Goal: Information Seeking & Learning: Learn about a topic

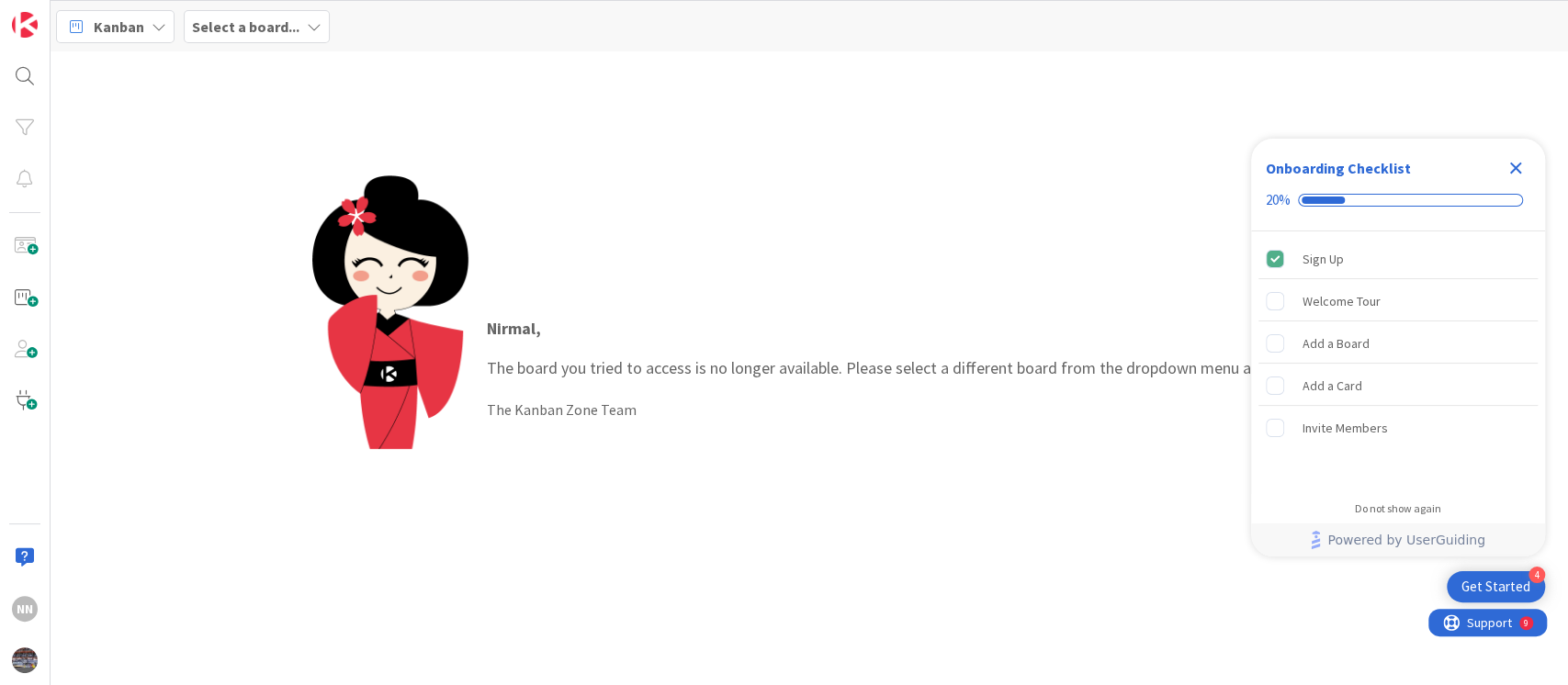
click at [1507, 161] on icon "Close Checklist" at bounding box center [1515, 167] width 22 height 22
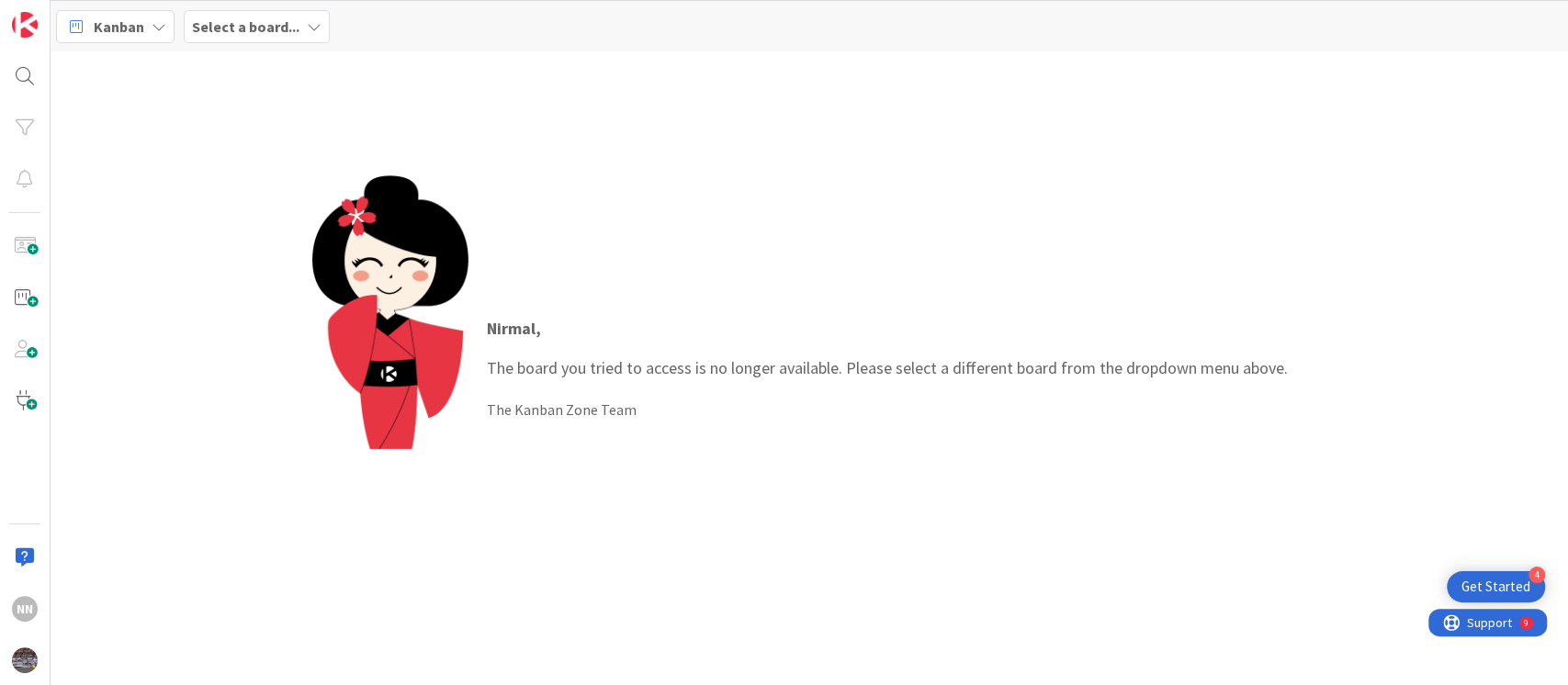
click at [267, 26] on b "Select a board..." at bounding box center [246, 26] width 108 height 18
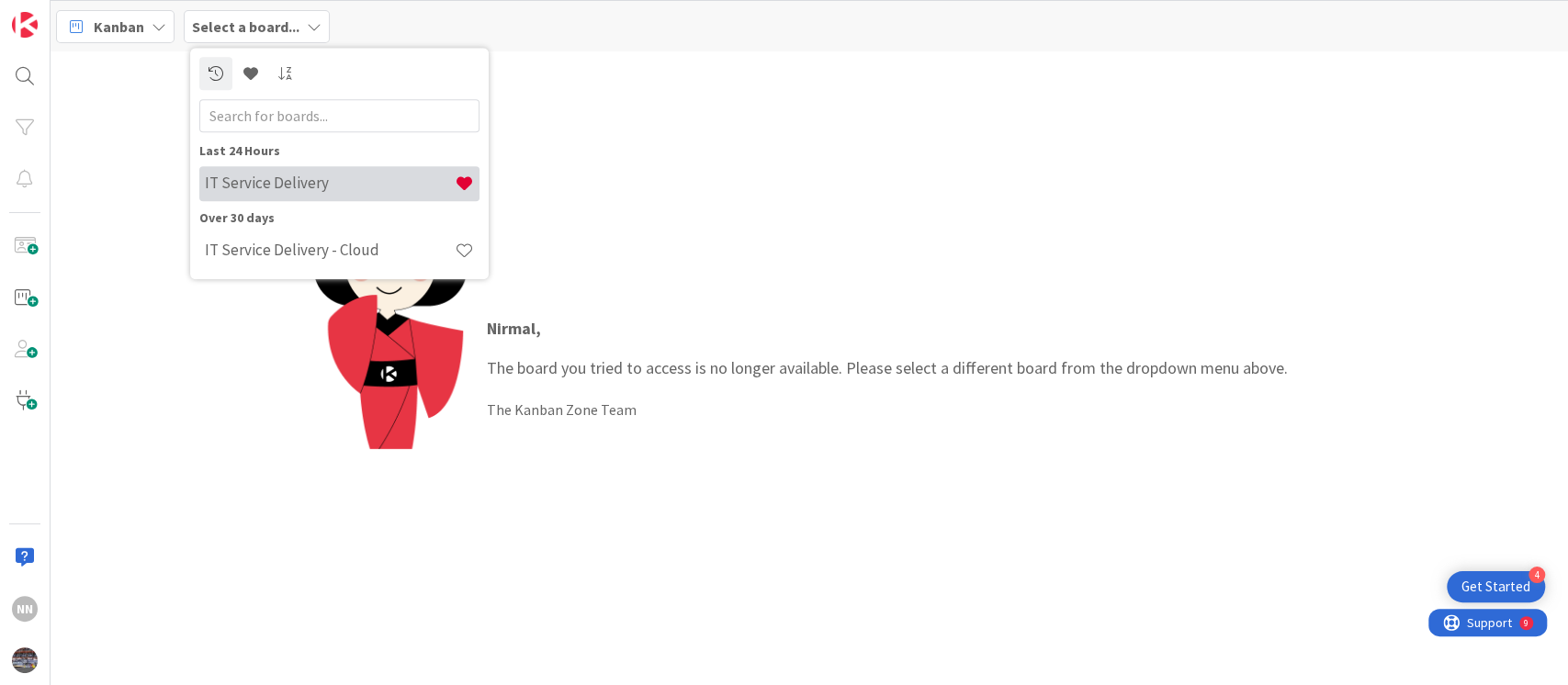
click at [251, 183] on h4 "IT Service Delivery" at bounding box center [330, 183] width 250 height 18
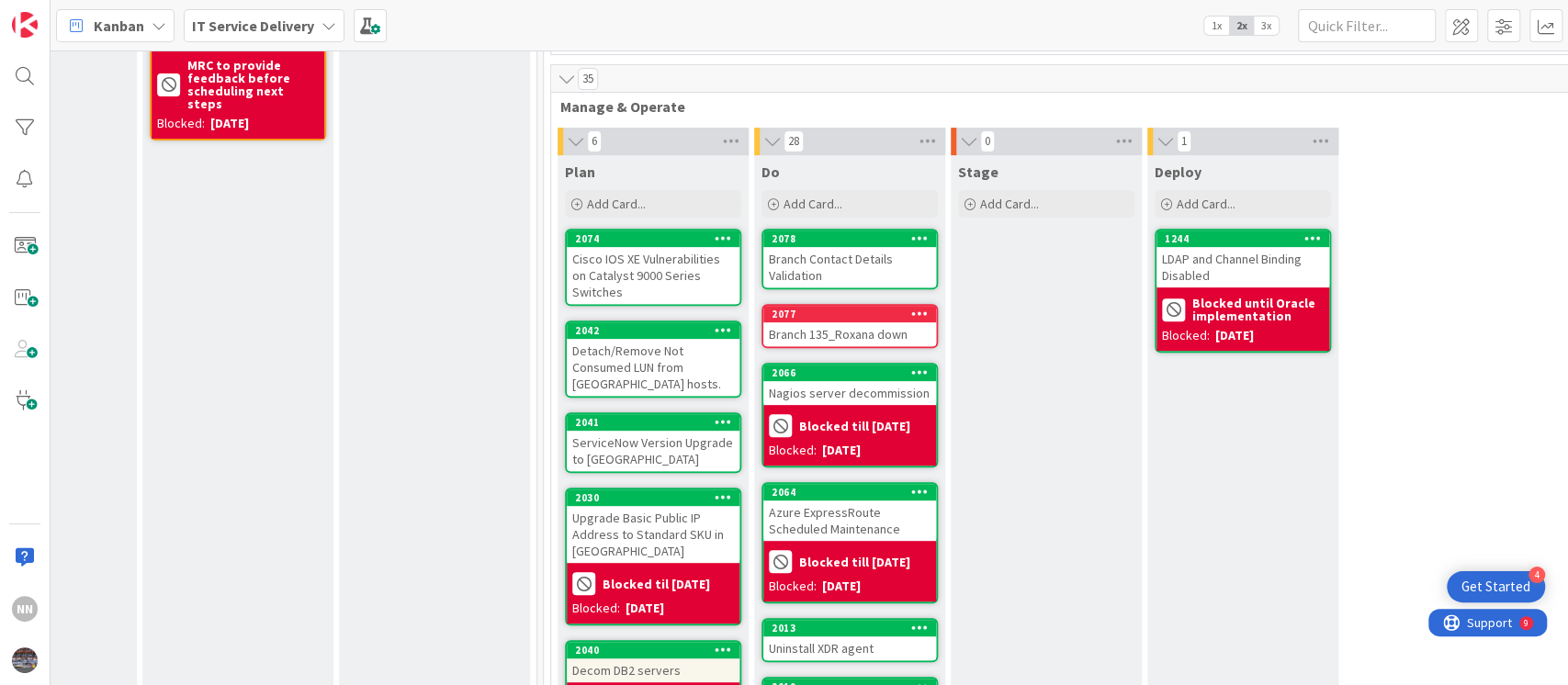
scroll to position [415, 511]
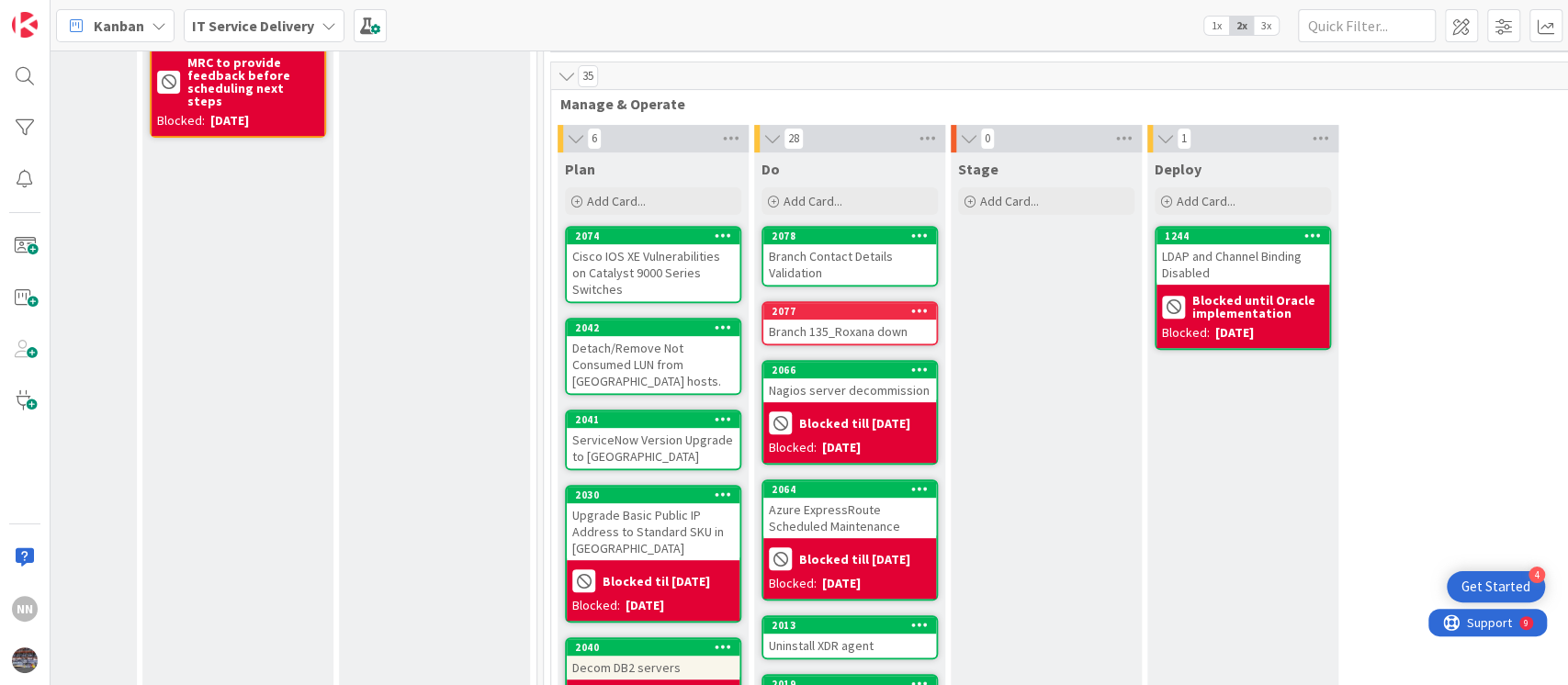
click at [818, 327] on div "Branch 135_Roxana down" at bounding box center [850, 331] width 173 height 24
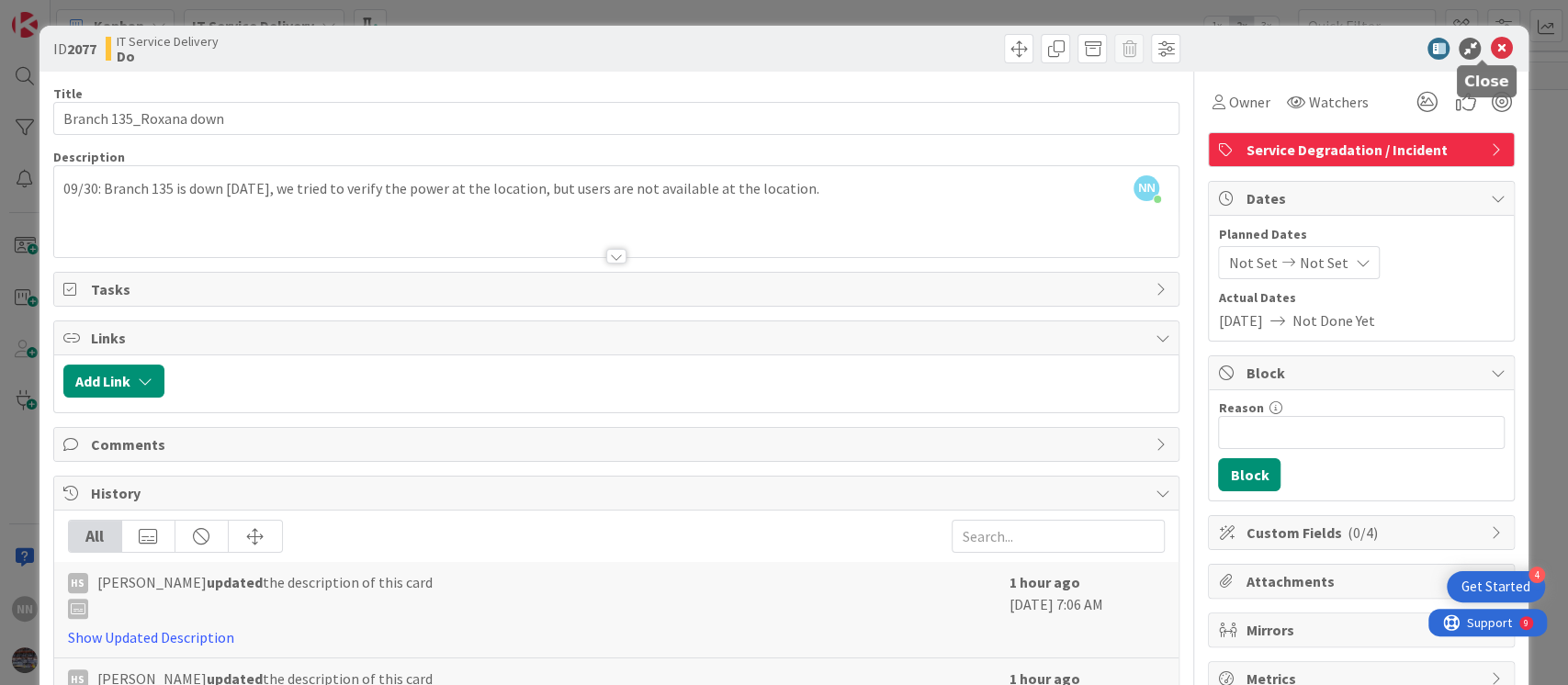
click at [1490, 49] on icon at bounding box center [1501, 48] width 22 height 22
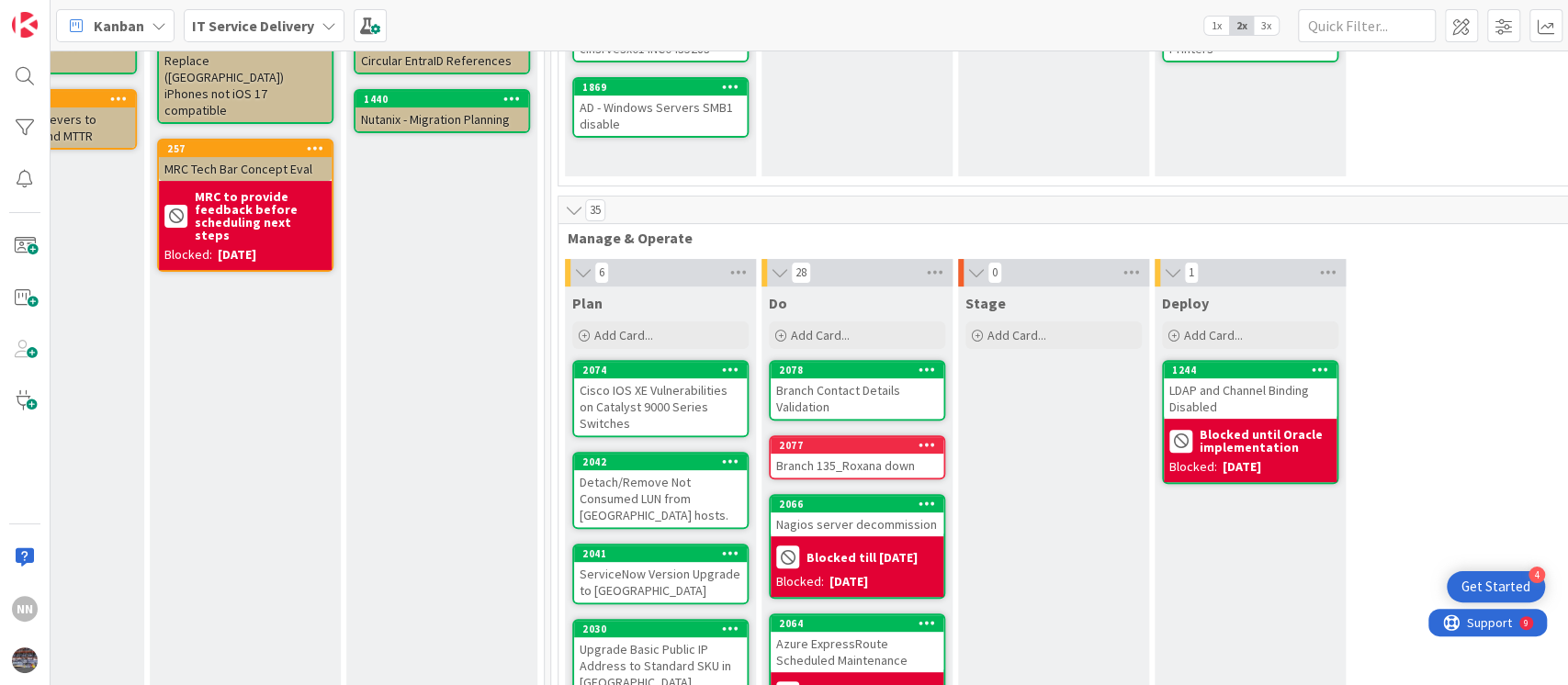
scroll to position [0, 505]
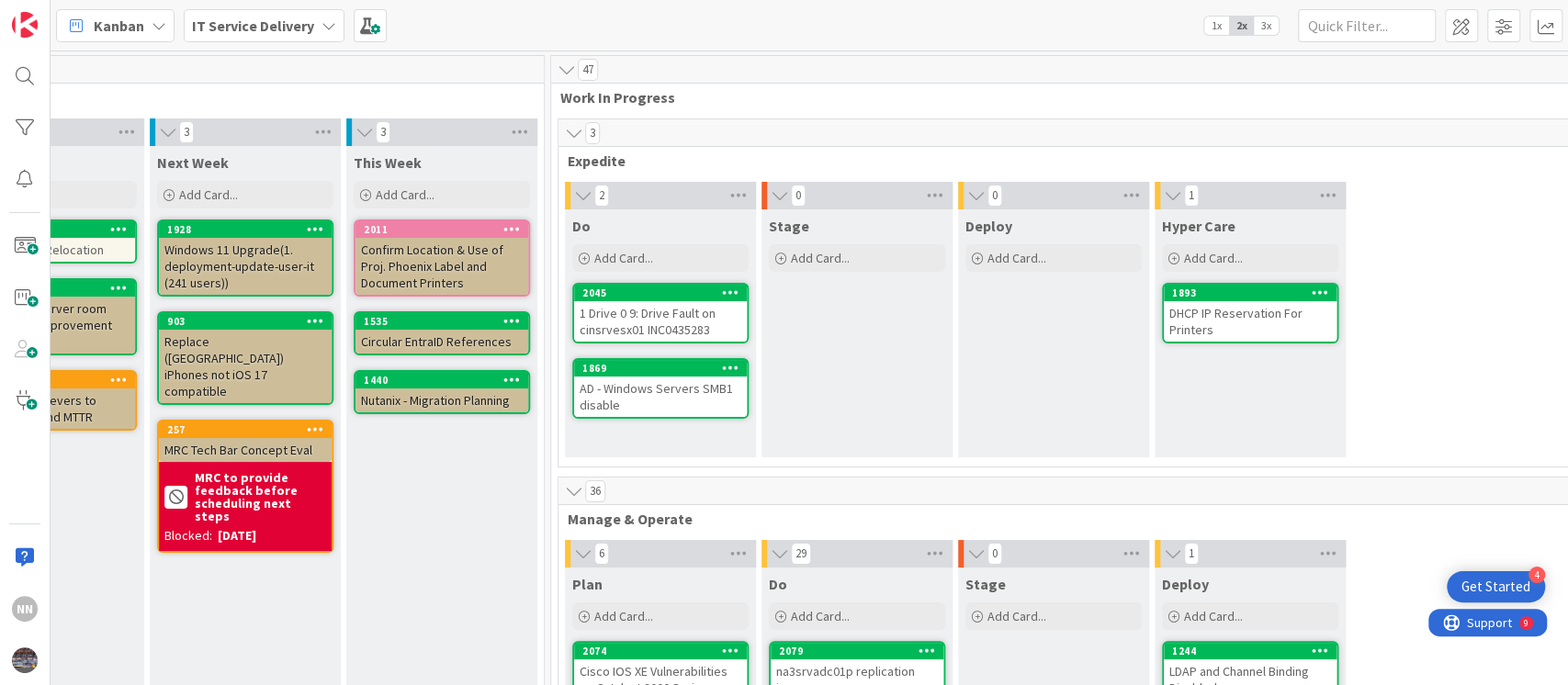
click at [664, 318] on div "1 Drive 0 9: Drive Fault on cinsrvesx01 INC0435283" at bounding box center [661, 321] width 173 height 41
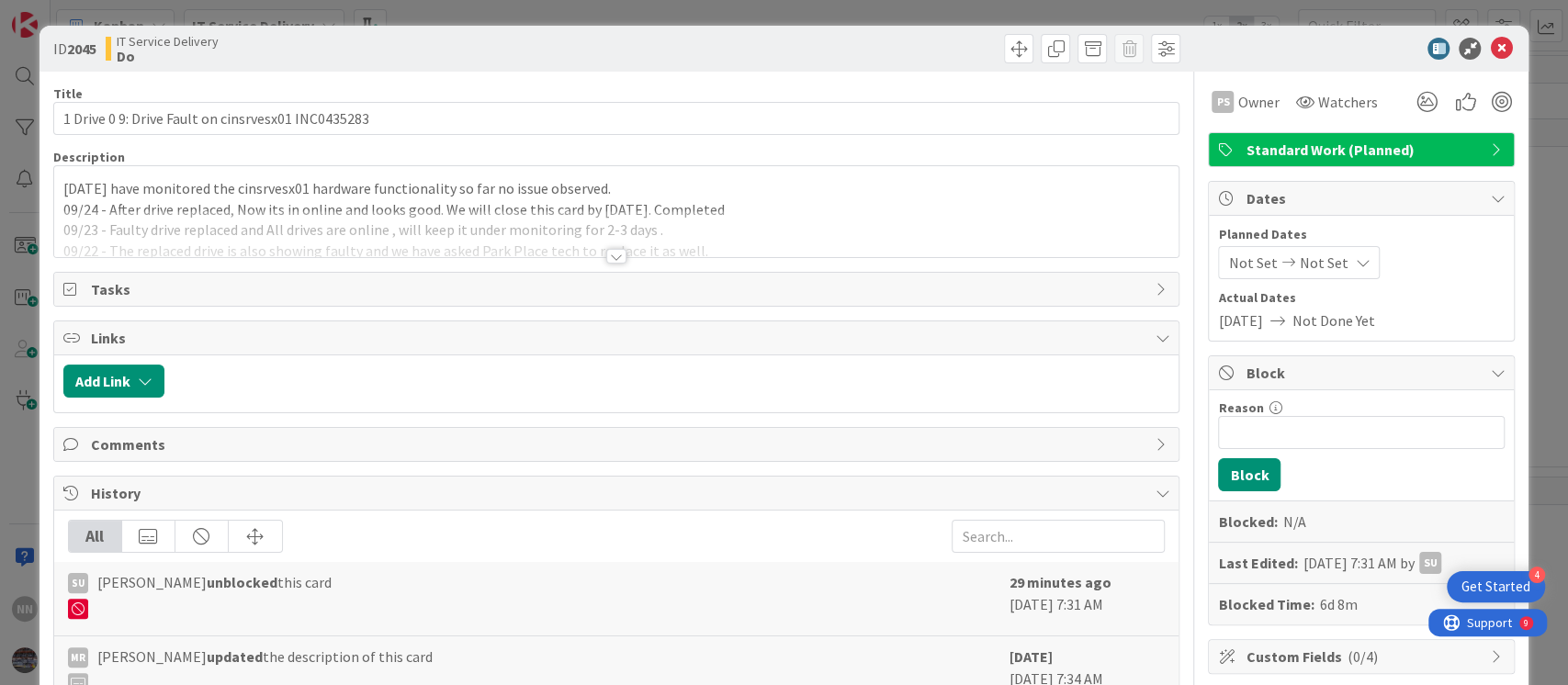
click at [607, 253] on div at bounding box center [616, 256] width 20 height 15
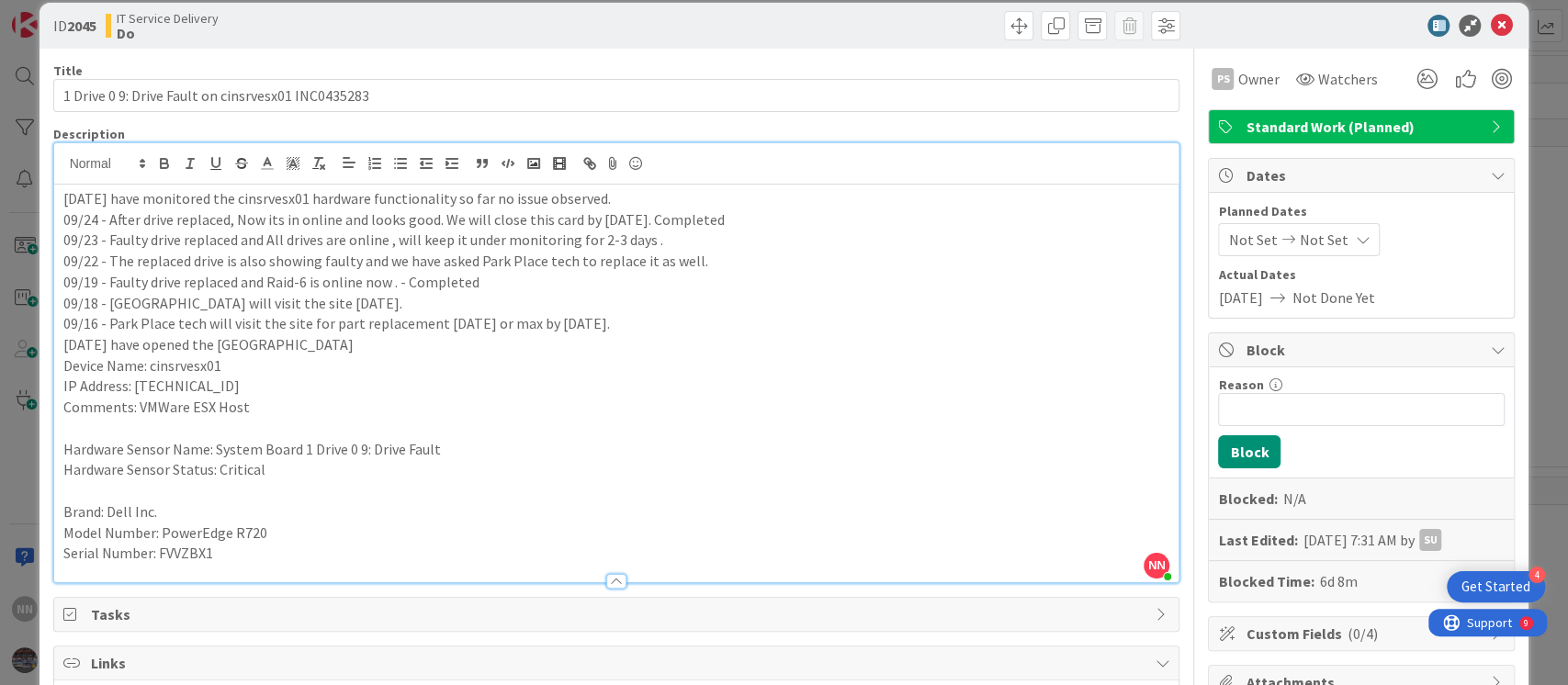
scroll to position [22, 0]
click at [1490, 18] on icon at bounding box center [1501, 26] width 22 height 22
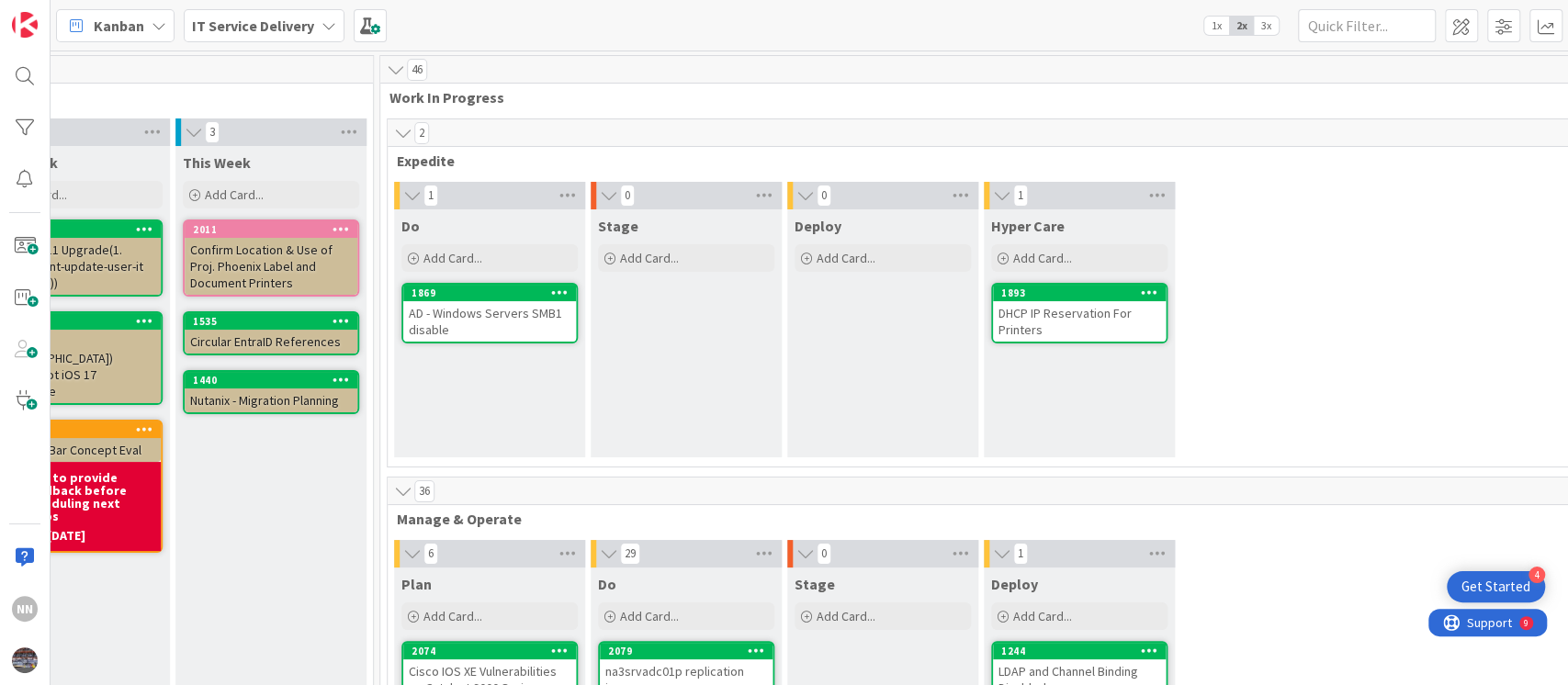
scroll to position [0, 670]
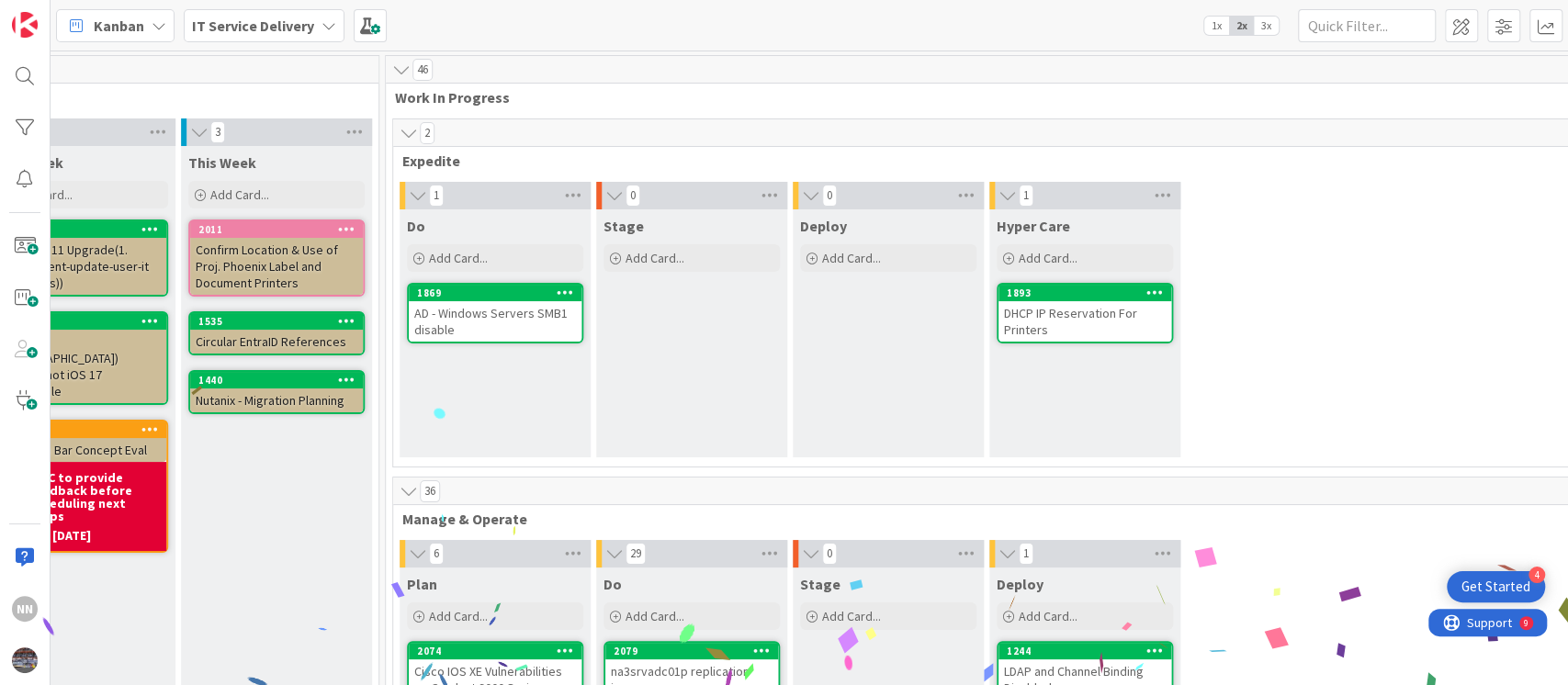
click at [486, 331] on div "AD - Windows Servers SMB1 disable" at bounding box center [495, 321] width 173 height 41
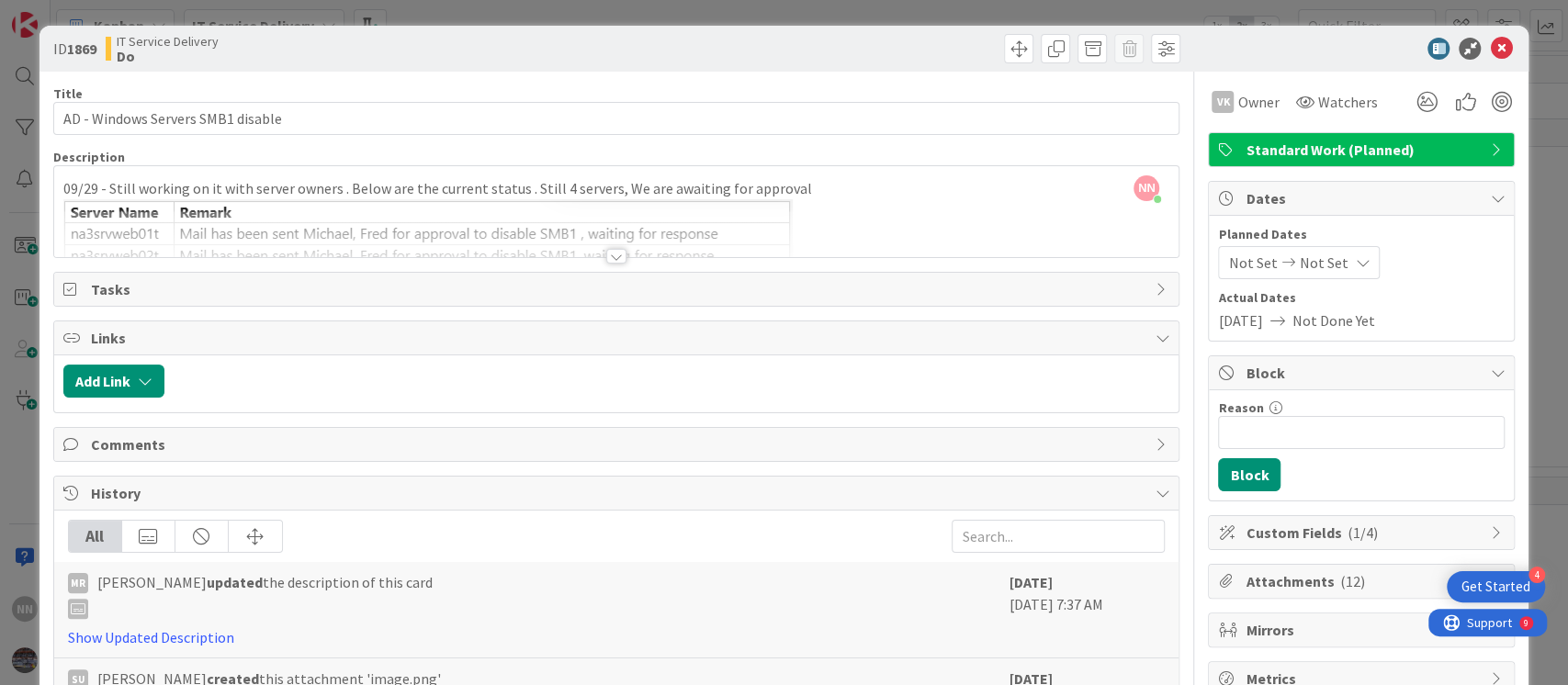
click at [610, 260] on div at bounding box center [616, 256] width 20 height 15
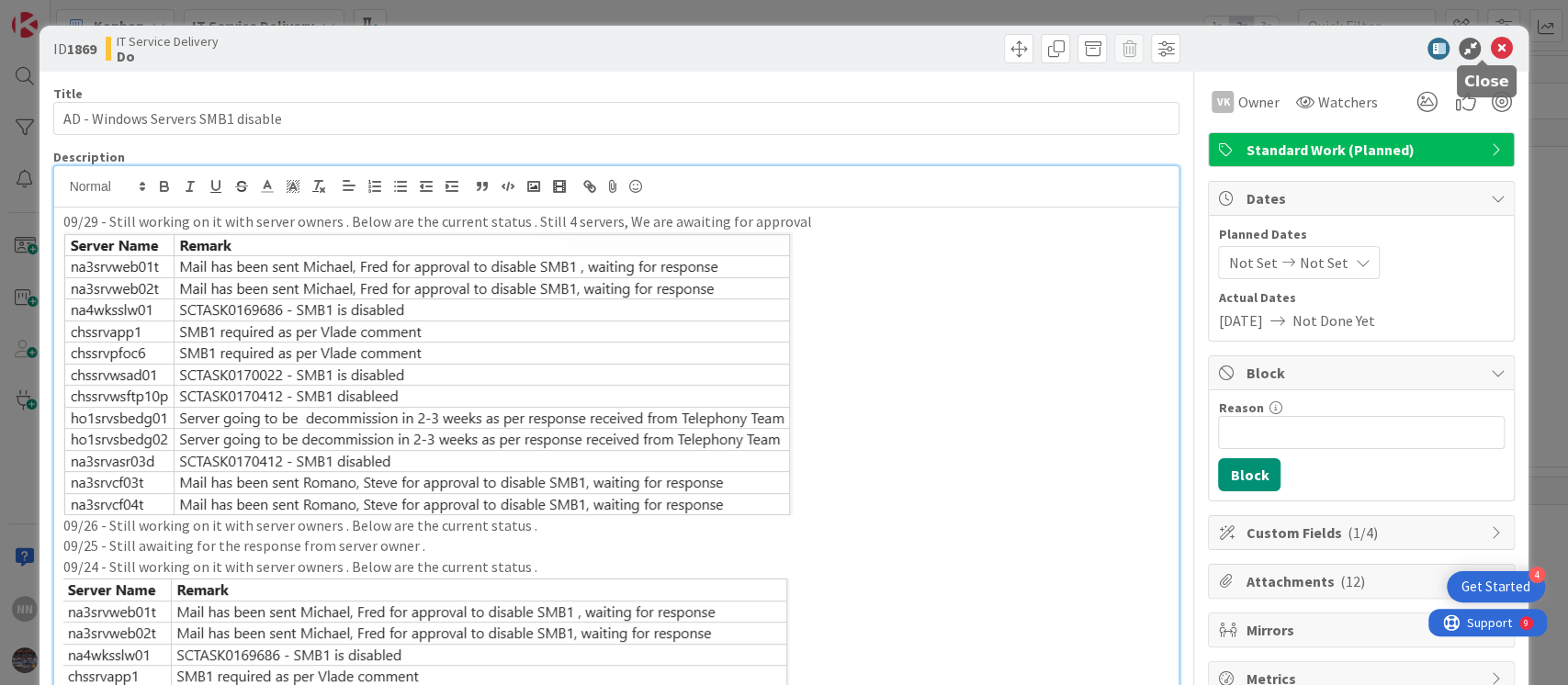
click at [1490, 55] on icon at bounding box center [1501, 48] width 22 height 22
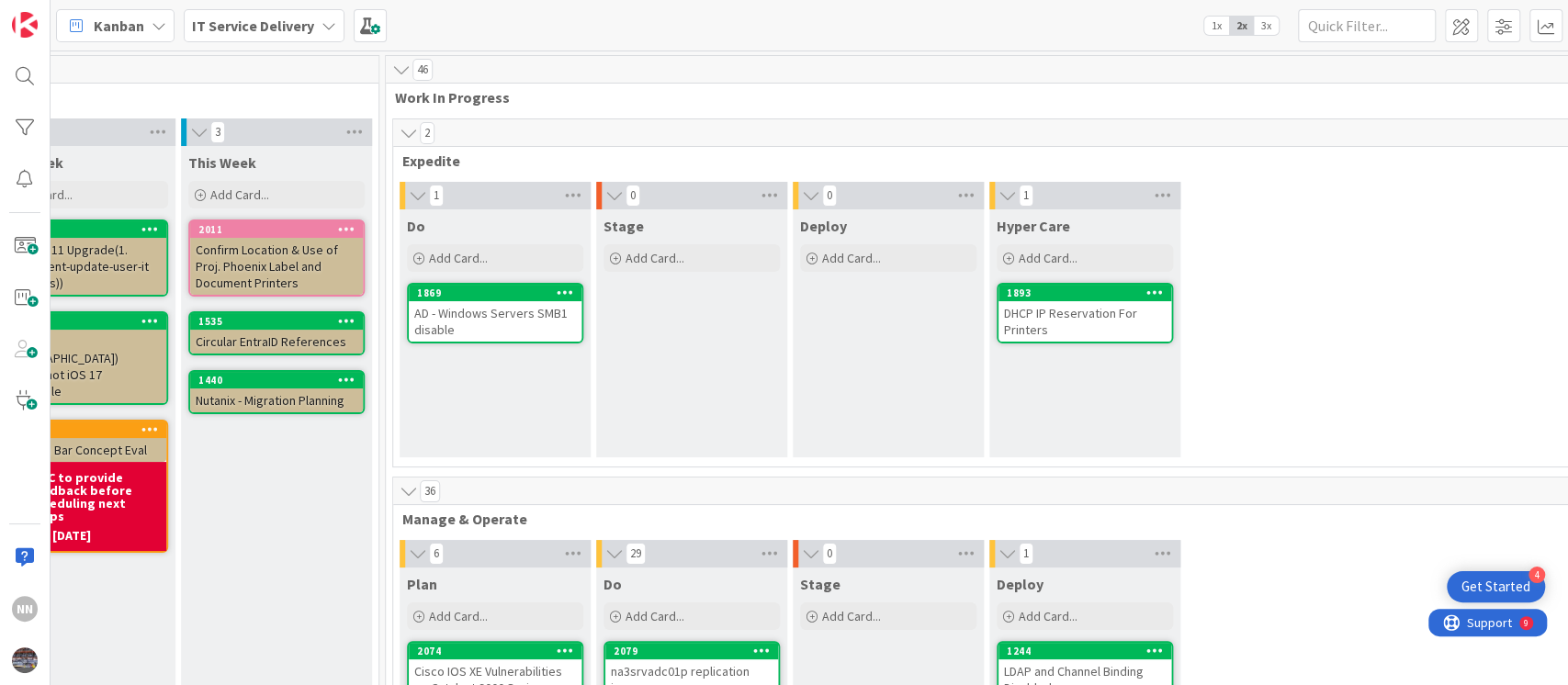
click at [1080, 319] on div "DHCP IP Reservation For Printers" at bounding box center [1085, 321] width 173 height 41
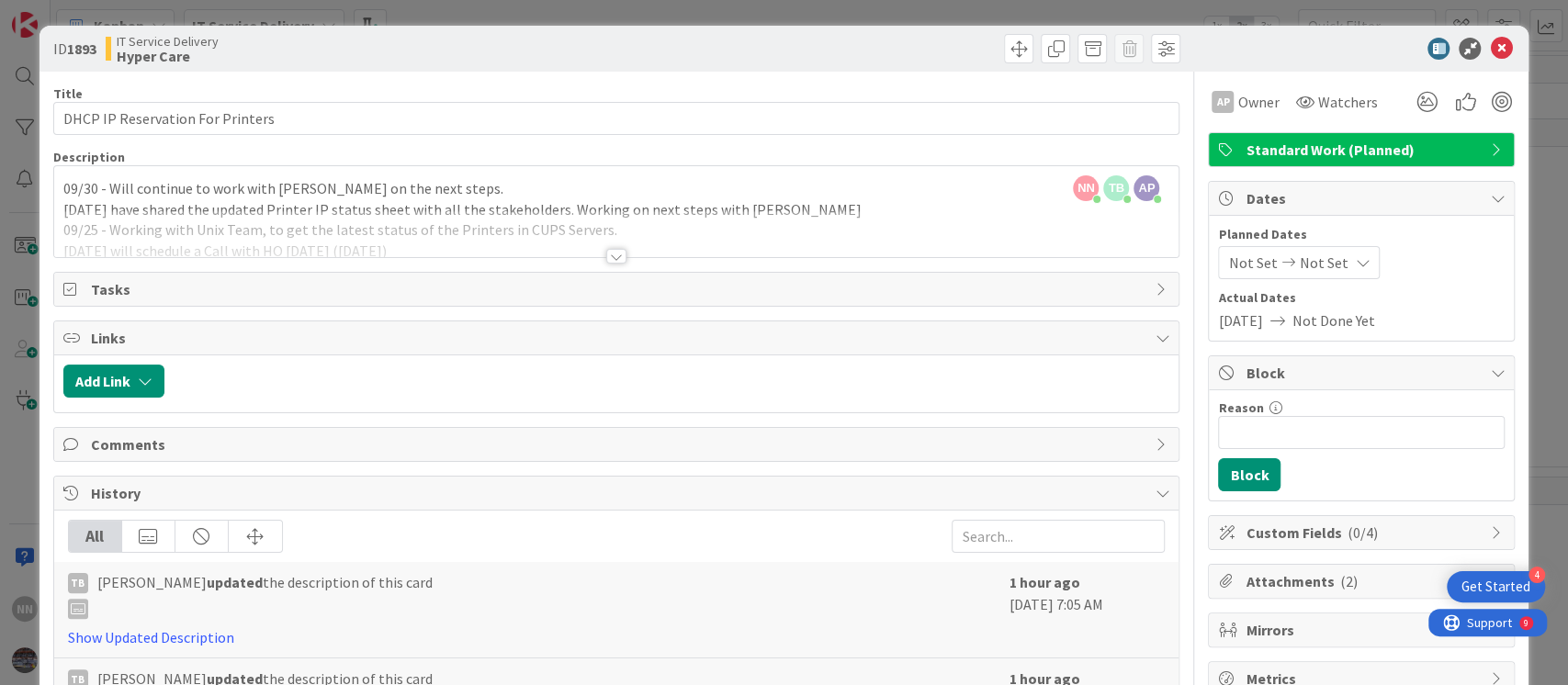
click at [607, 263] on div at bounding box center [616, 256] width 20 height 15
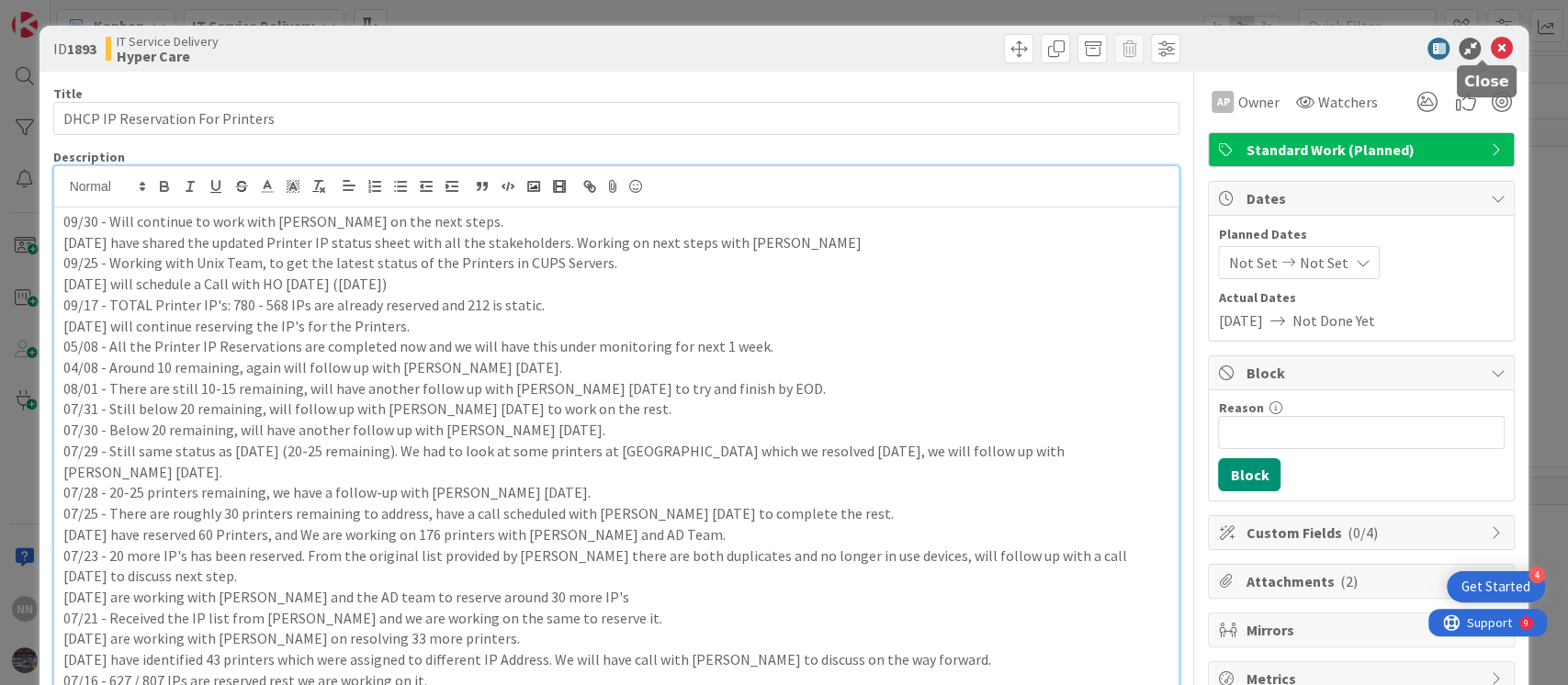
click at [1490, 53] on icon at bounding box center [1501, 48] width 22 height 22
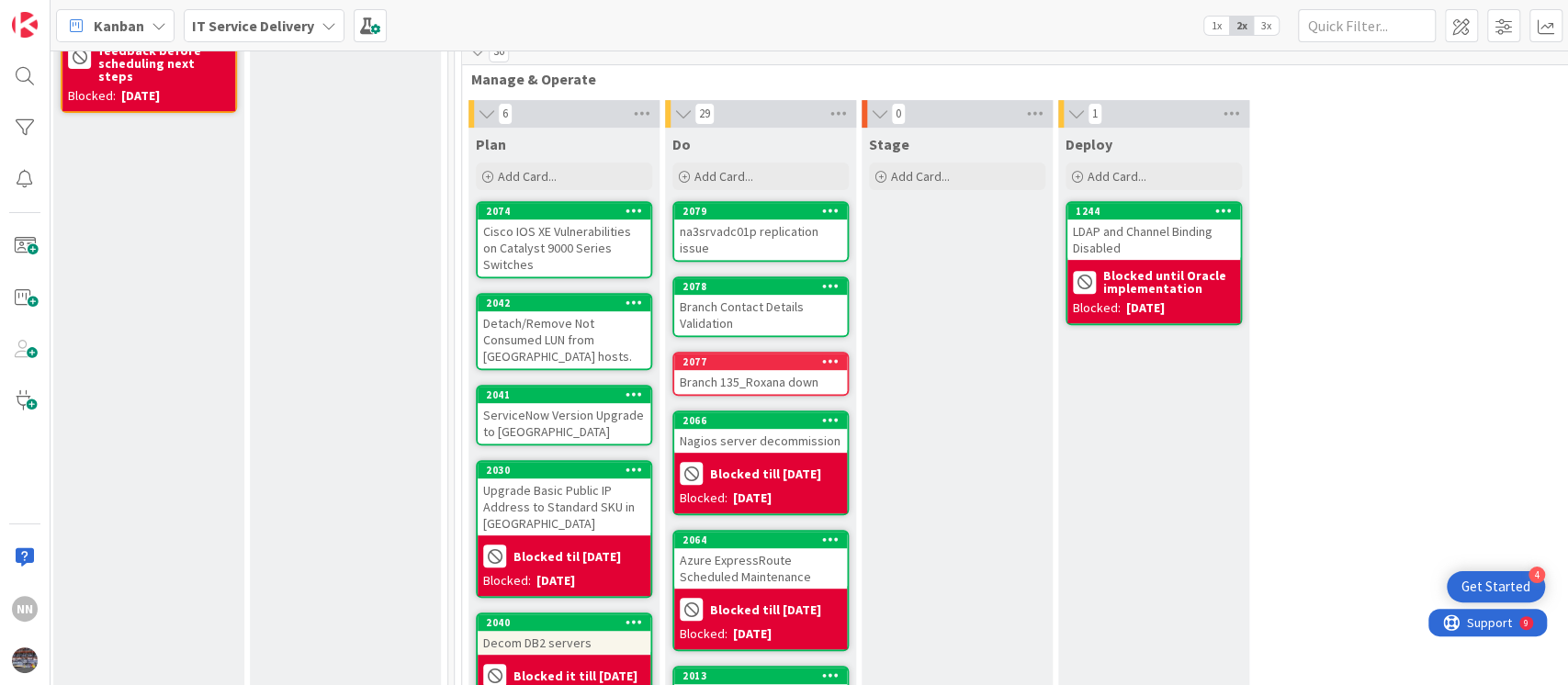
scroll to position [471, 604]
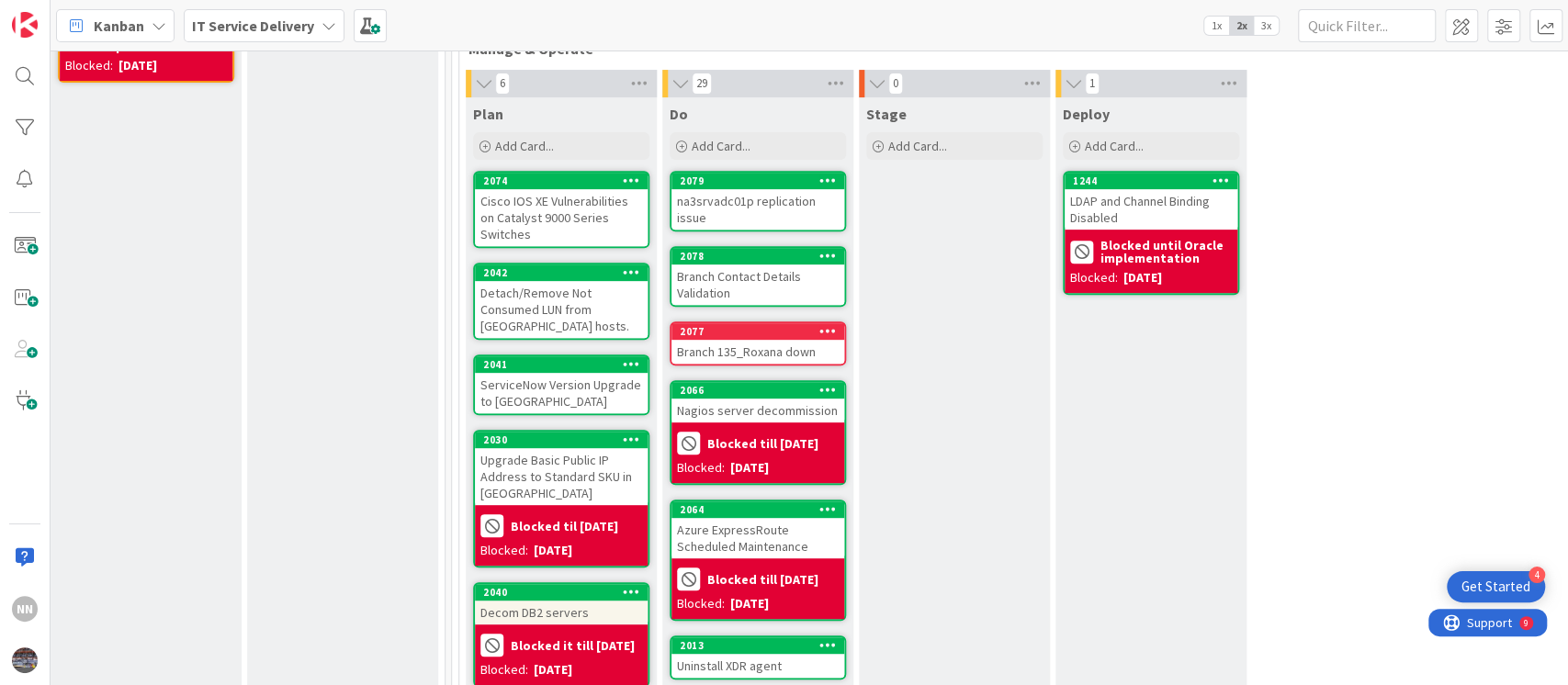
click at [544, 219] on div "Cisco IOS XE Vulnerabilities on Catalyst 9000 Series Switches" at bounding box center [561, 217] width 173 height 57
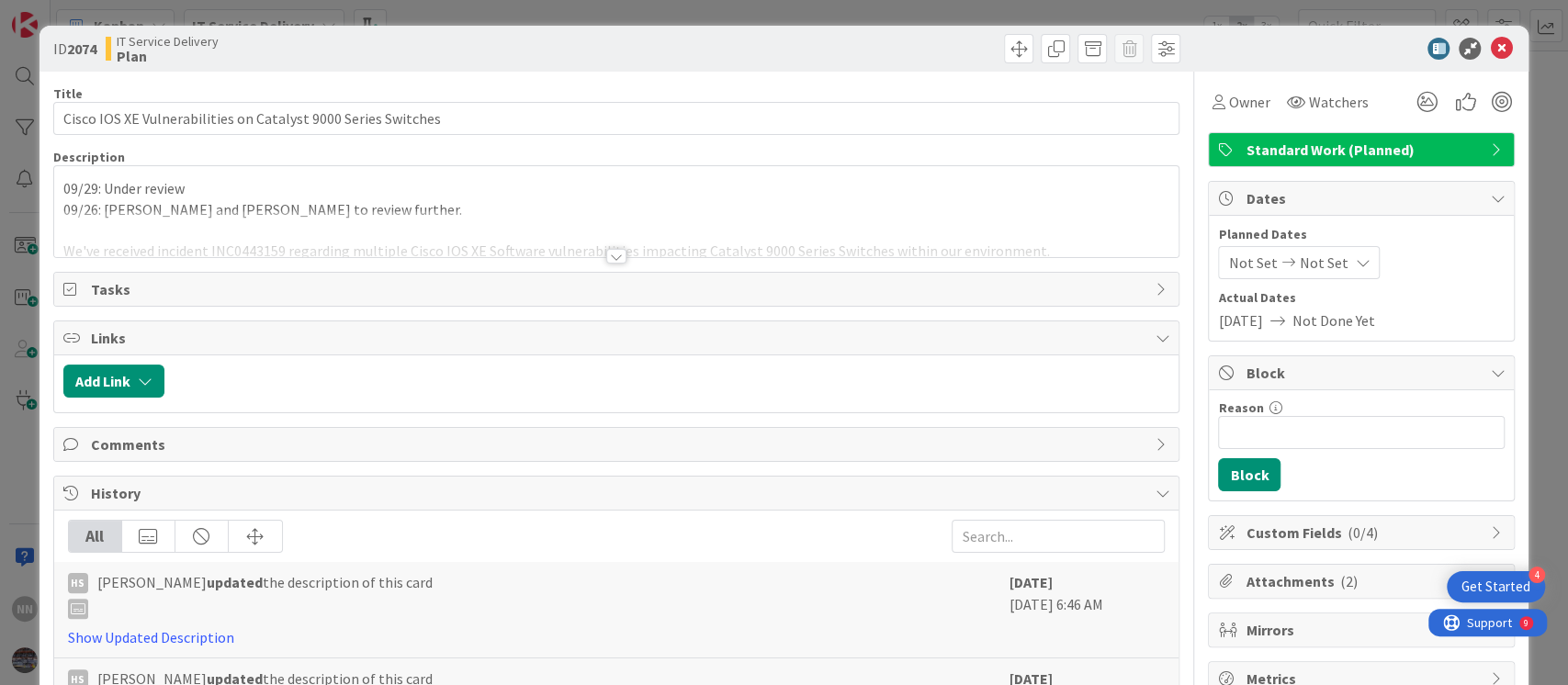
click at [612, 261] on div at bounding box center [616, 256] width 20 height 15
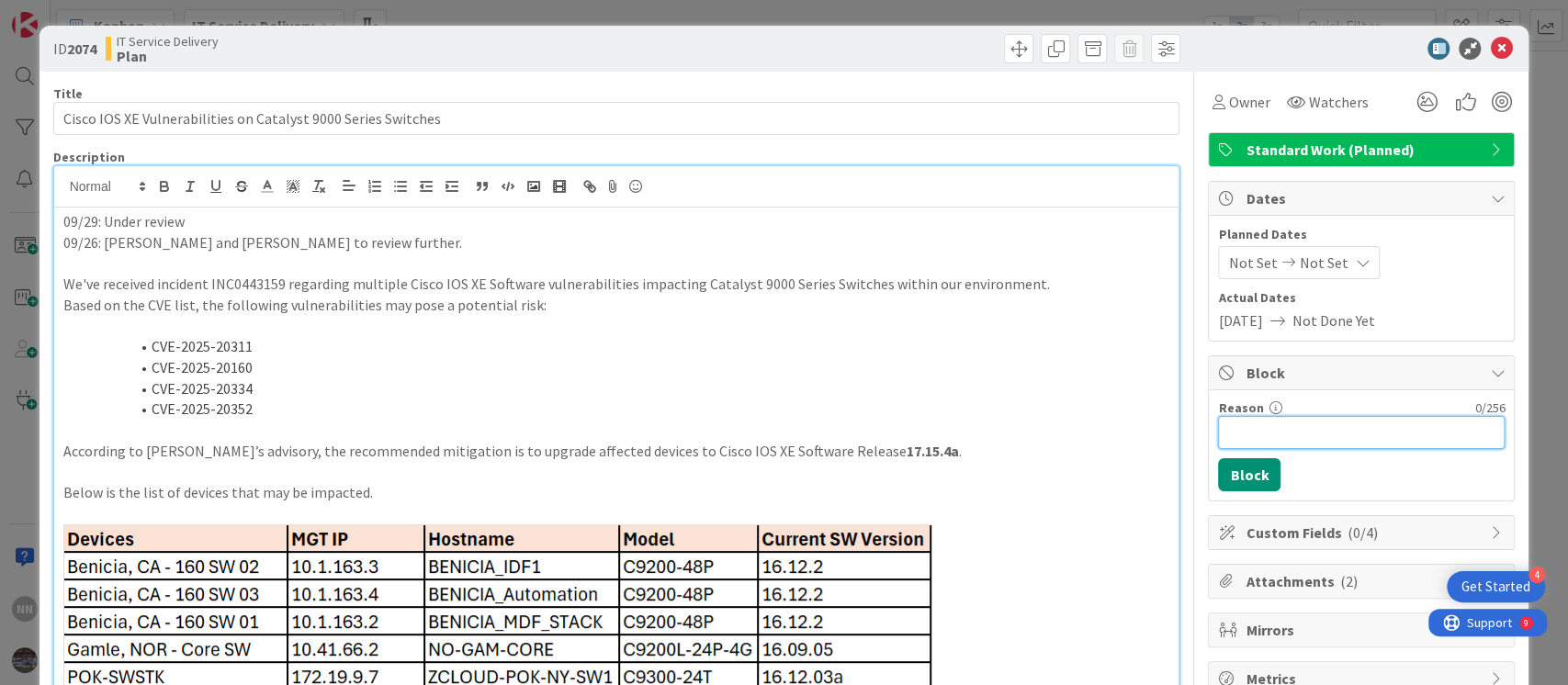
click at [1249, 427] on input "Reason" at bounding box center [1361, 432] width 286 height 33
type input "Blocked till Friday"
click at [1228, 476] on button "Block" at bounding box center [1249, 474] width 62 height 33
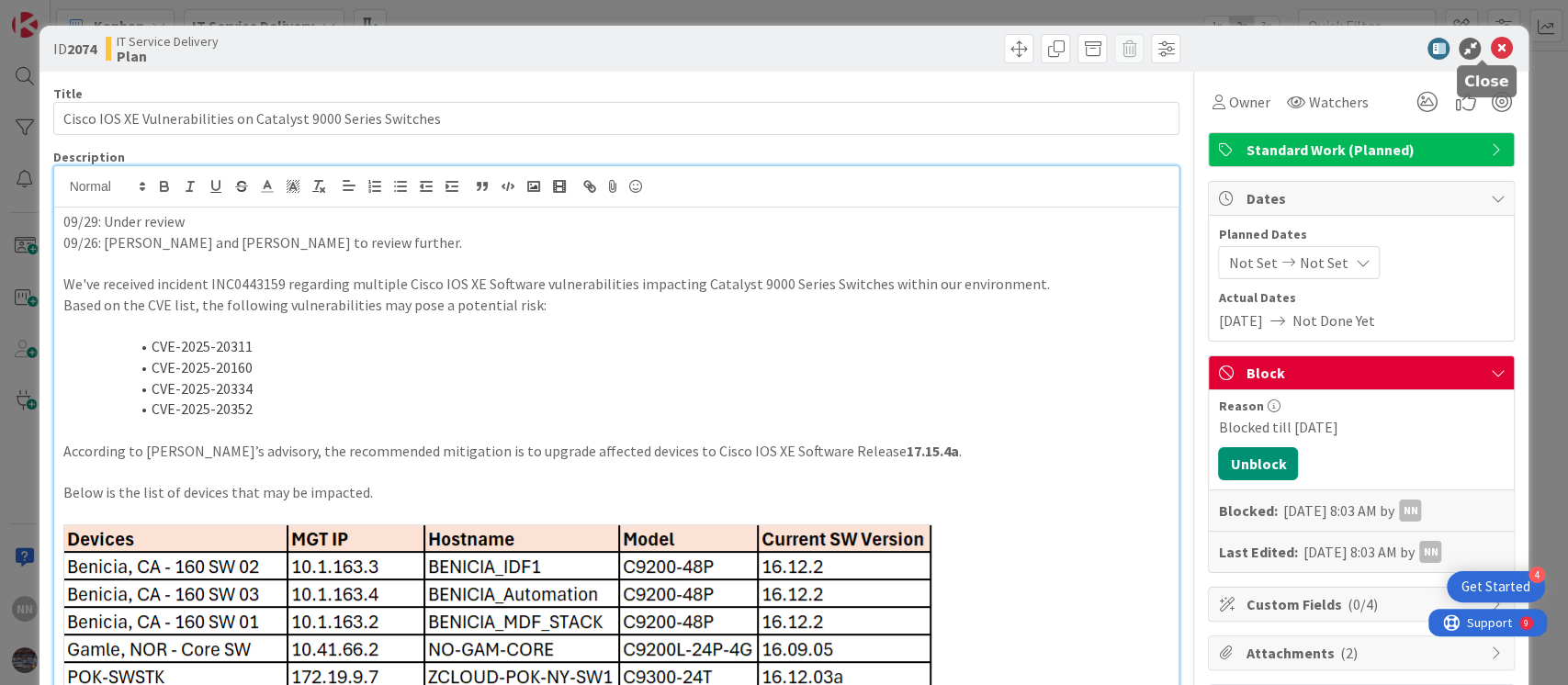
click at [1490, 49] on icon at bounding box center [1501, 48] width 22 height 22
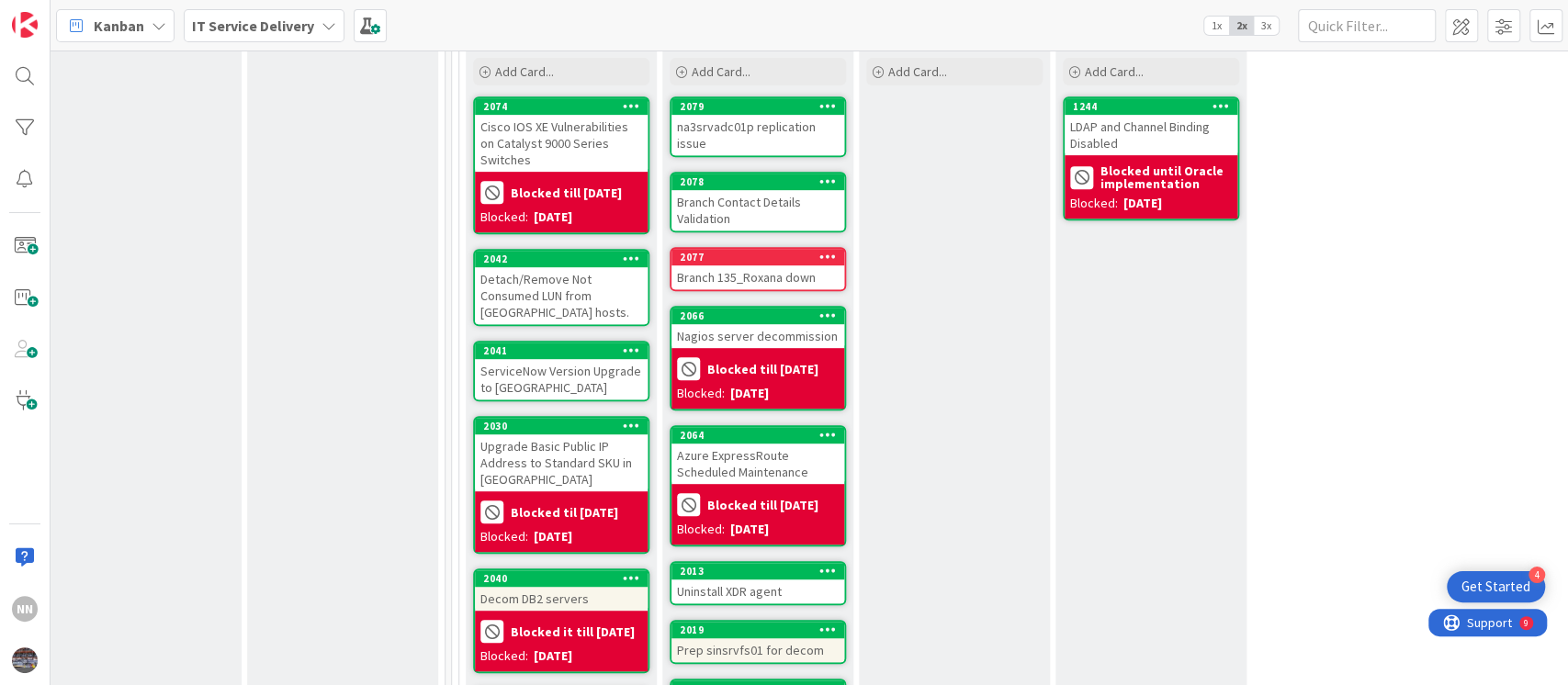
click at [531, 267] on div "Detach/Remove Not Consumed LUN from ESXi hosts." at bounding box center [561, 296] width 173 height 57
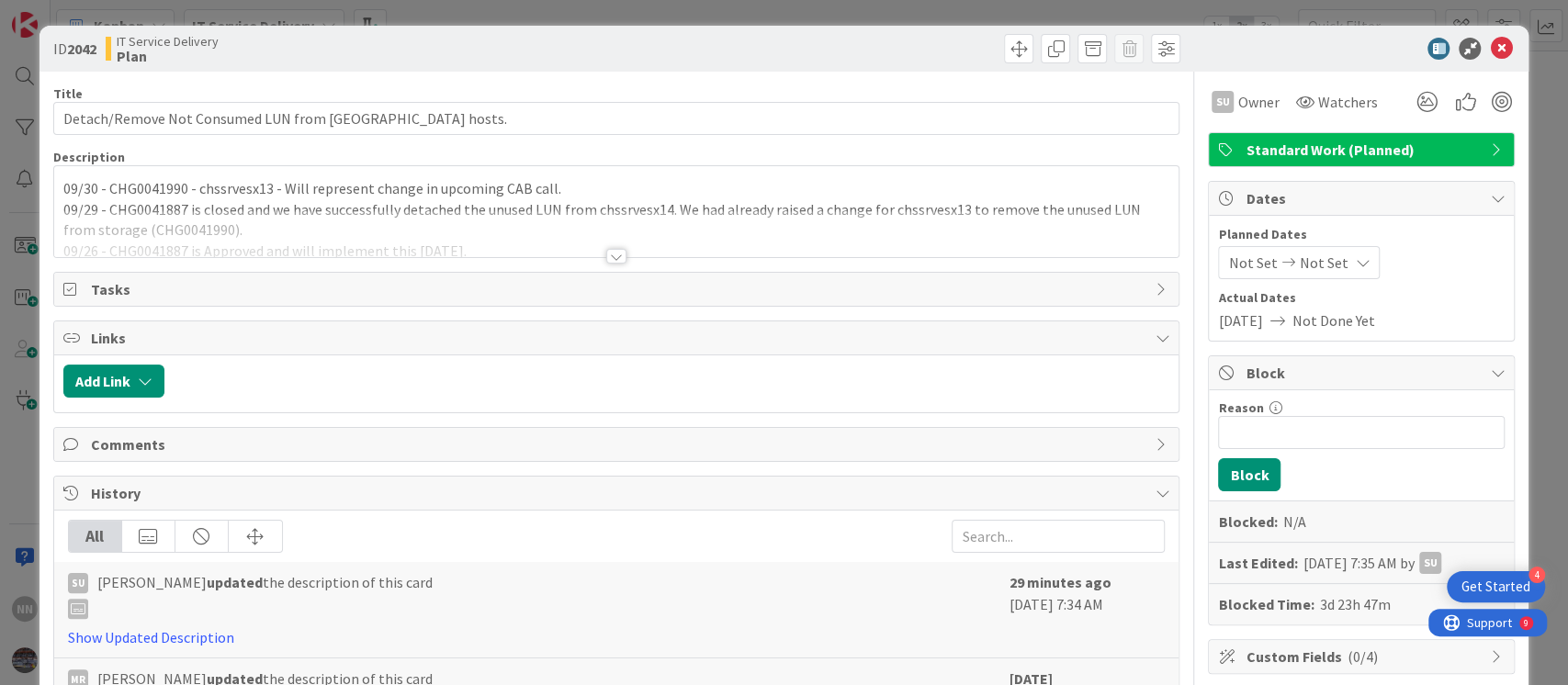
click at [612, 253] on div at bounding box center [616, 256] width 20 height 15
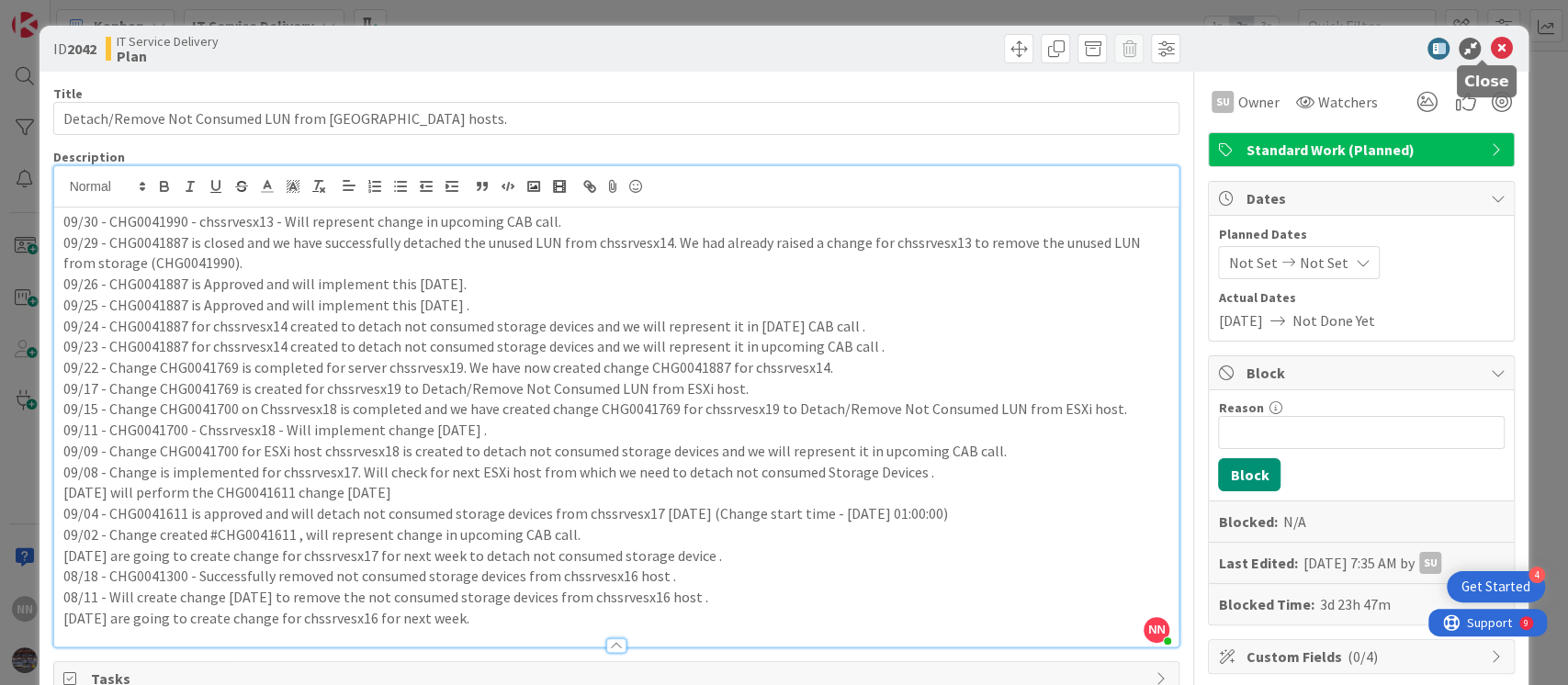
click at [1490, 51] on icon at bounding box center [1501, 48] width 22 height 22
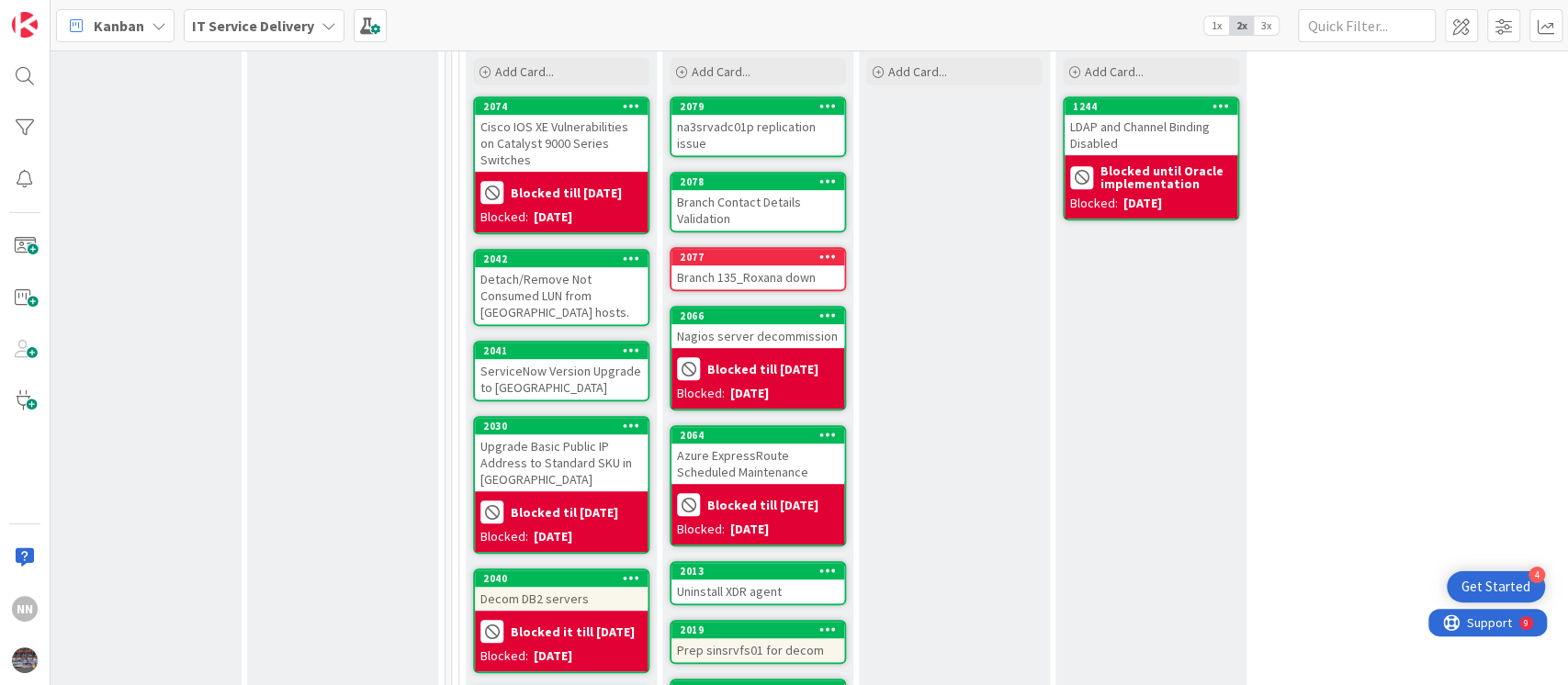
click at [560, 359] on div "ServiceNow Version Upgrade to Yokohama" at bounding box center [561, 379] width 173 height 41
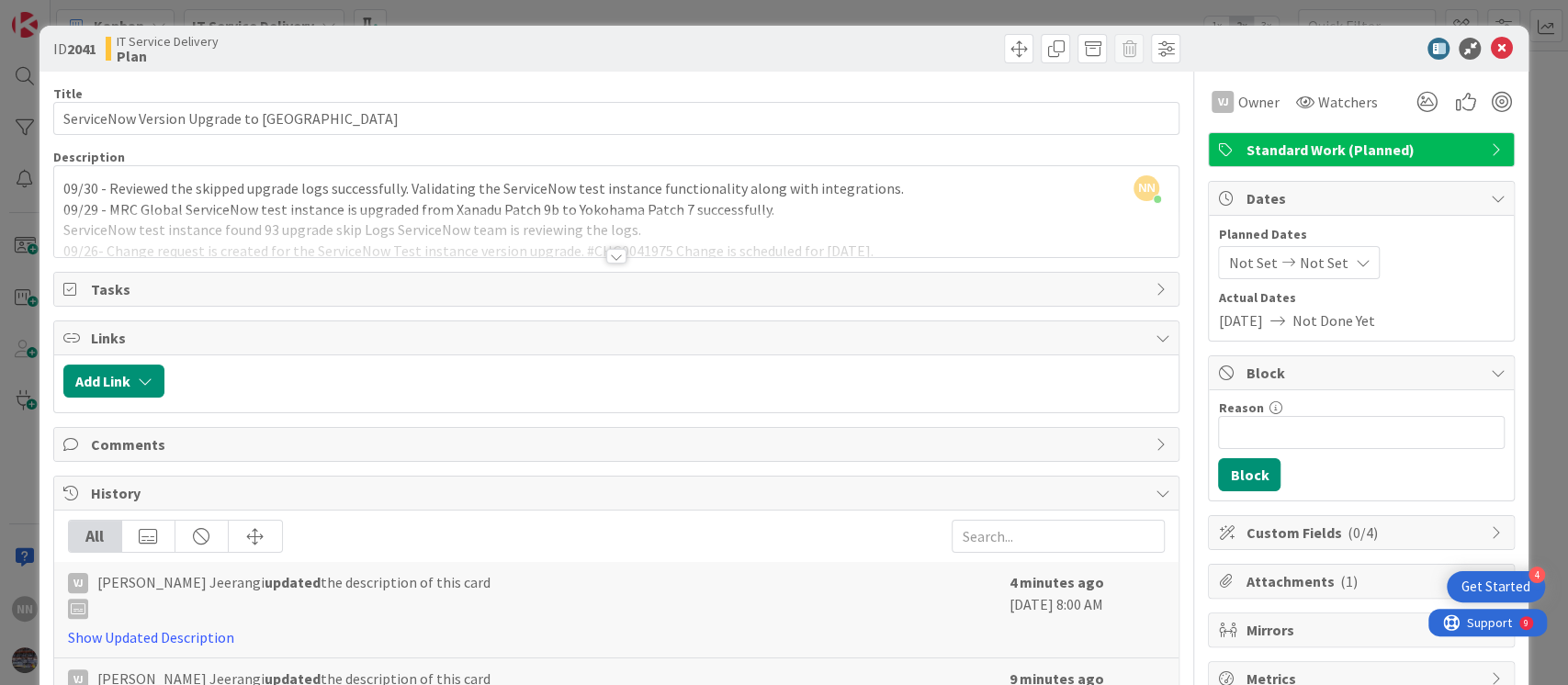
click at [607, 254] on div at bounding box center [616, 256] width 20 height 15
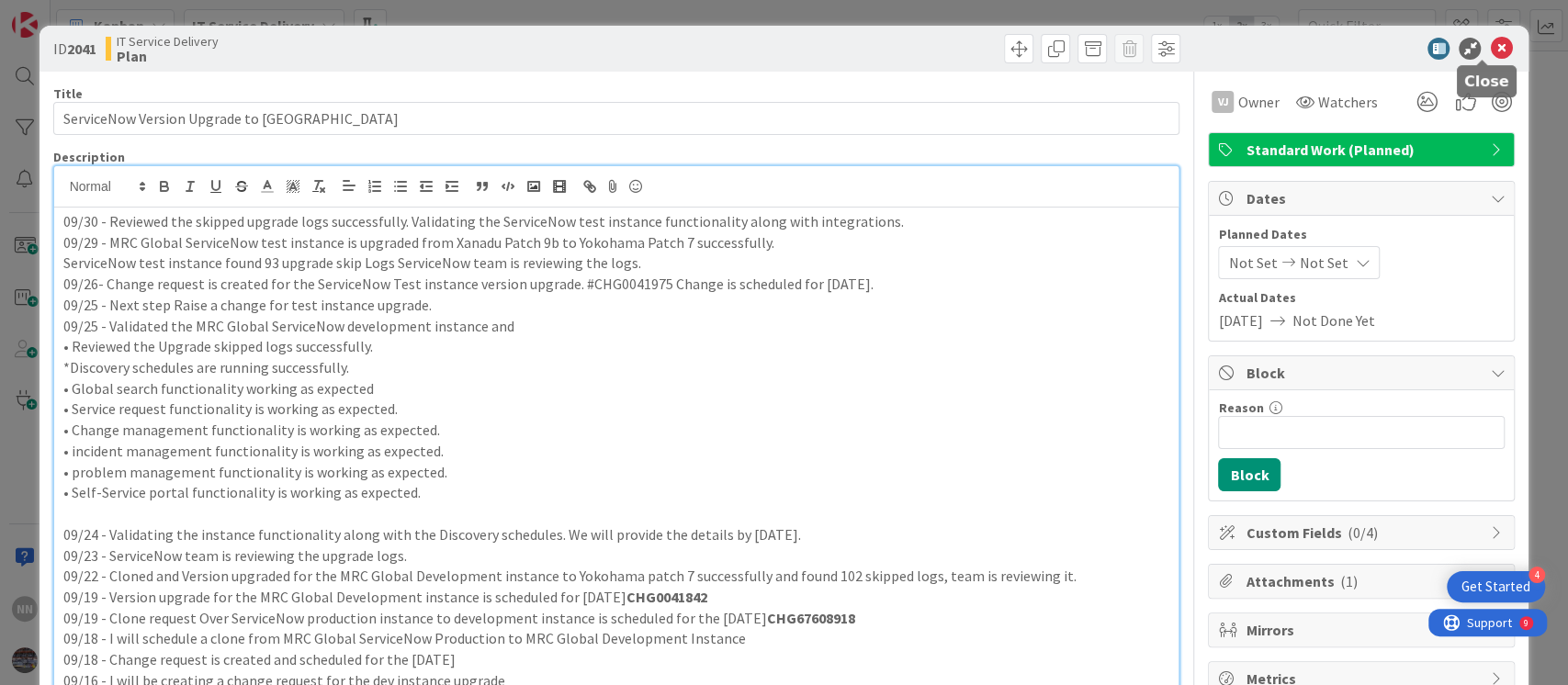
click at [1490, 49] on icon at bounding box center [1501, 48] width 22 height 22
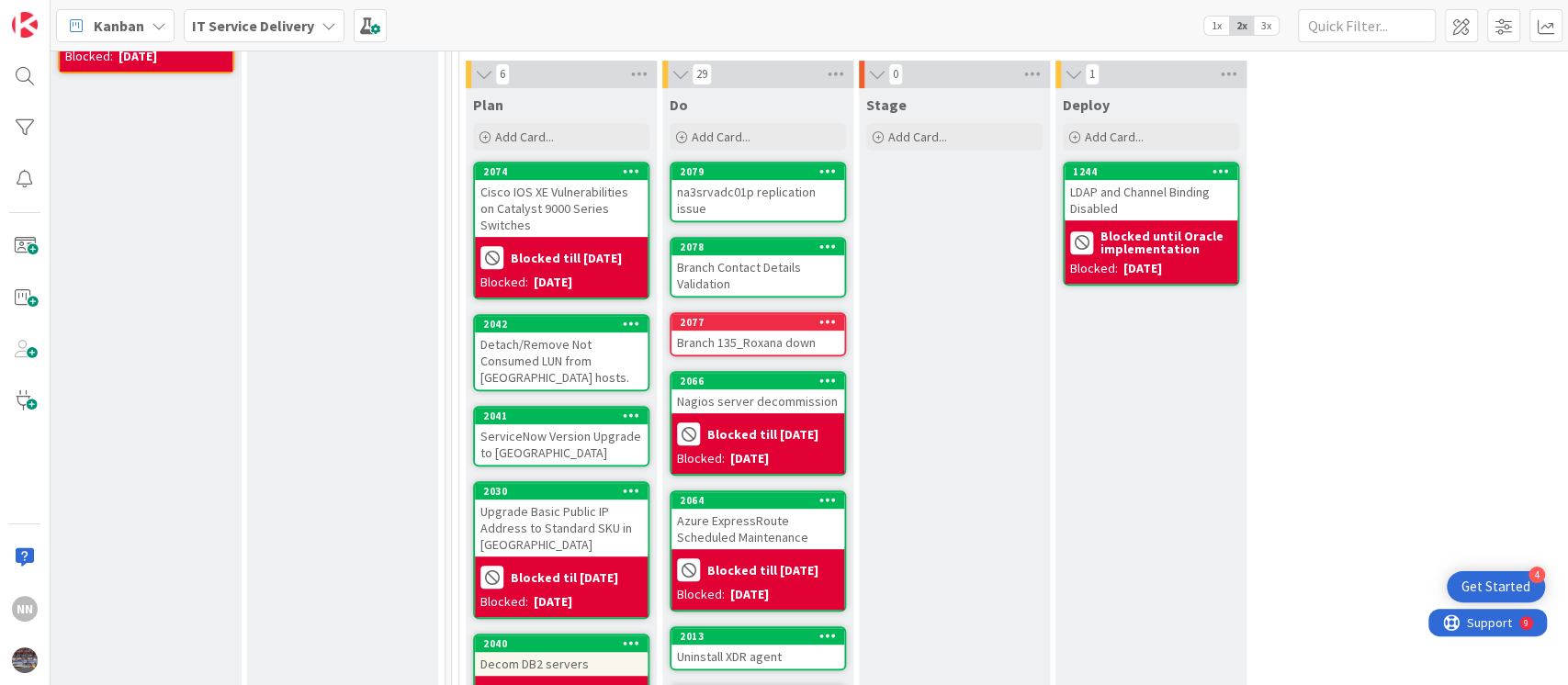
scroll to position [463, 604]
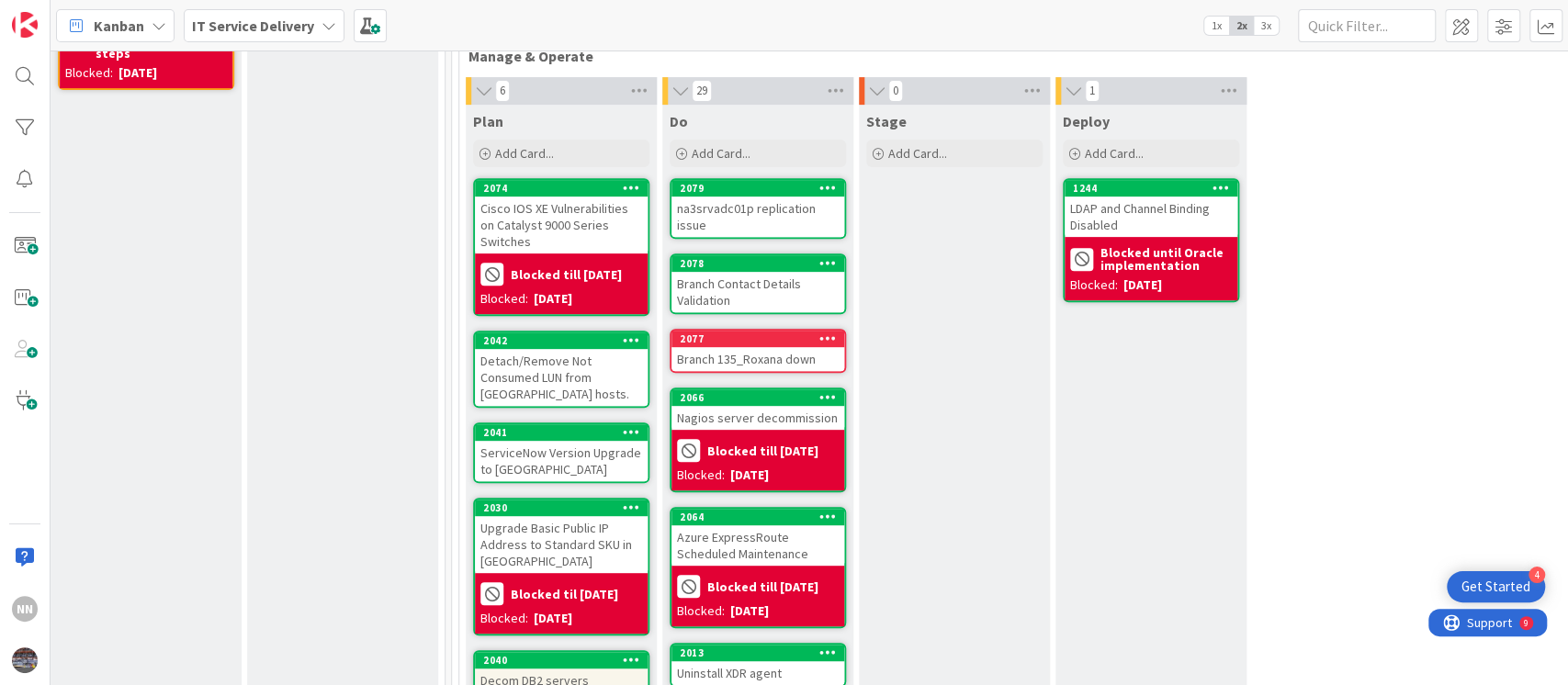
click at [742, 224] on div "na3srvadc01p replication issue" at bounding box center [758, 216] width 173 height 41
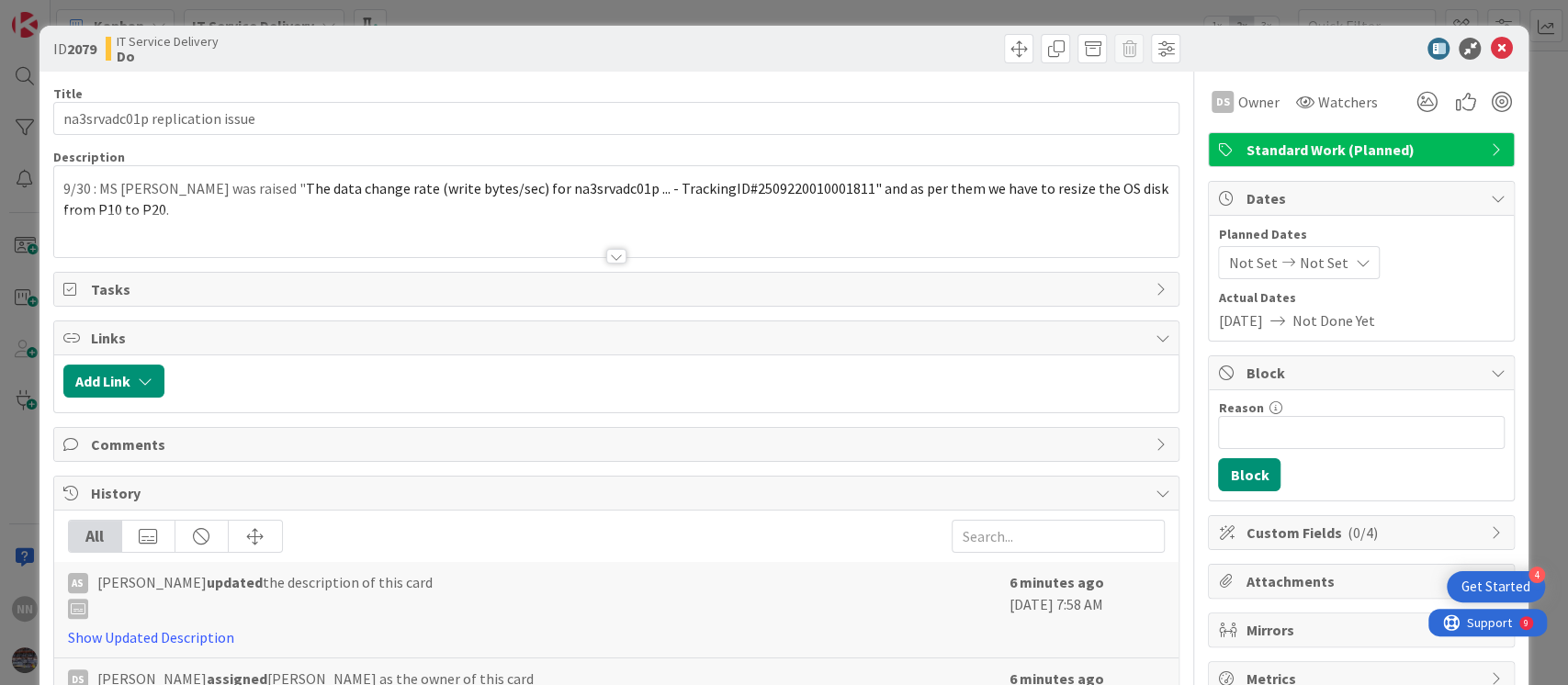
click at [610, 261] on div at bounding box center [616, 256] width 20 height 15
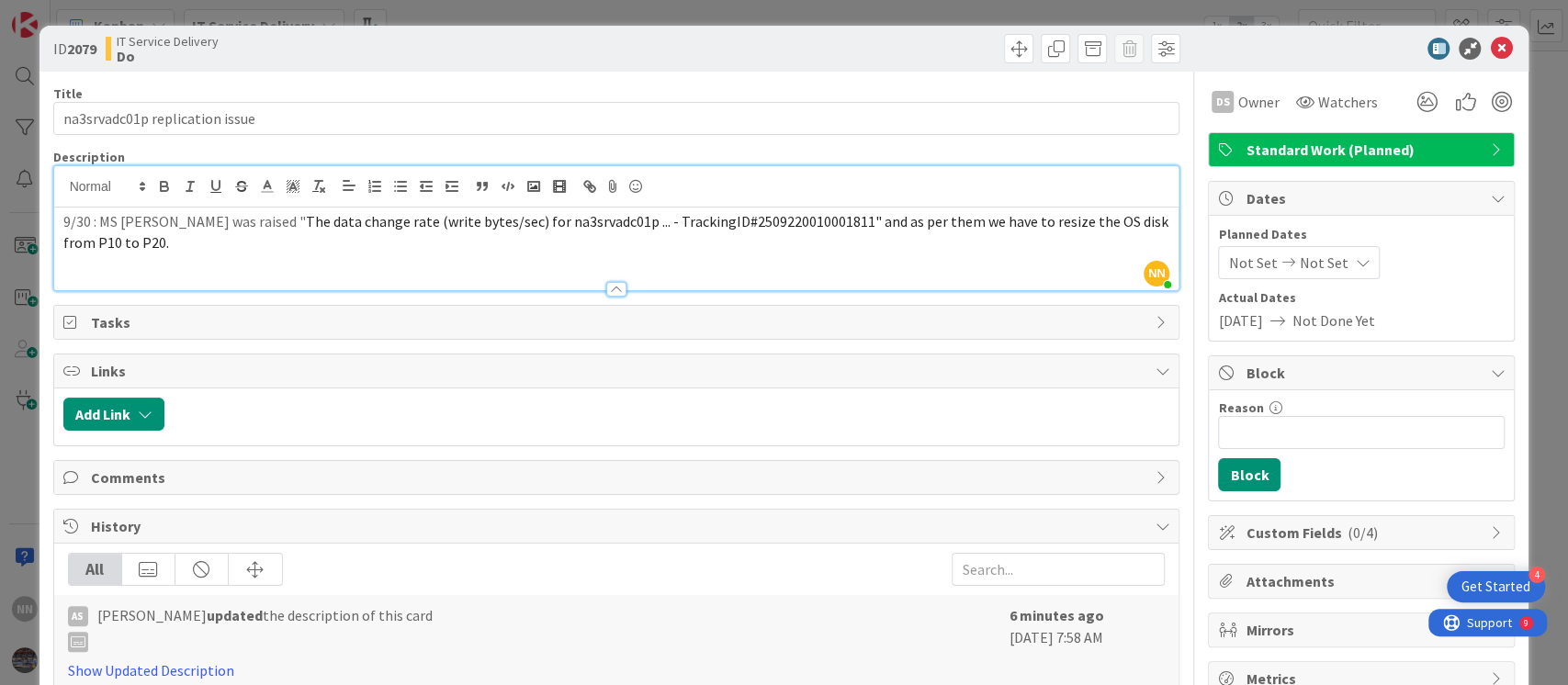
click at [1264, 60] on div "ID 2079 IT Service Delivery Do" at bounding box center [784, 48] width 1490 height 46
click at [1490, 43] on icon at bounding box center [1501, 48] width 22 height 22
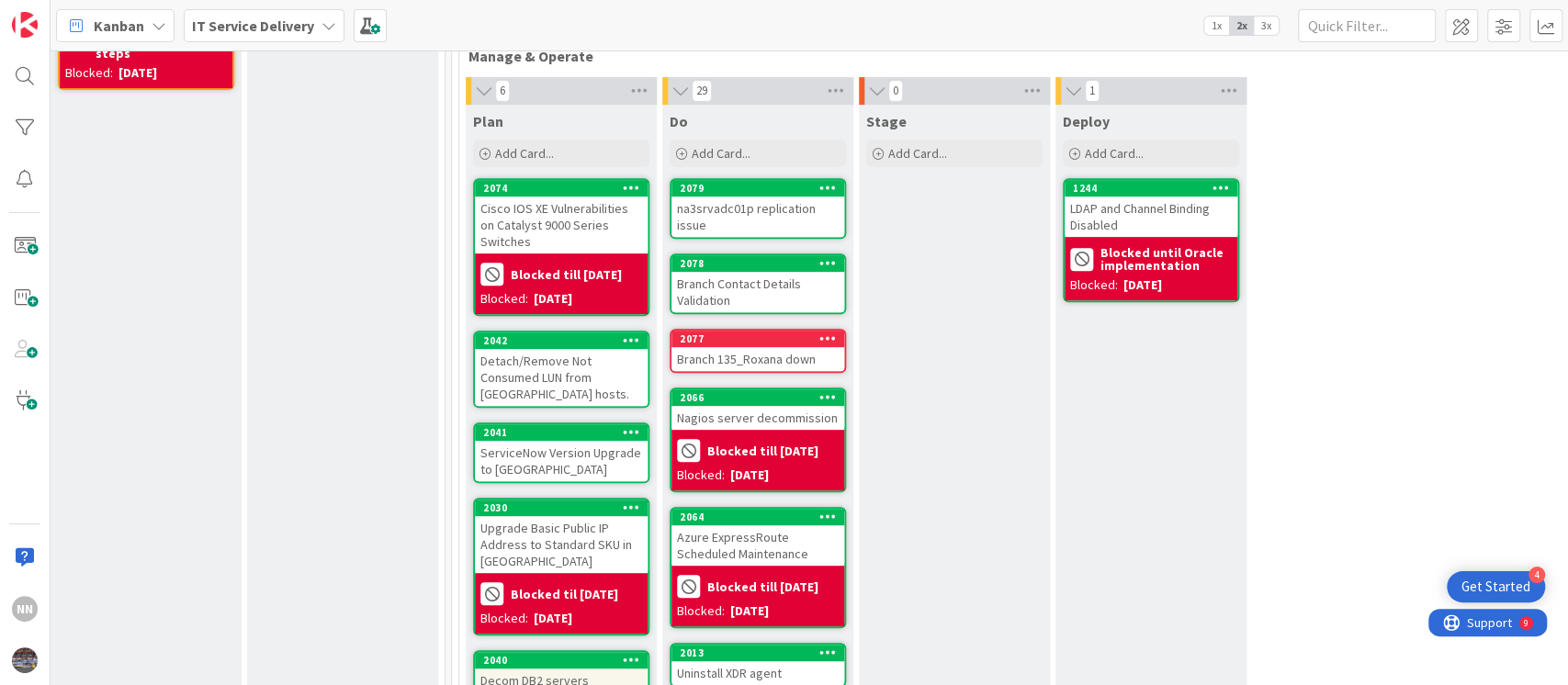
click at [758, 289] on div "Branch Contact Details Validation" at bounding box center [758, 292] width 173 height 41
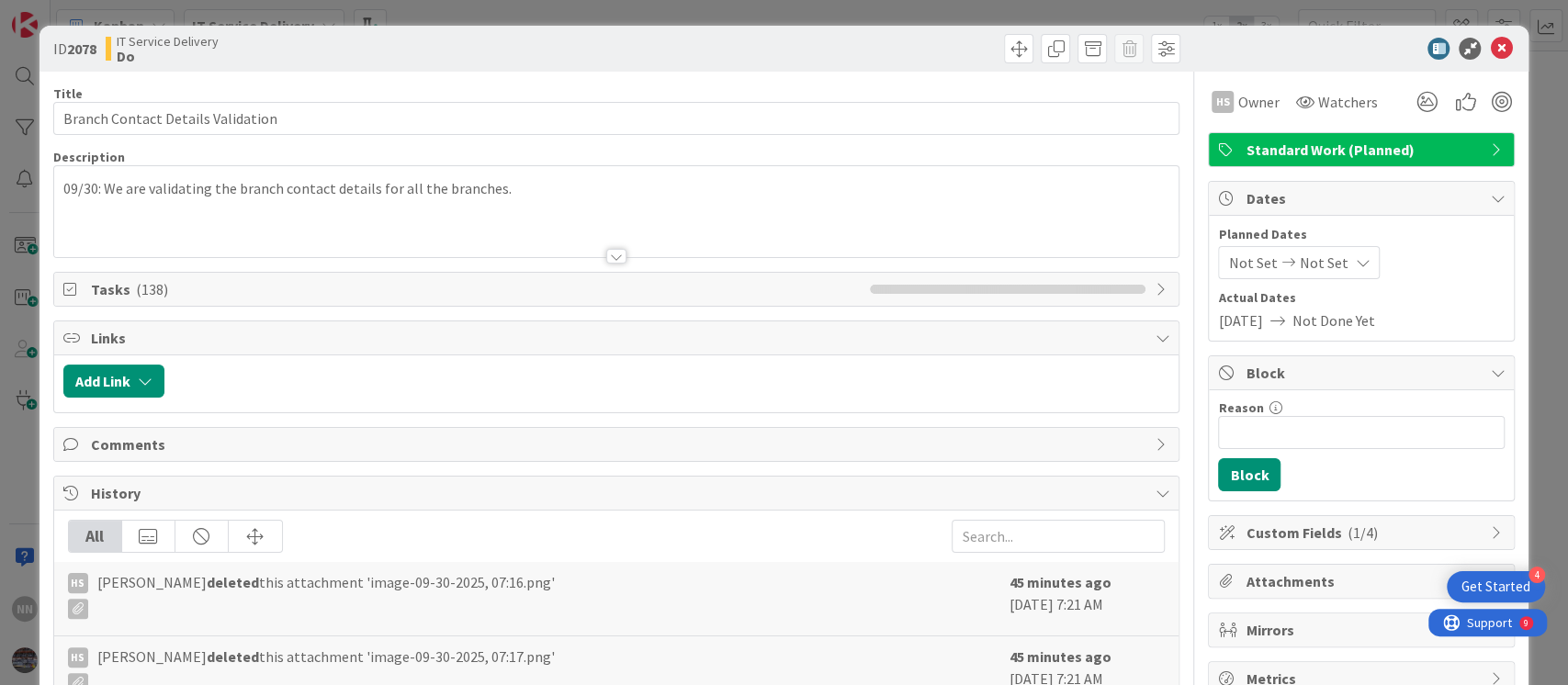
click at [610, 261] on div at bounding box center [616, 256] width 20 height 15
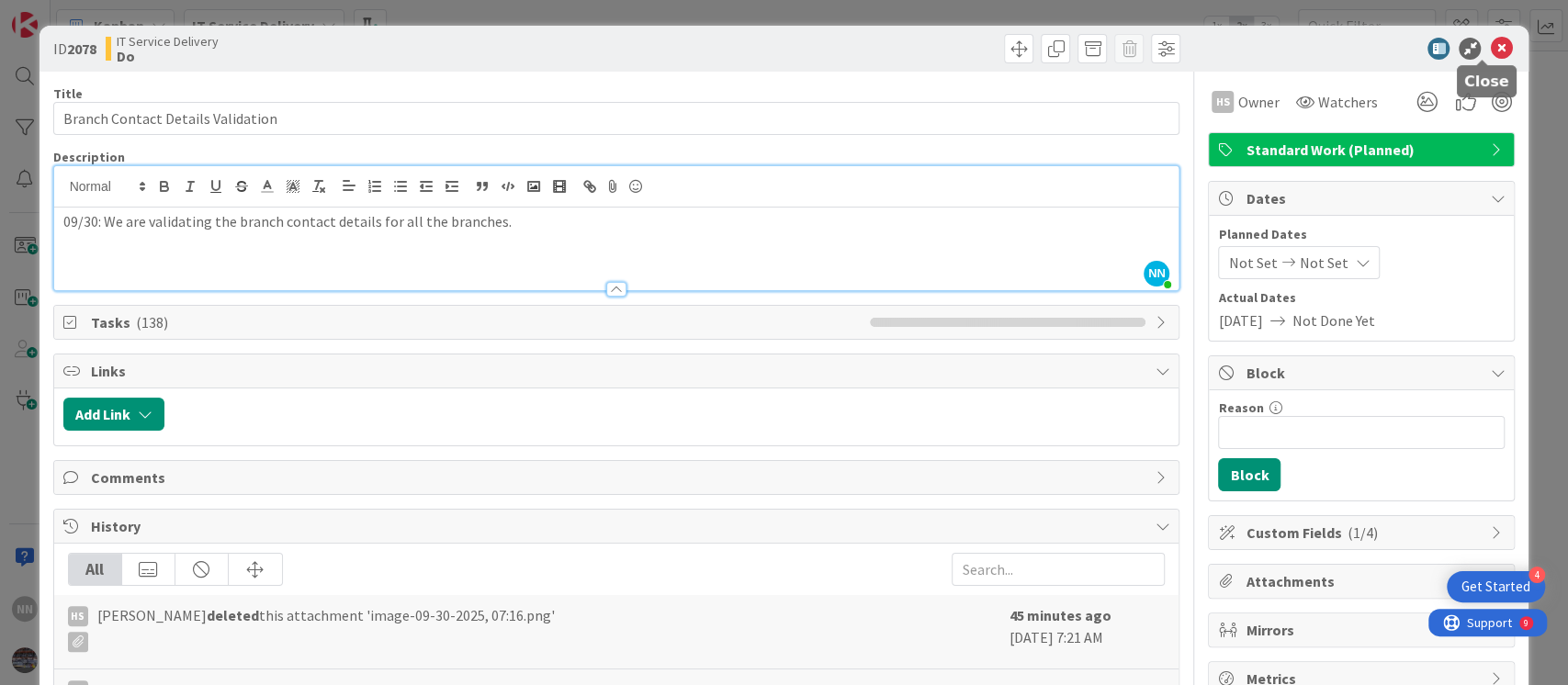
click at [1490, 48] on icon at bounding box center [1501, 48] width 22 height 22
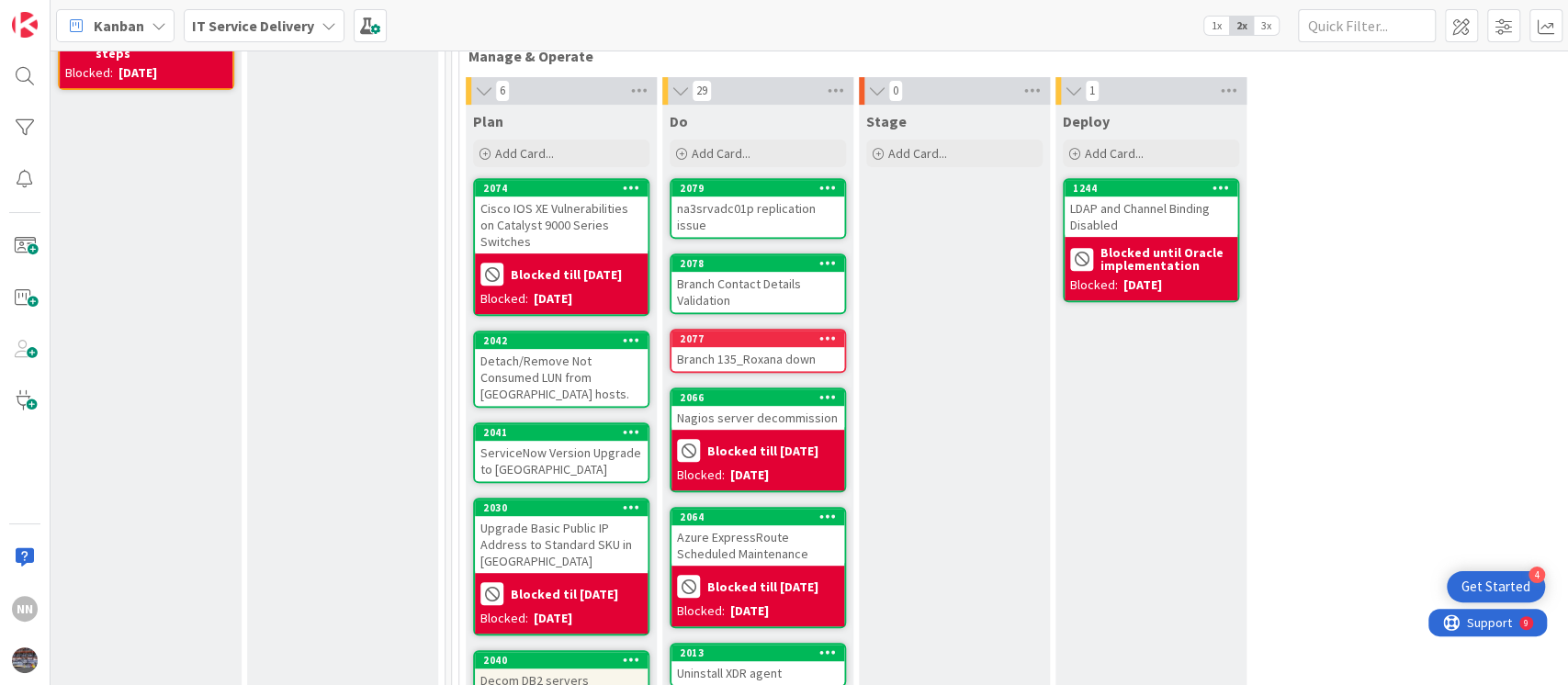
click at [745, 359] on div "Branch 135_Roxana down" at bounding box center [758, 358] width 173 height 24
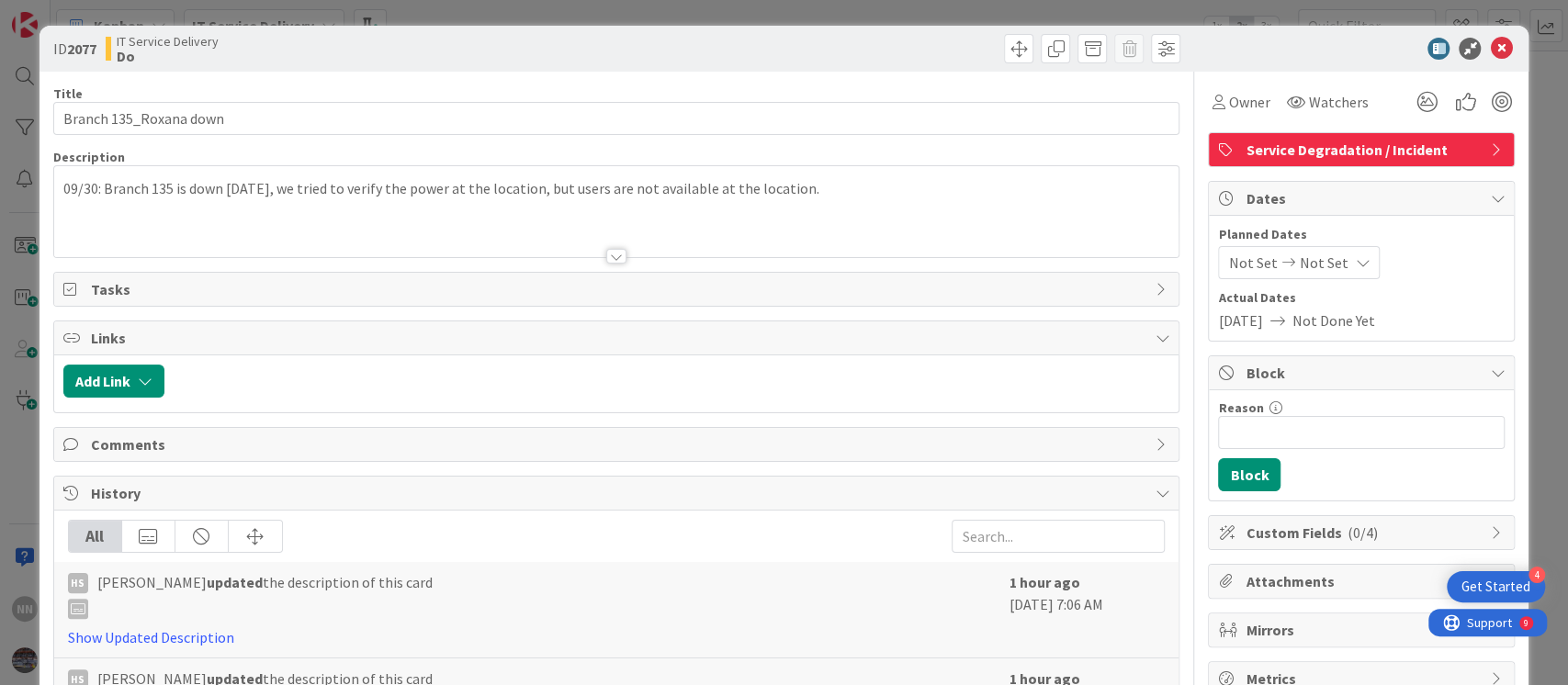
click at [608, 254] on div at bounding box center [616, 256] width 20 height 15
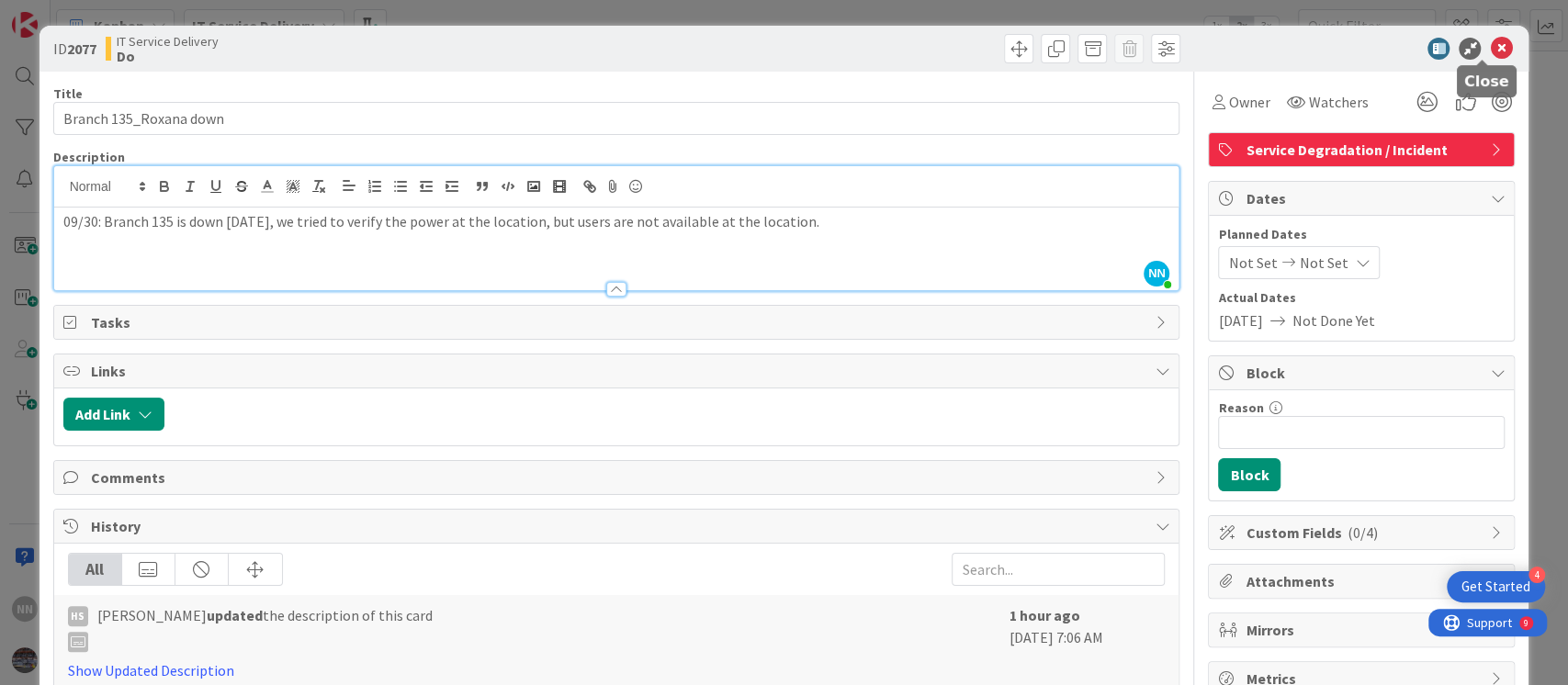
click at [1490, 48] on icon at bounding box center [1501, 48] width 22 height 22
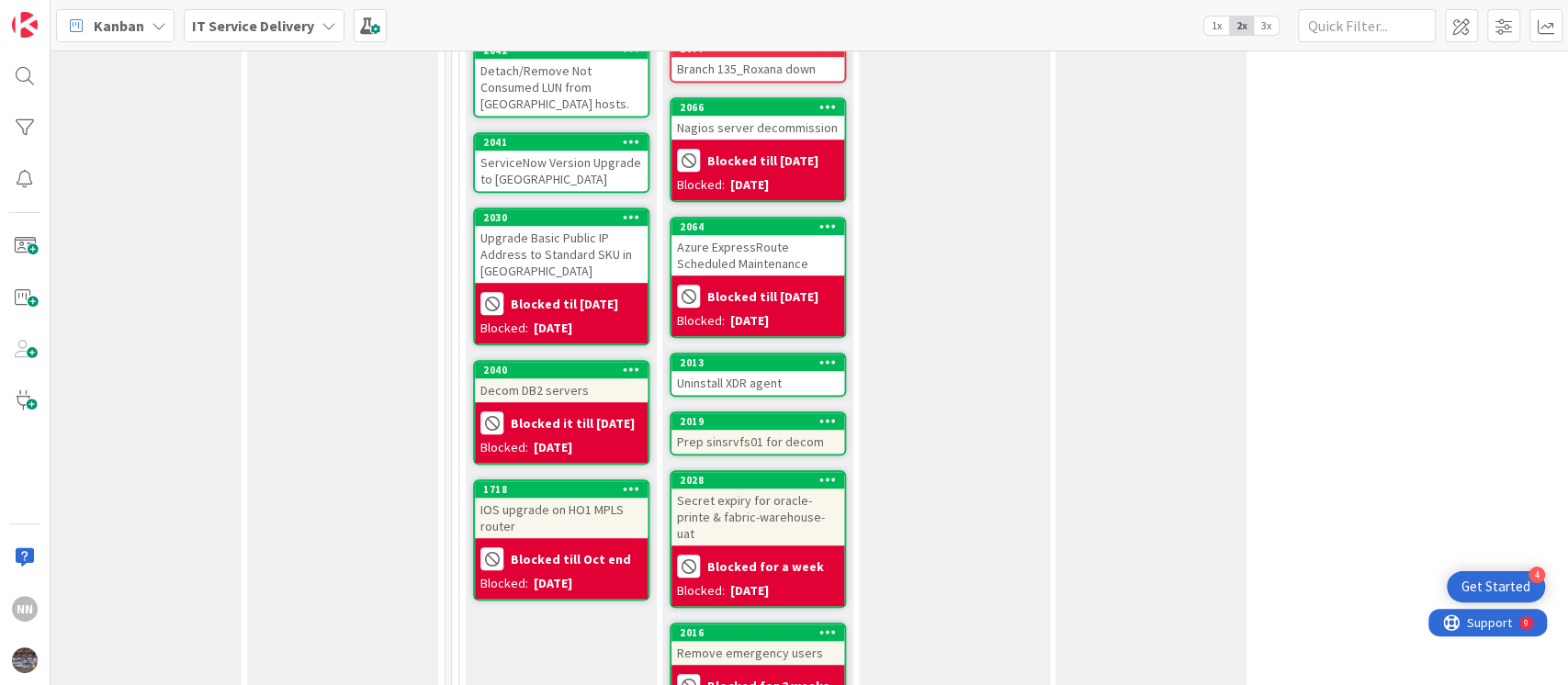
scroll to position [774, 604]
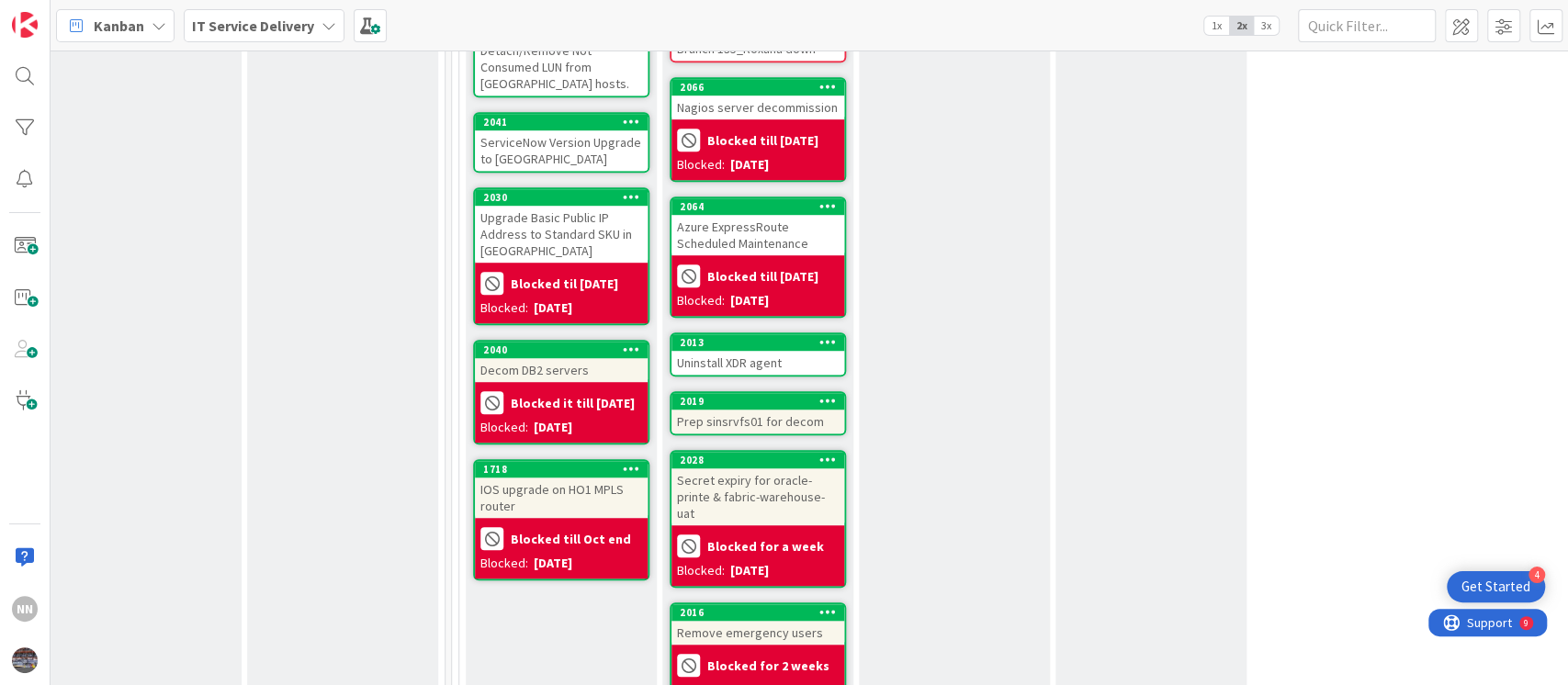
click at [762, 352] on div "Uninstall XDR agent" at bounding box center [758, 362] width 173 height 24
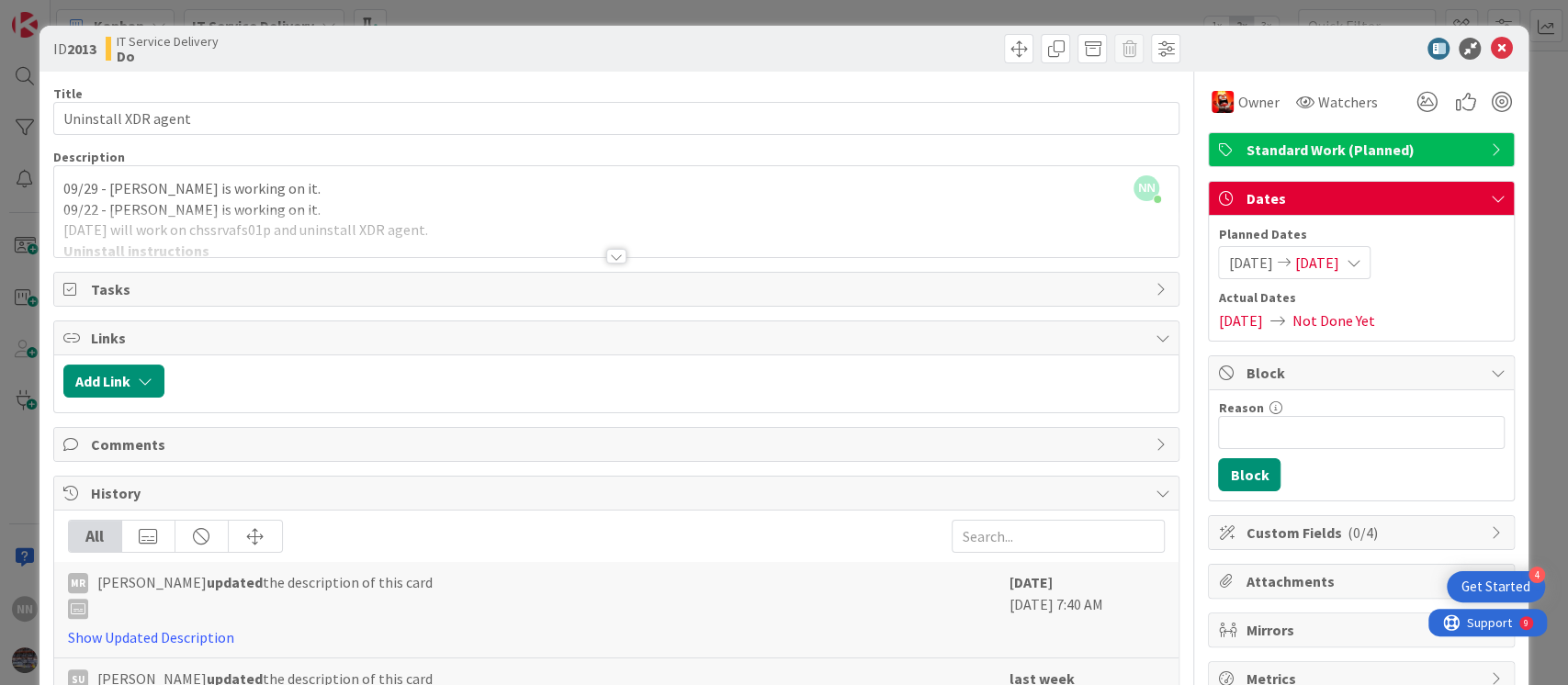
click at [607, 257] on div at bounding box center [616, 256] width 20 height 15
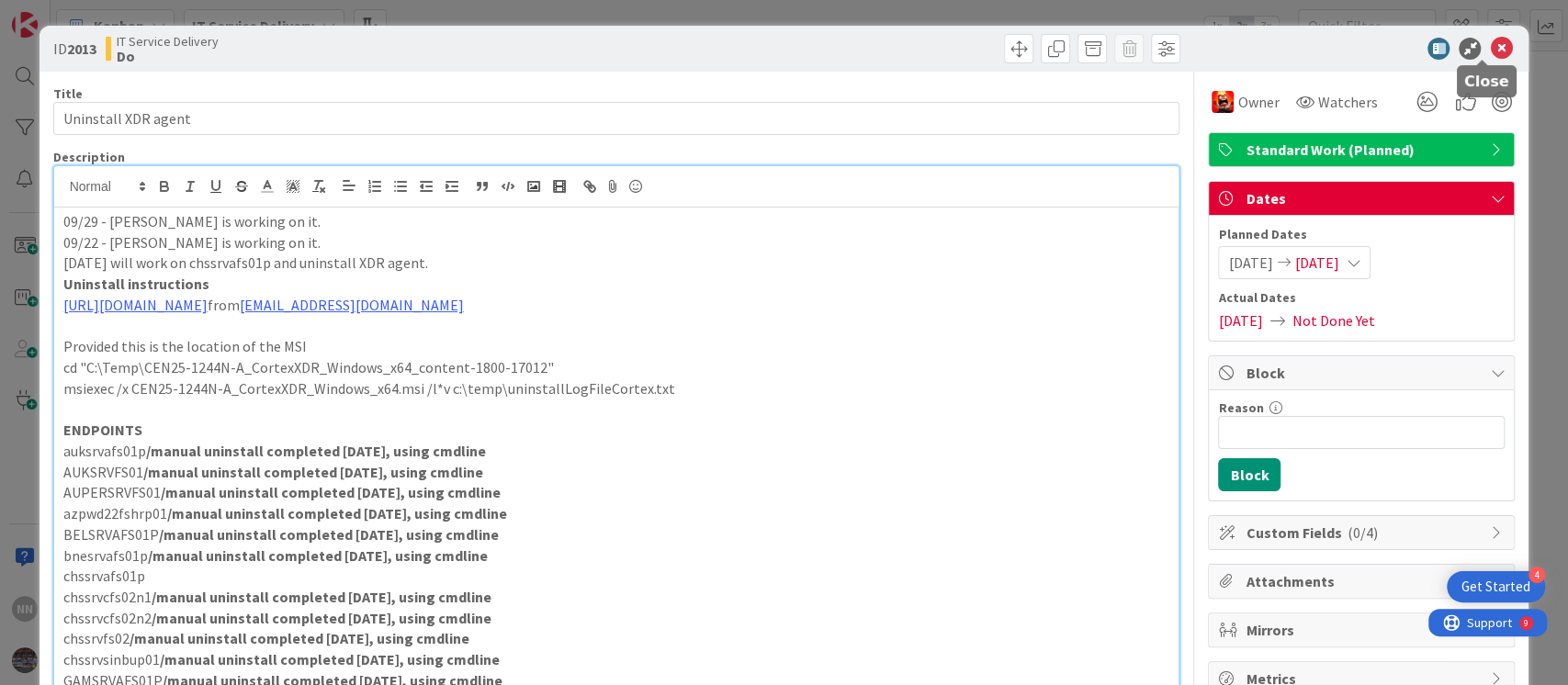
click at [1490, 55] on icon at bounding box center [1501, 48] width 22 height 22
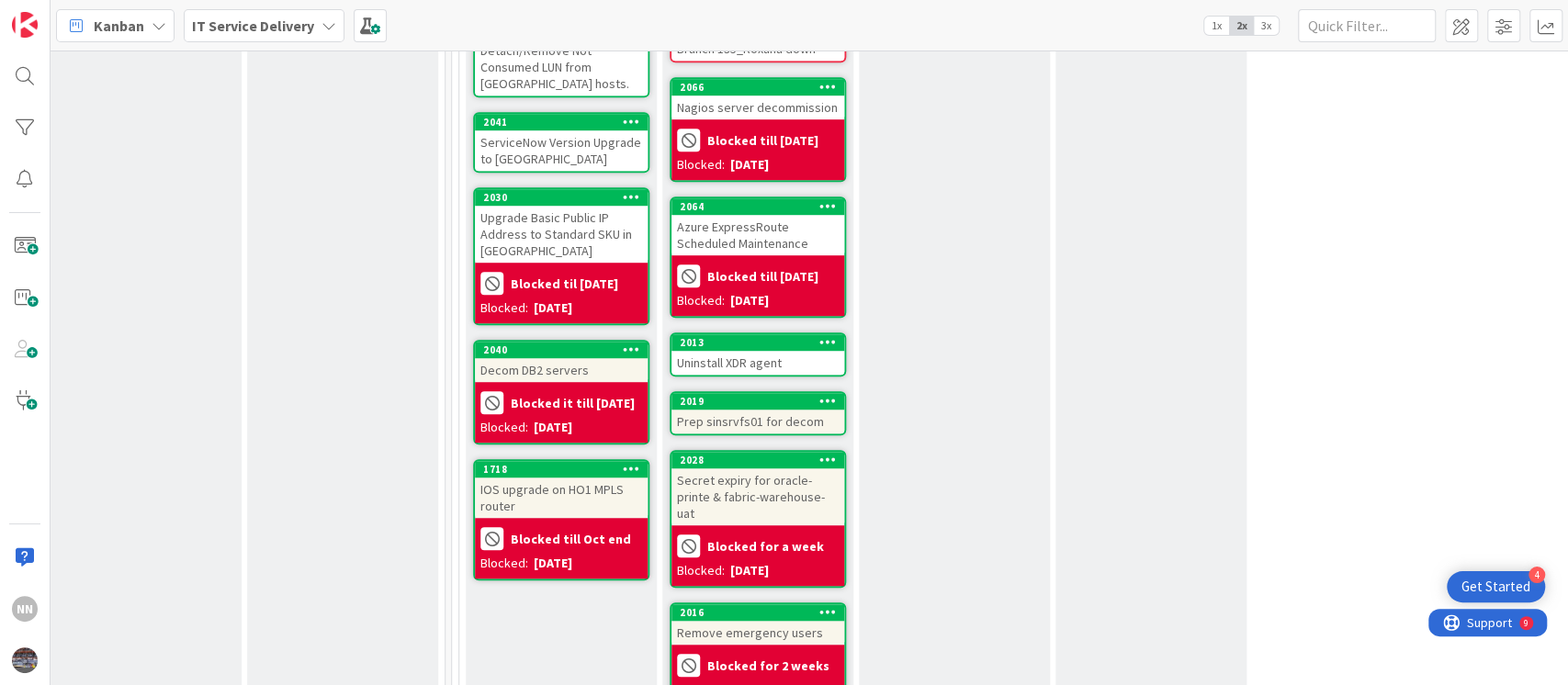
click at [732, 420] on div "Prep sinsrvfs01 for decom" at bounding box center [758, 421] width 173 height 24
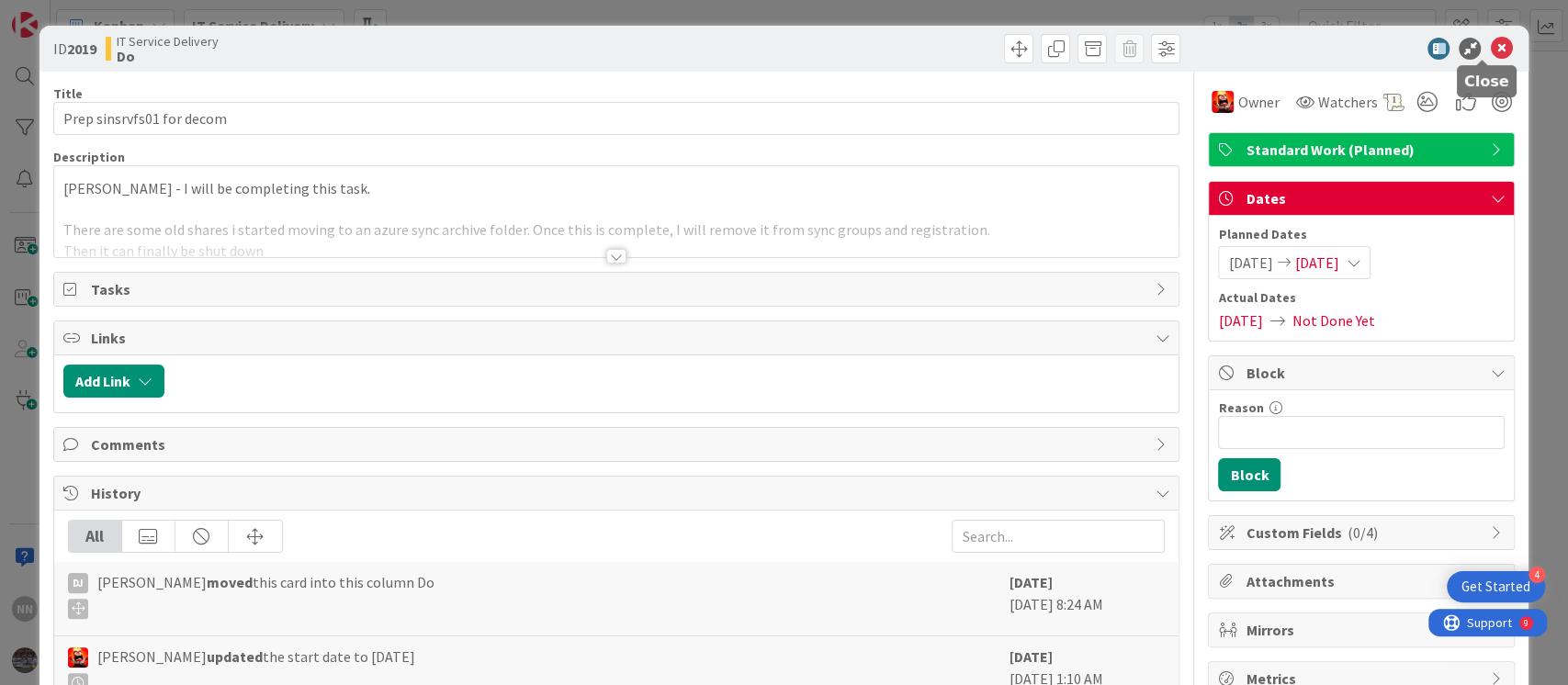
click at [1490, 48] on icon at bounding box center [1501, 48] width 22 height 22
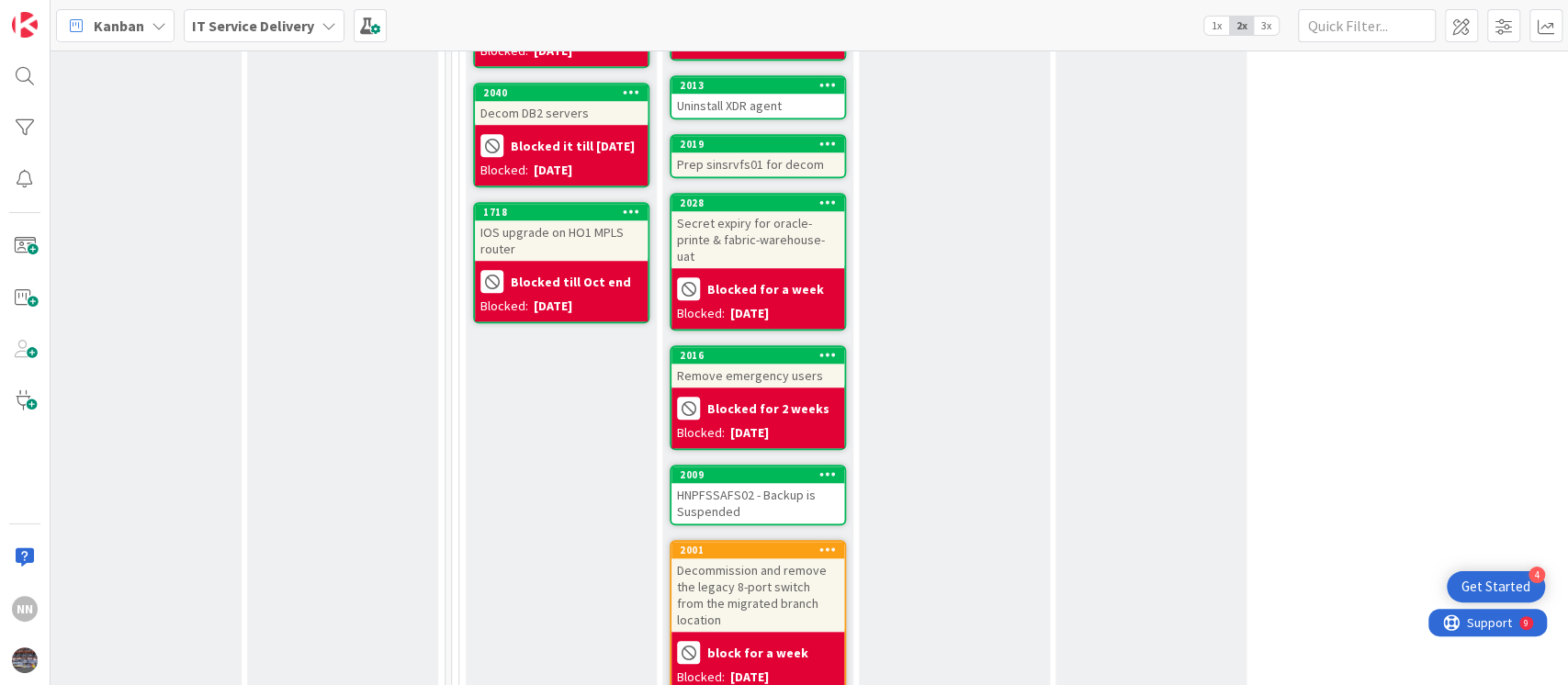
scroll to position [1033, 604]
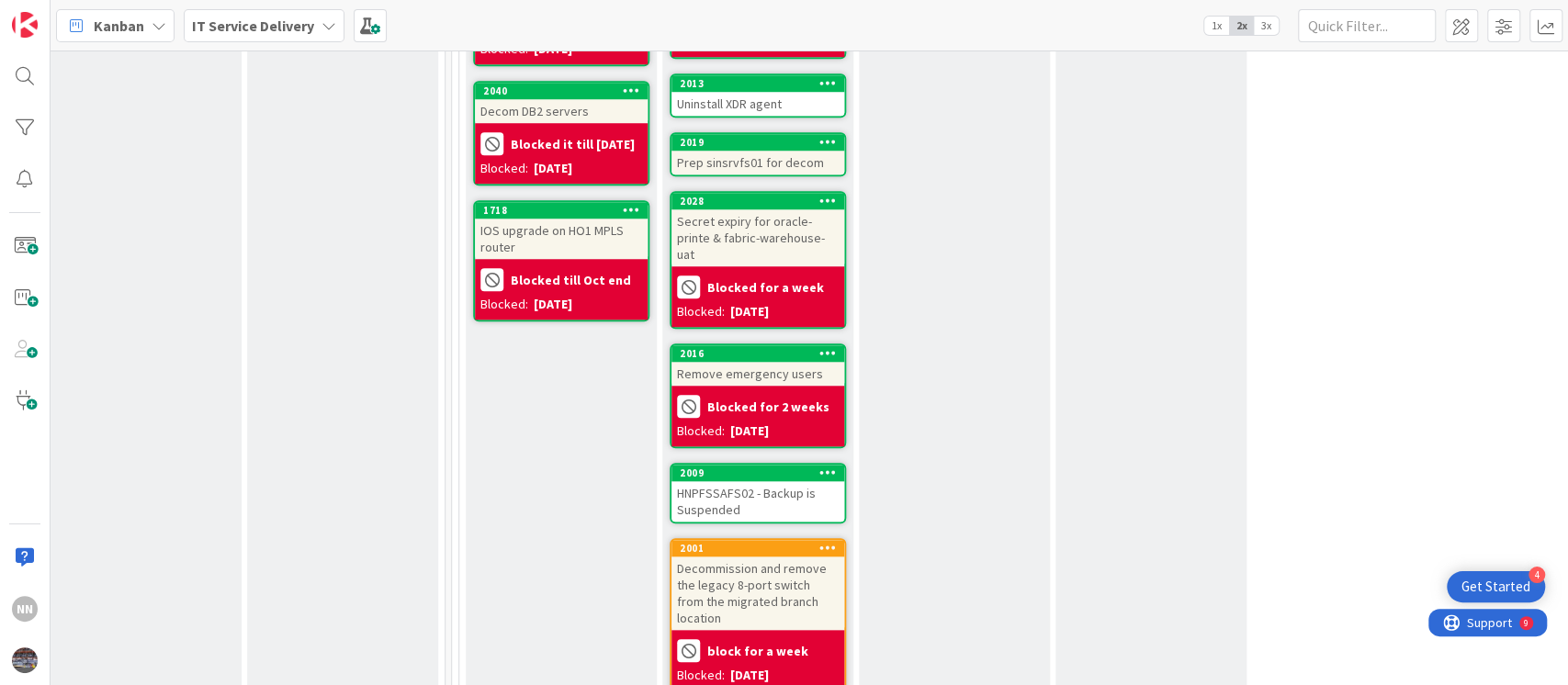
click at [754, 226] on div "Secret expiry for oracle-printe & fabric-warehouse-uat" at bounding box center [758, 238] width 173 height 57
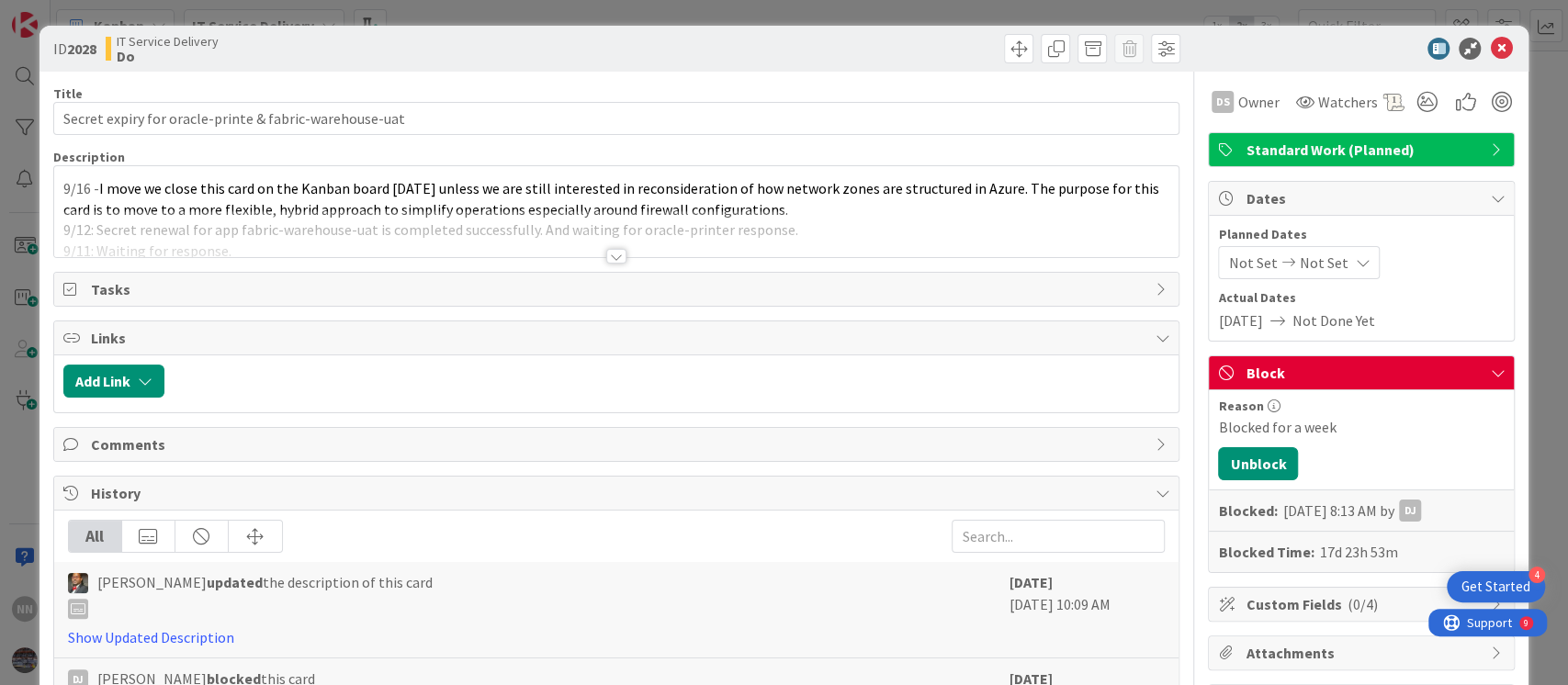
click at [607, 259] on div at bounding box center [616, 256] width 20 height 15
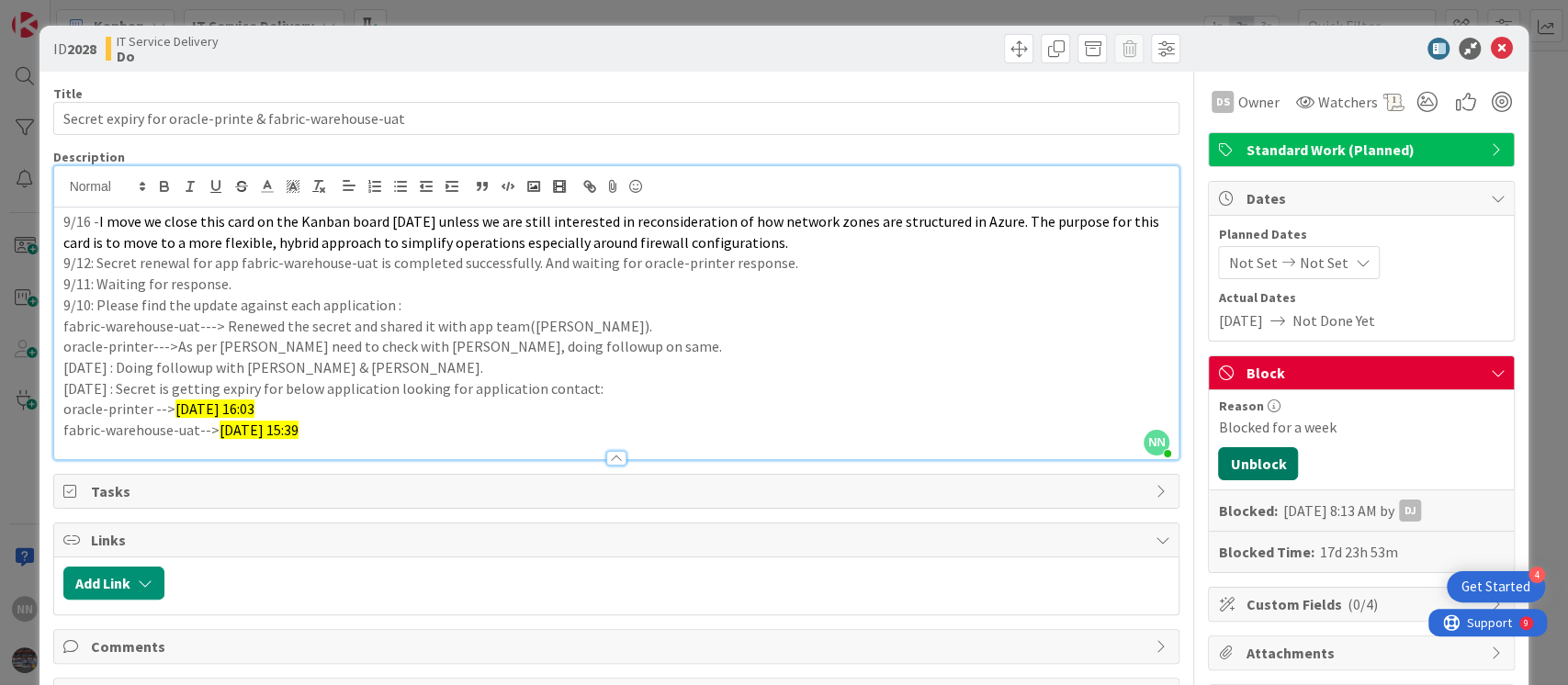
click at [1260, 469] on button "Unblock" at bounding box center [1258, 463] width 80 height 33
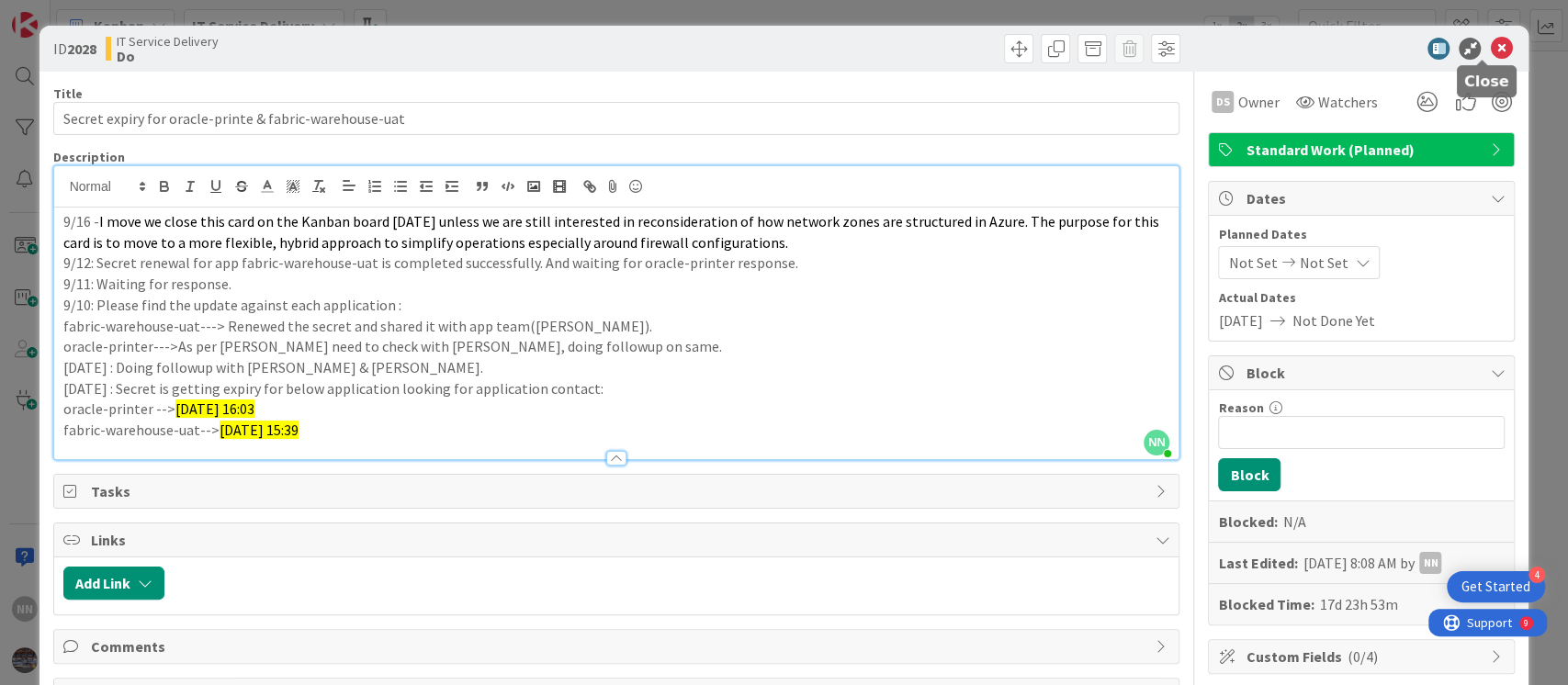
click at [1490, 44] on icon at bounding box center [1501, 48] width 22 height 22
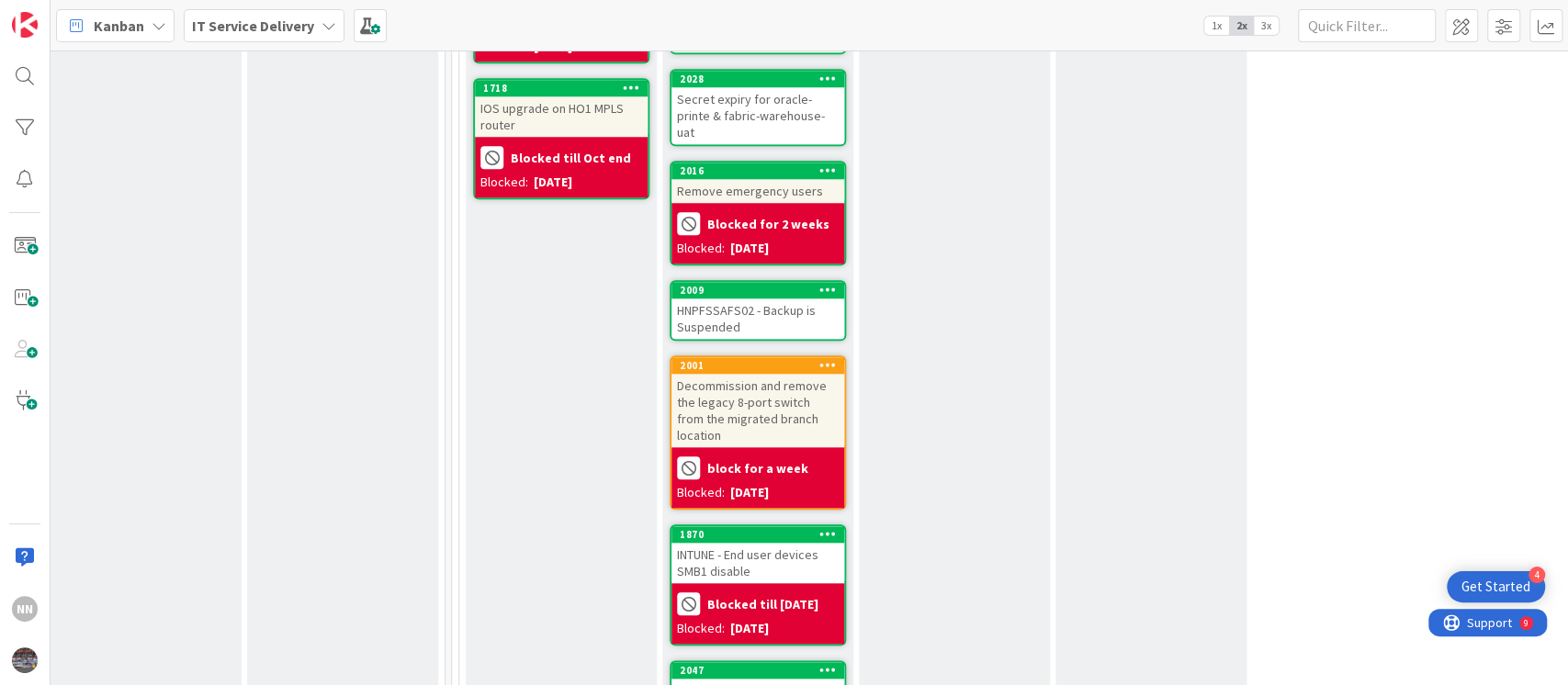
scroll to position [1156, 604]
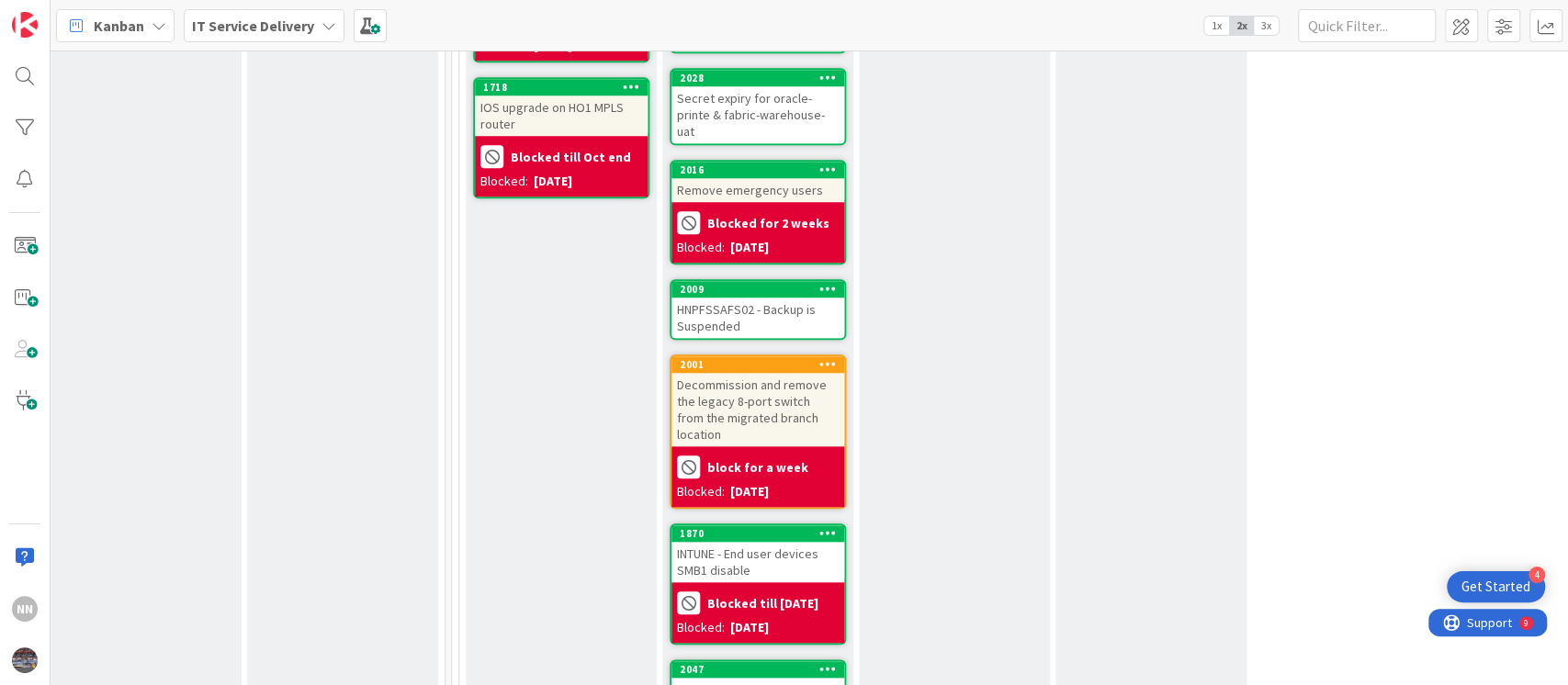
click at [740, 179] on div "Remove emergency users" at bounding box center [758, 190] width 173 height 24
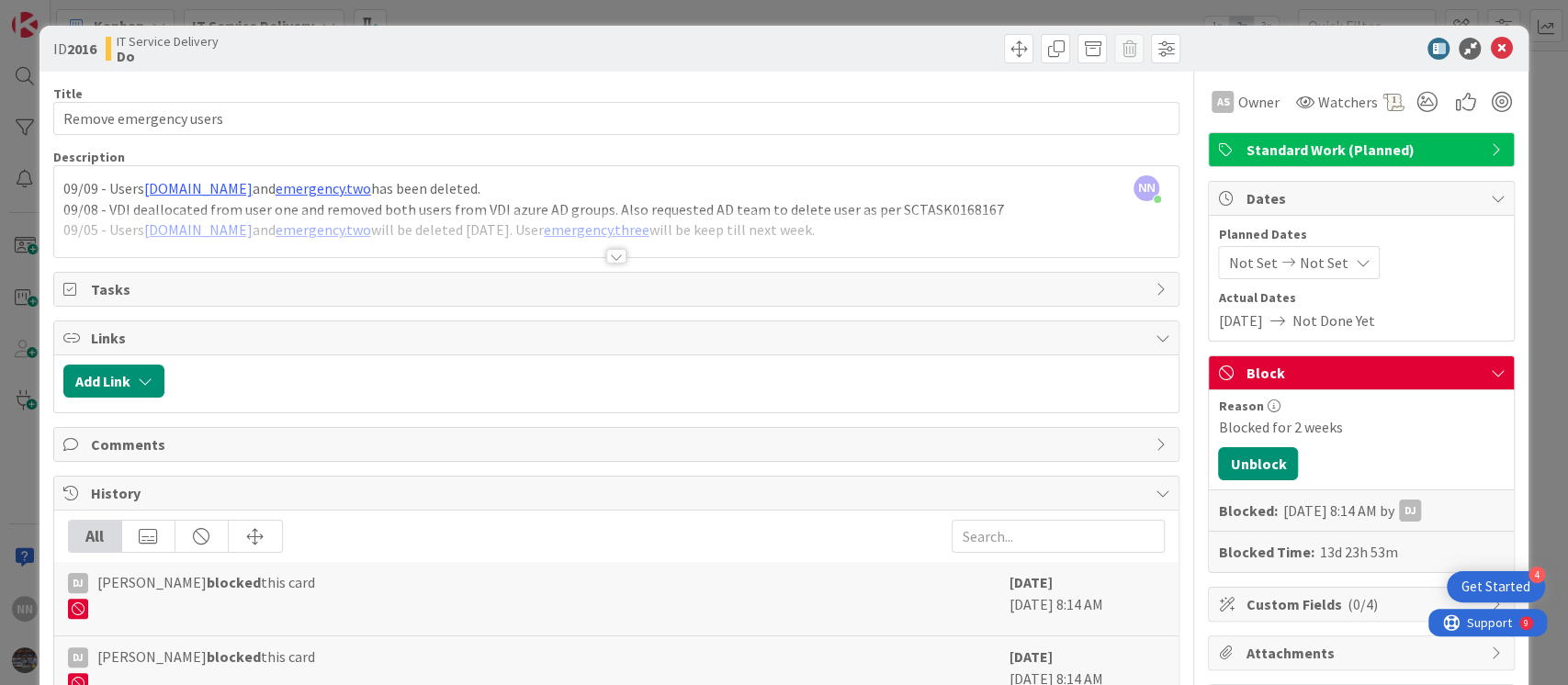
click at [607, 259] on div at bounding box center [616, 256] width 20 height 15
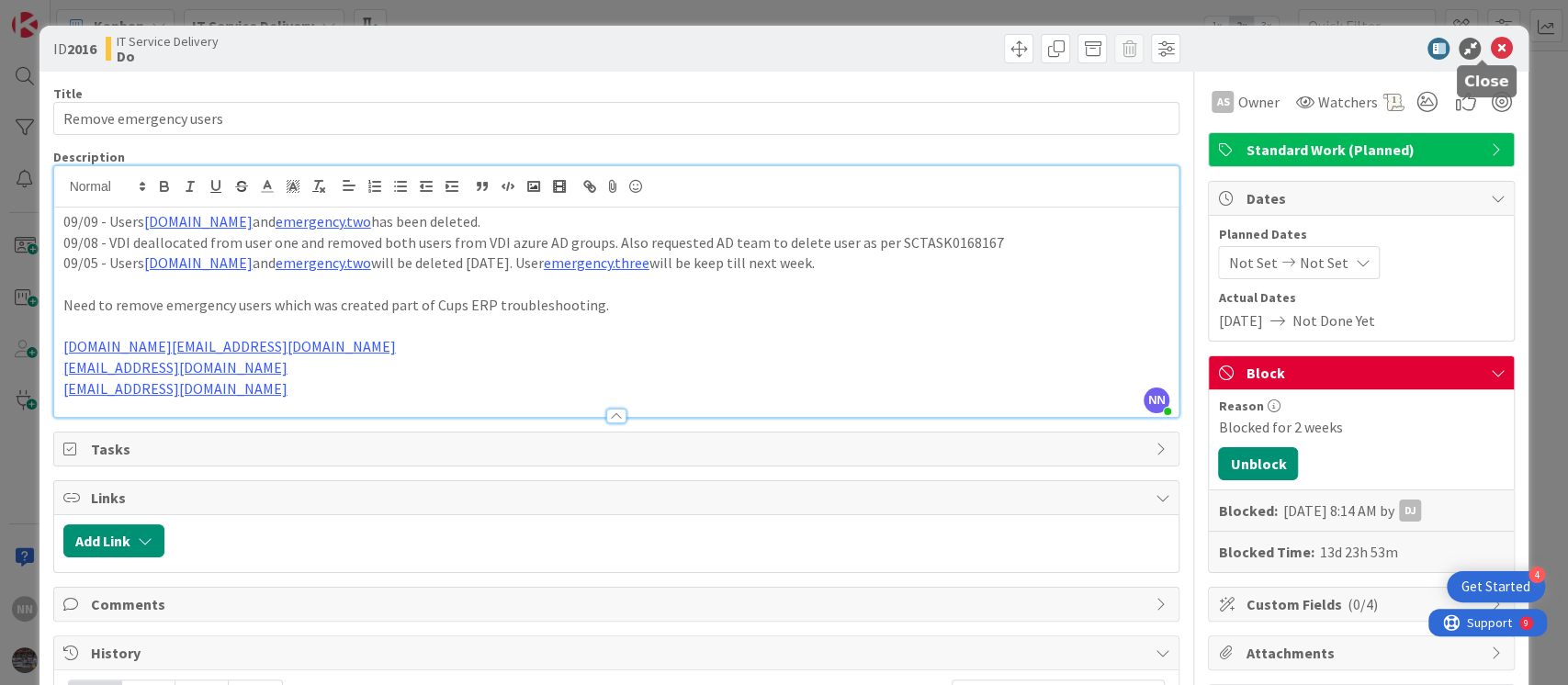
click at [1490, 43] on icon at bounding box center [1501, 48] width 22 height 22
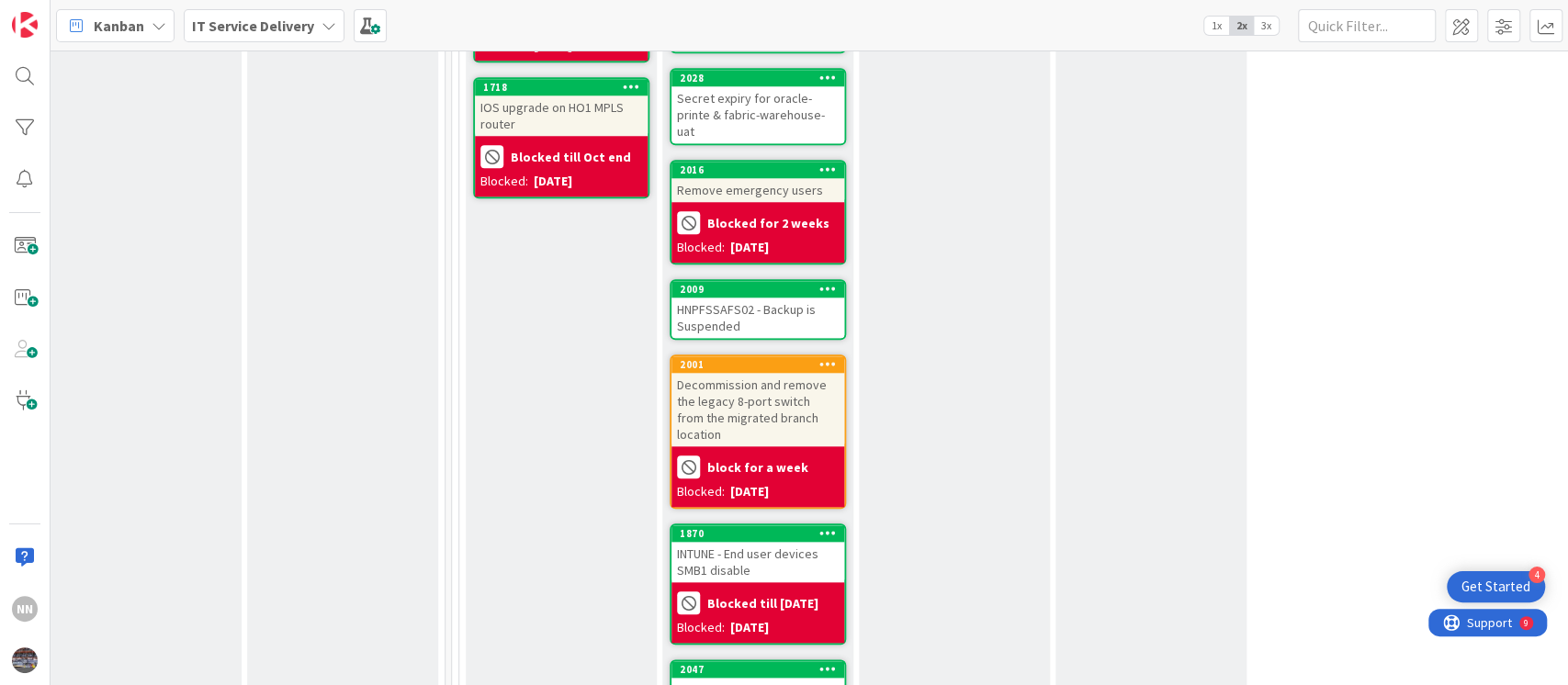
click at [749, 298] on div "HNPFSSAFS02 - Backup is Suspended" at bounding box center [758, 317] width 173 height 41
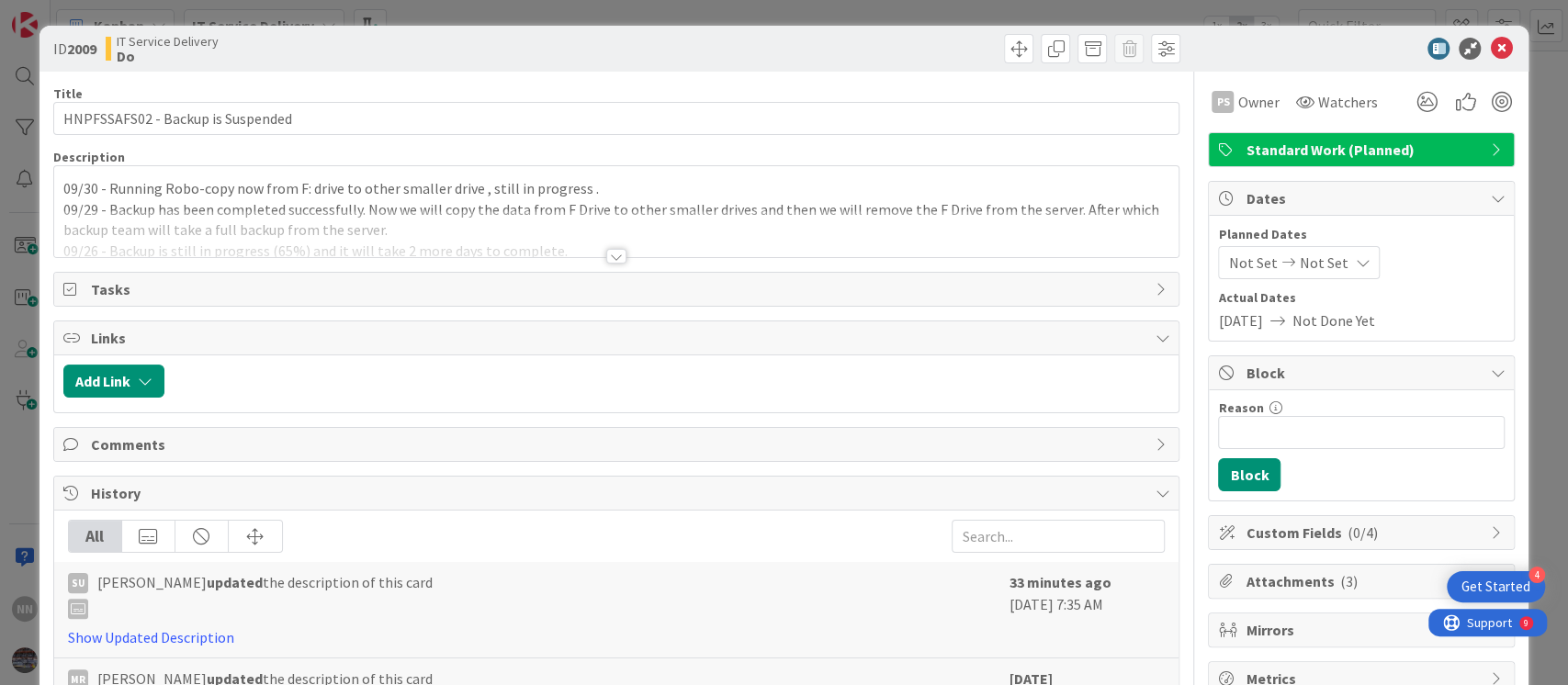
click at [614, 259] on div at bounding box center [616, 256] width 20 height 15
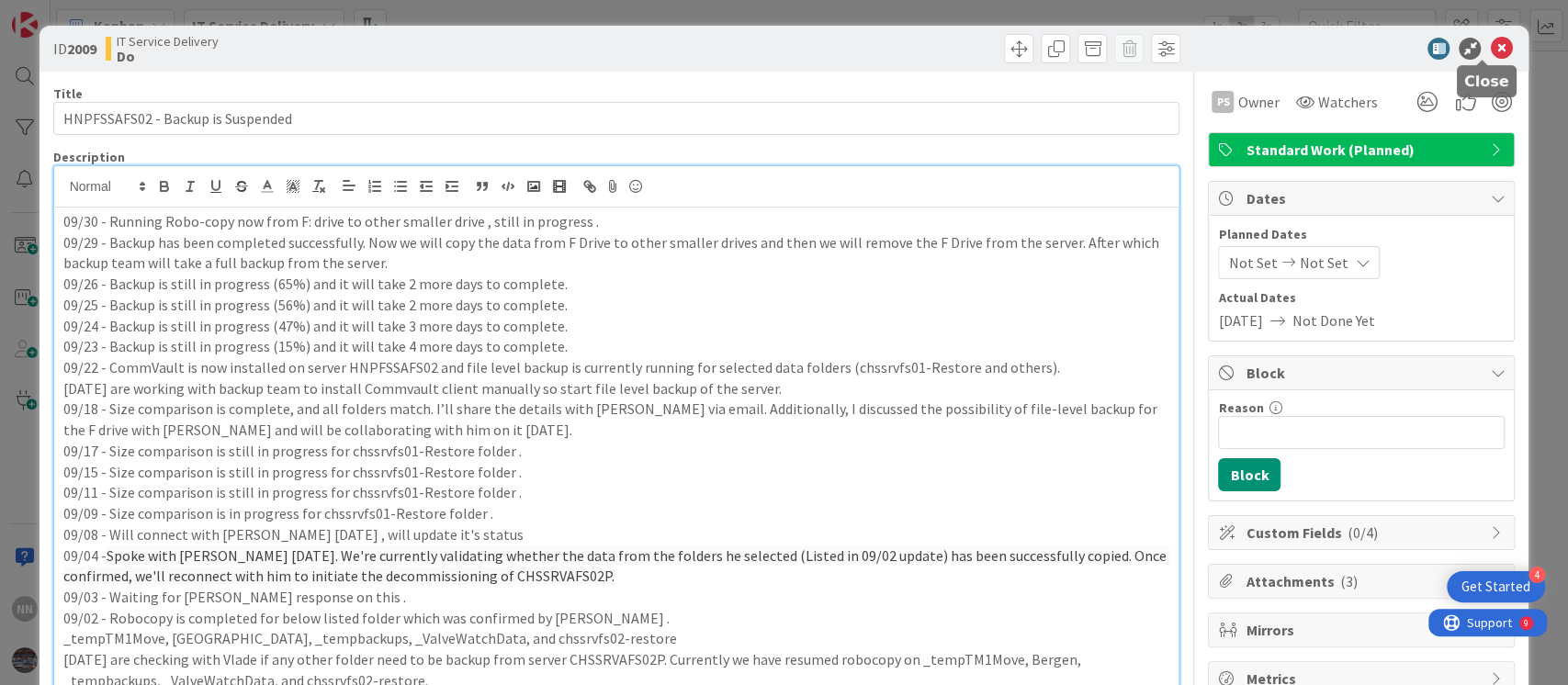
click at [1490, 40] on icon at bounding box center [1501, 48] width 22 height 22
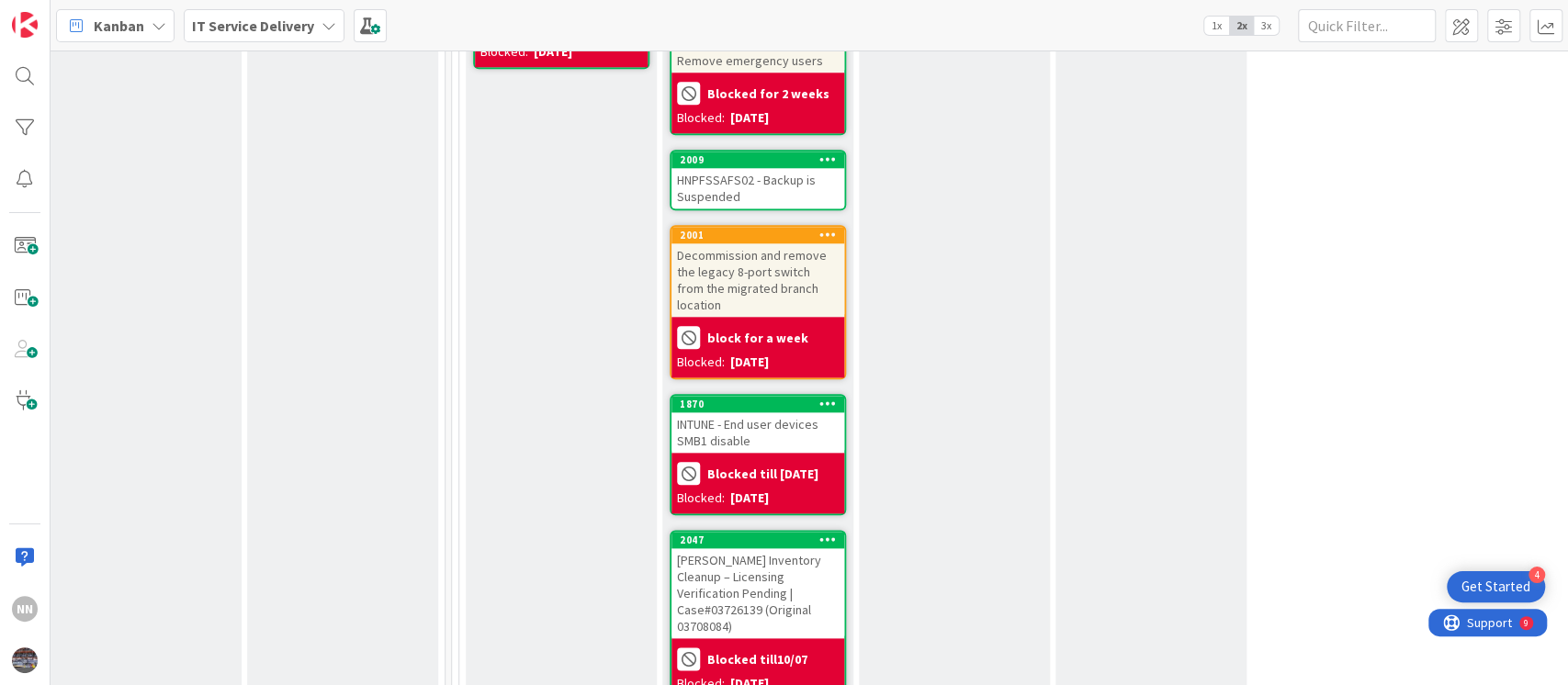
scroll to position [1286, 604]
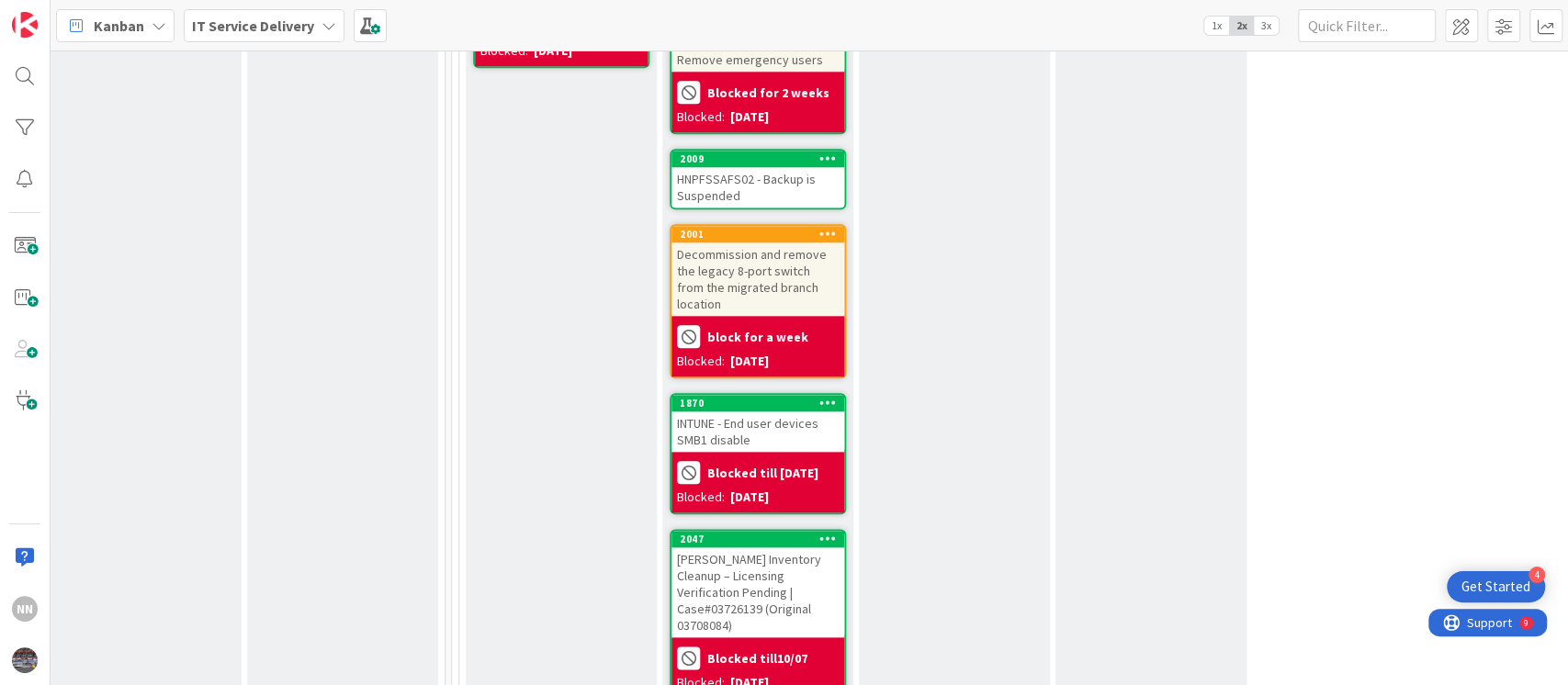
click at [749, 247] on div "Decommission and remove the legacy 8-port switch from the migrated branch locat…" at bounding box center [758, 280] width 173 height 74
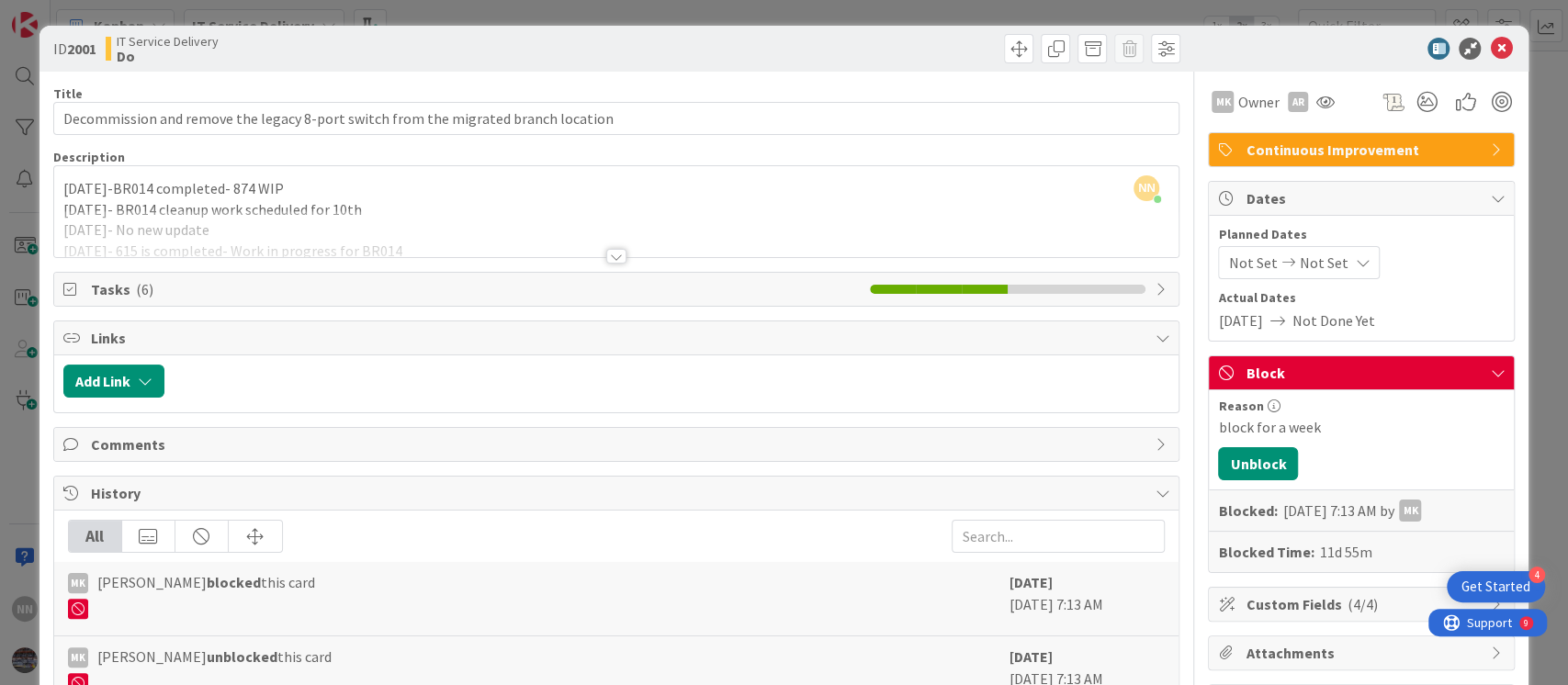
click at [610, 258] on div at bounding box center [616, 256] width 20 height 15
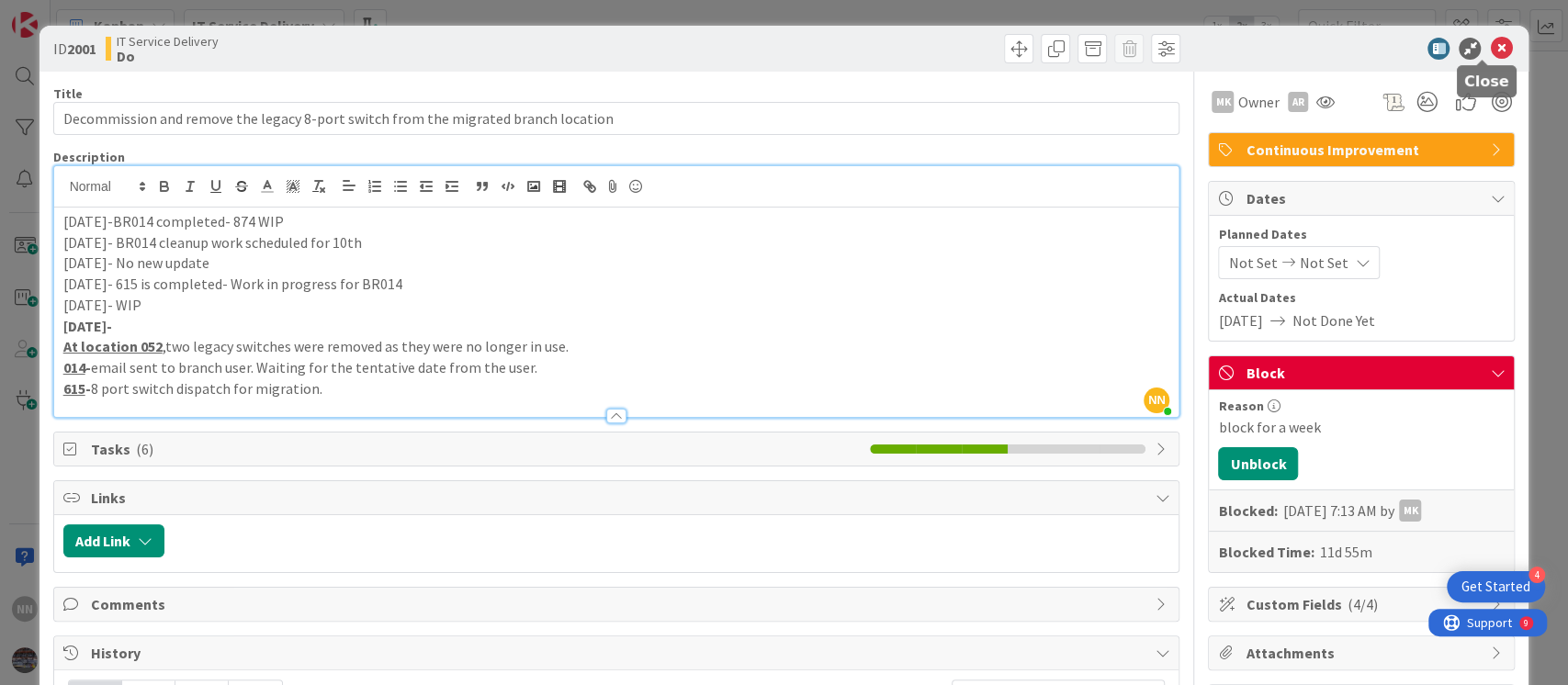
click at [1490, 54] on icon at bounding box center [1501, 48] width 22 height 22
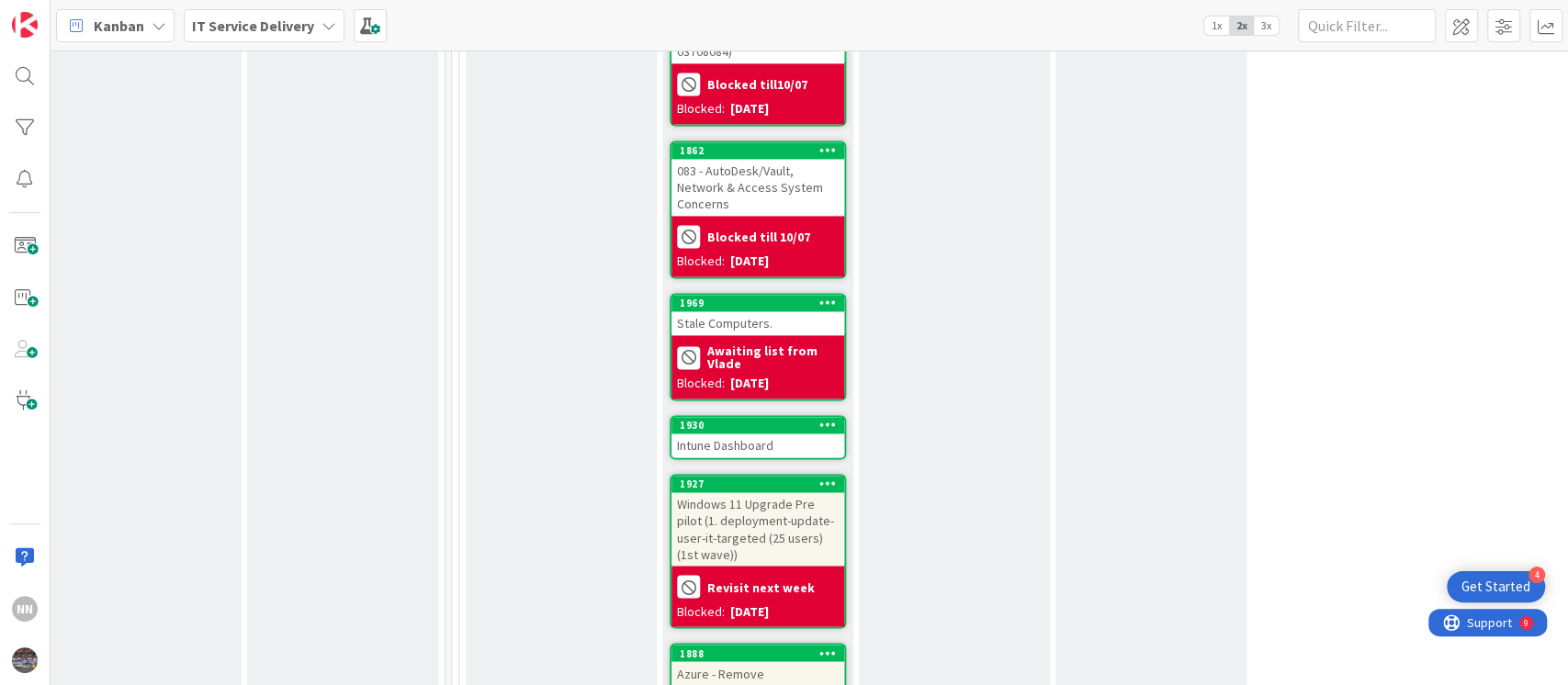
scroll to position [1861, 604]
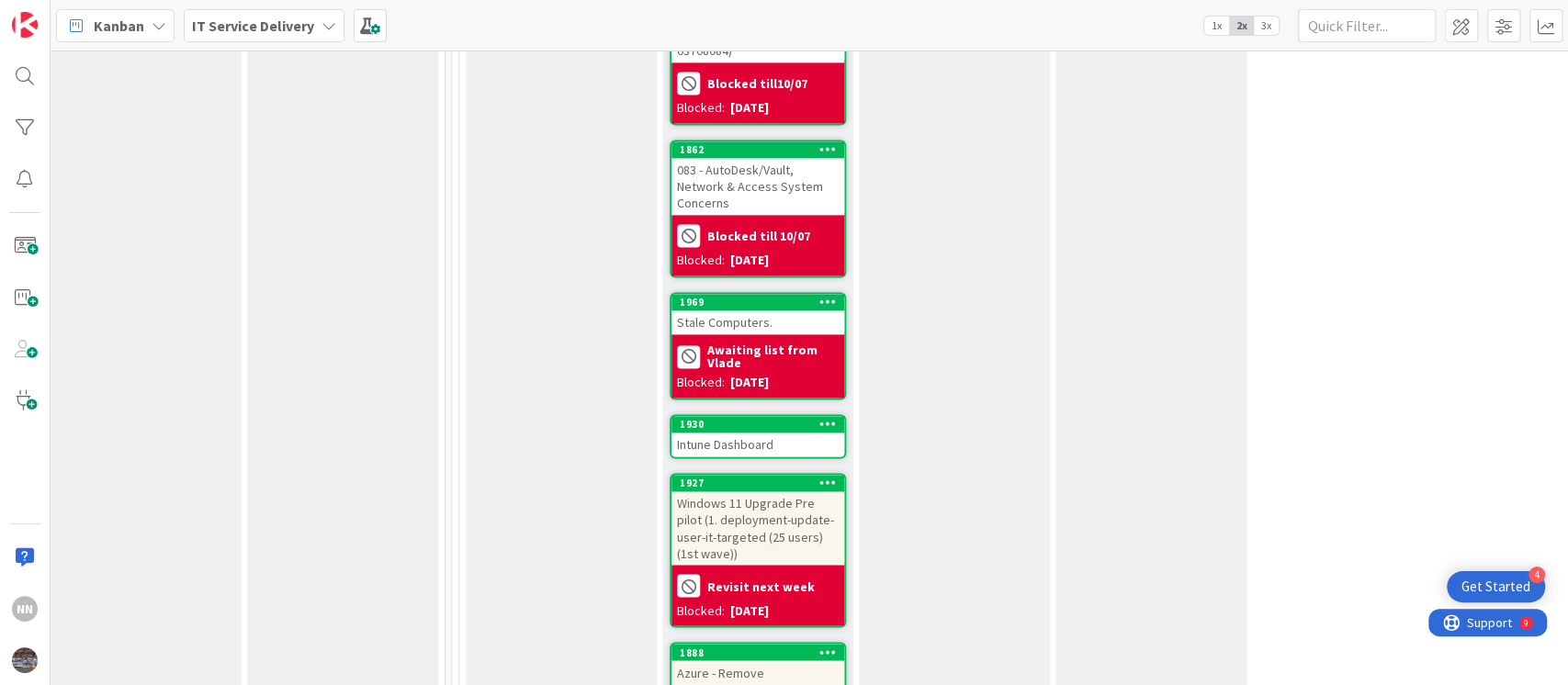
click at [752, 311] on div "Stale Computers." at bounding box center [758, 322] width 173 height 24
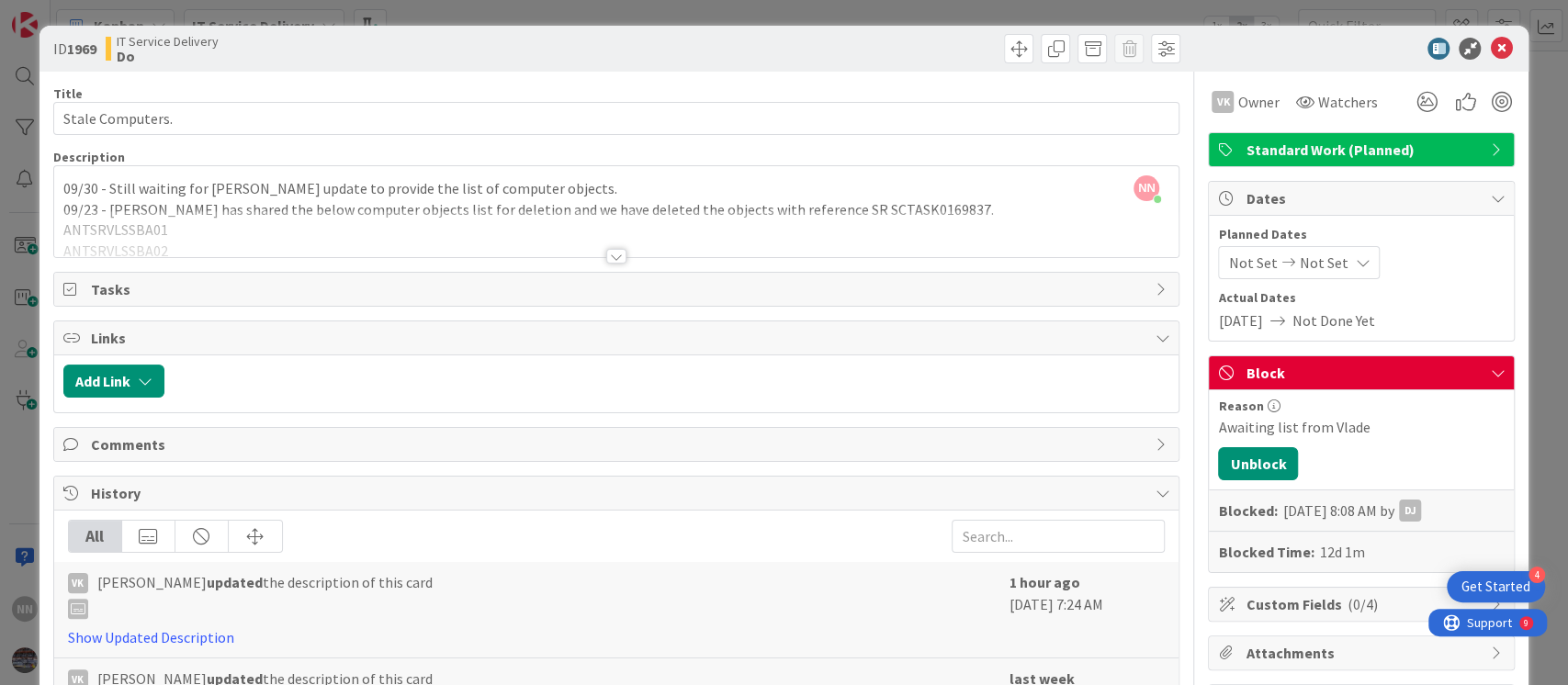
click at [607, 250] on div at bounding box center [616, 256] width 20 height 15
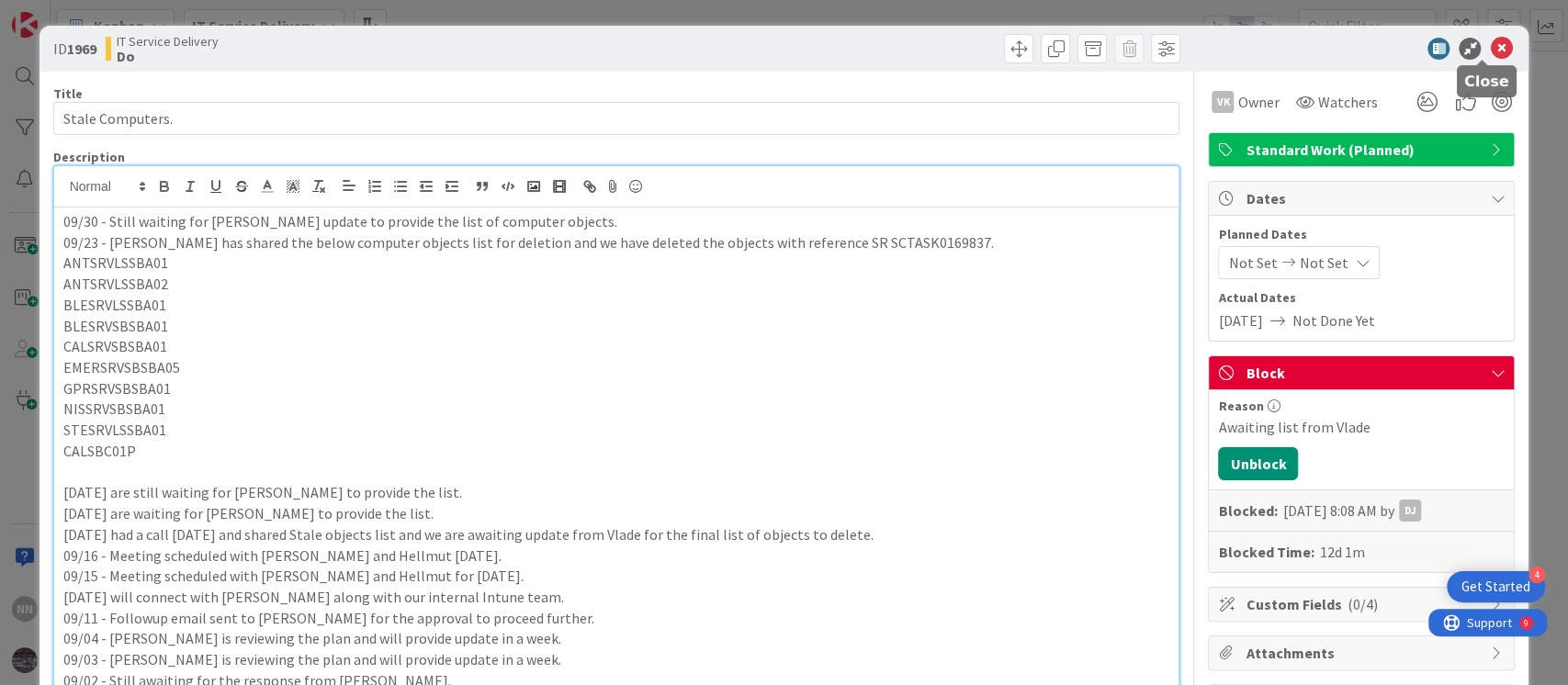
click at [1490, 48] on icon at bounding box center [1501, 48] width 22 height 22
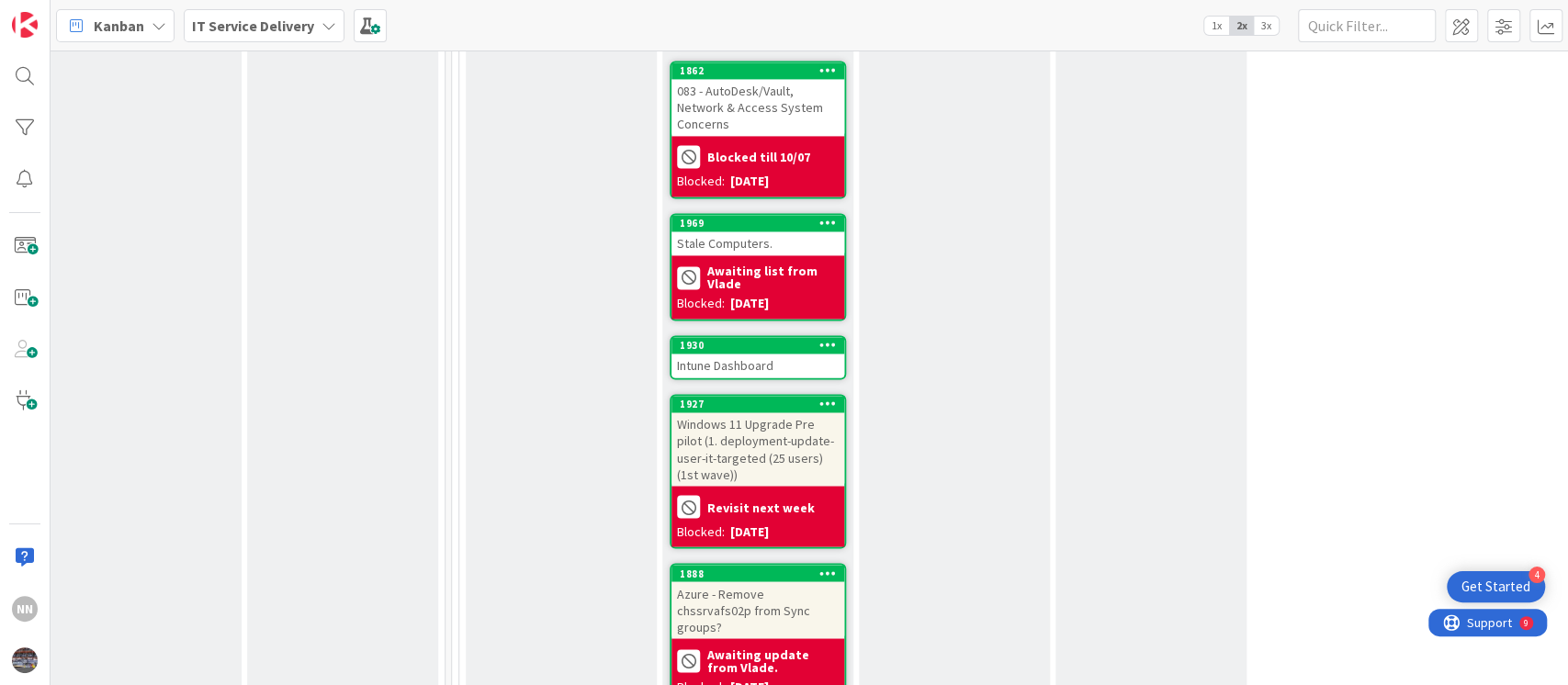
click at [682, 353] on div "Intune Dashboard" at bounding box center [758, 365] width 173 height 24
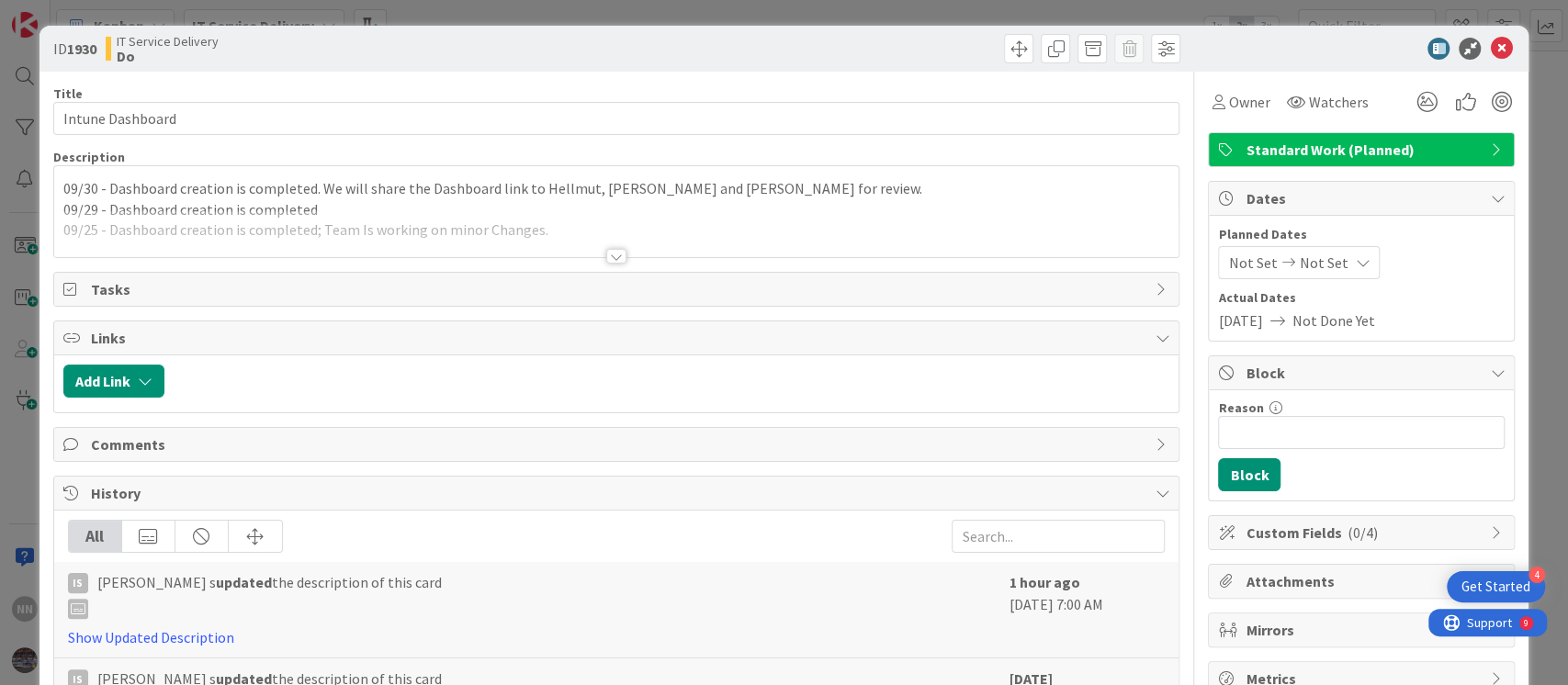
click at [610, 252] on div at bounding box center [616, 256] width 20 height 15
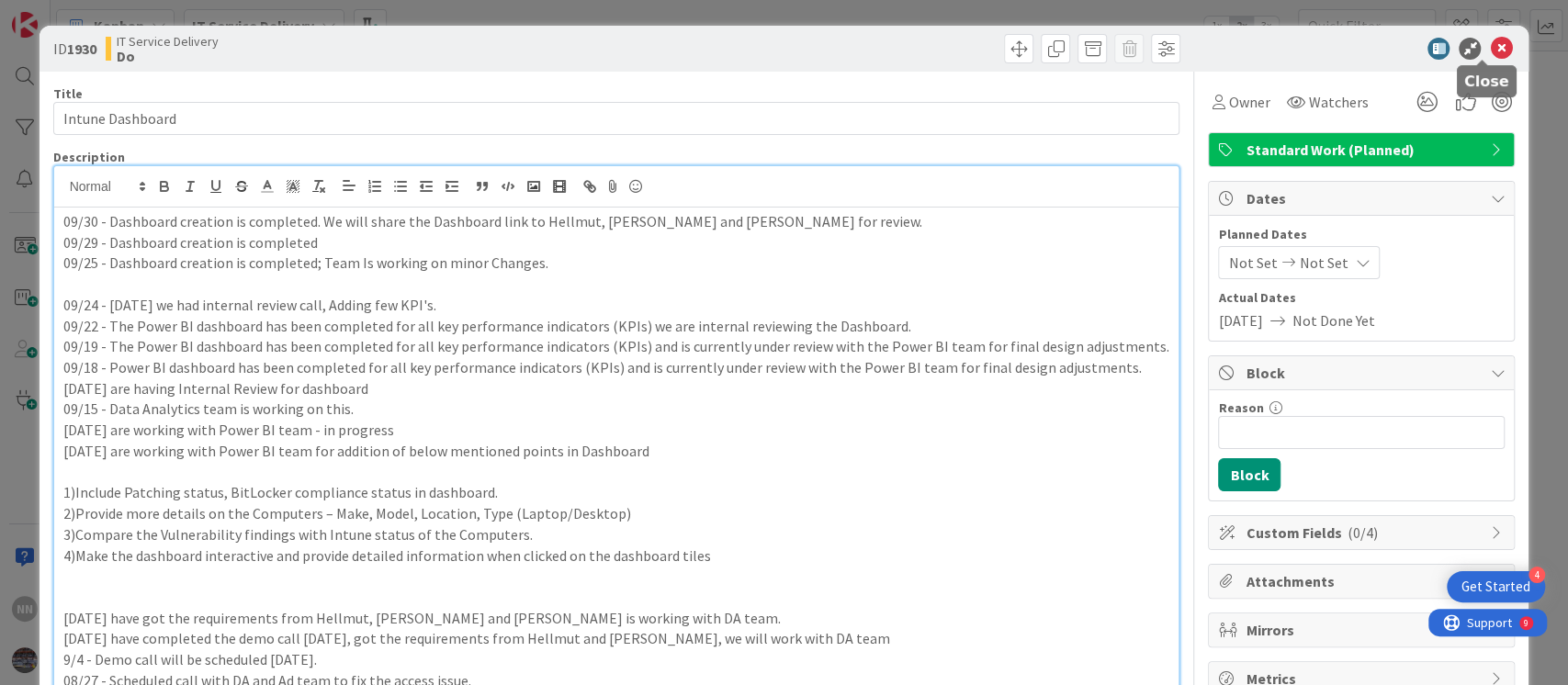
click at [1490, 54] on icon at bounding box center [1501, 48] width 22 height 22
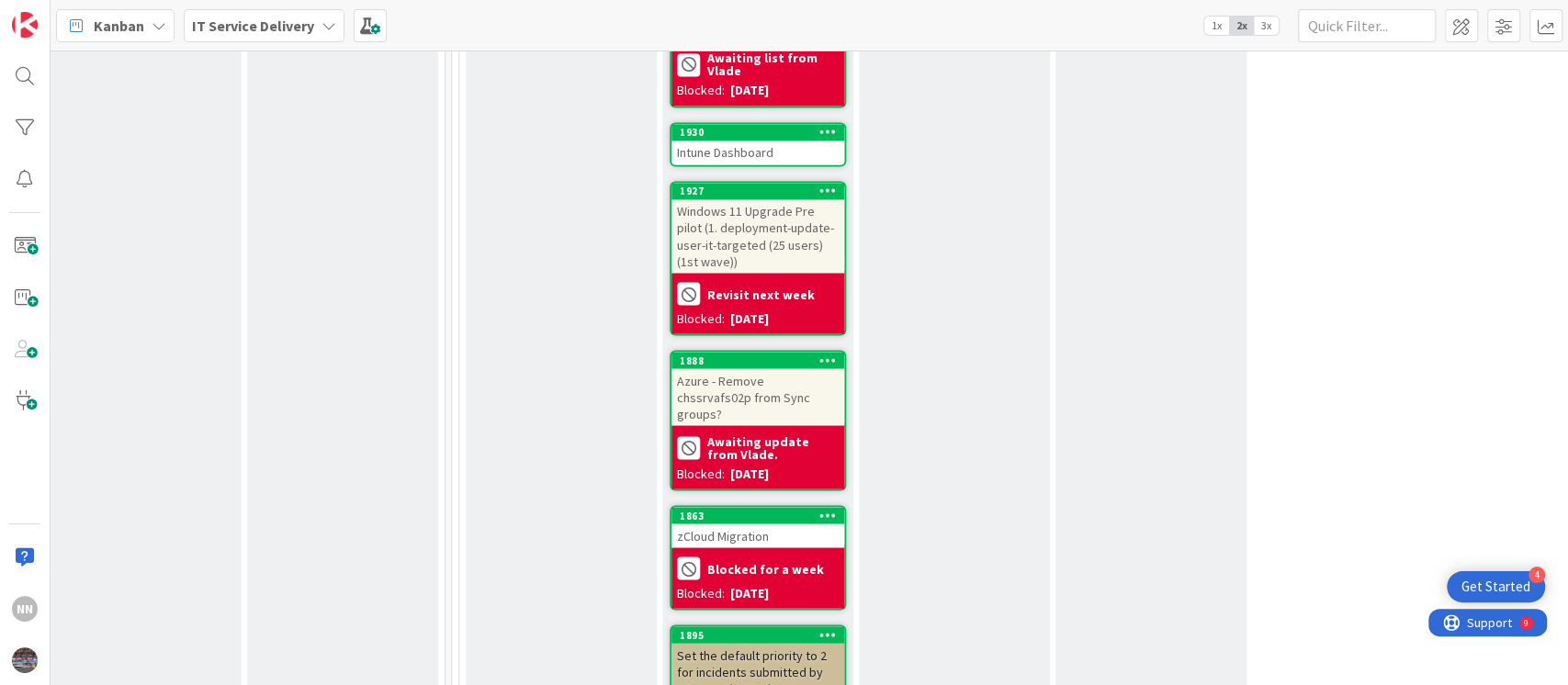
click at [720, 199] on div "Windows 11 Upgrade Pre pilot (1. deployment-update-user-it-targeted (25 users) …" at bounding box center [758, 236] width 173 height 74
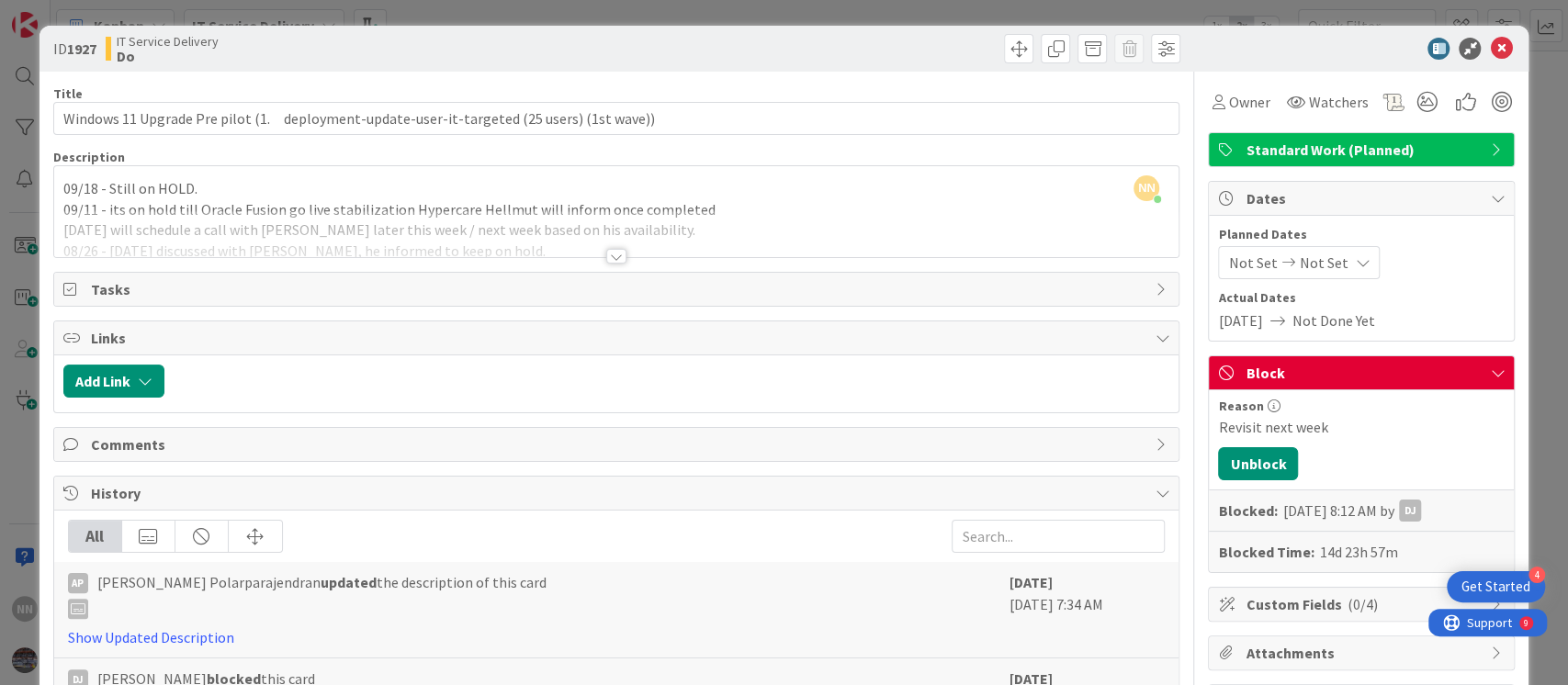
click at [611, 254] on div at bounding box center [616, 256] width 20 height 15
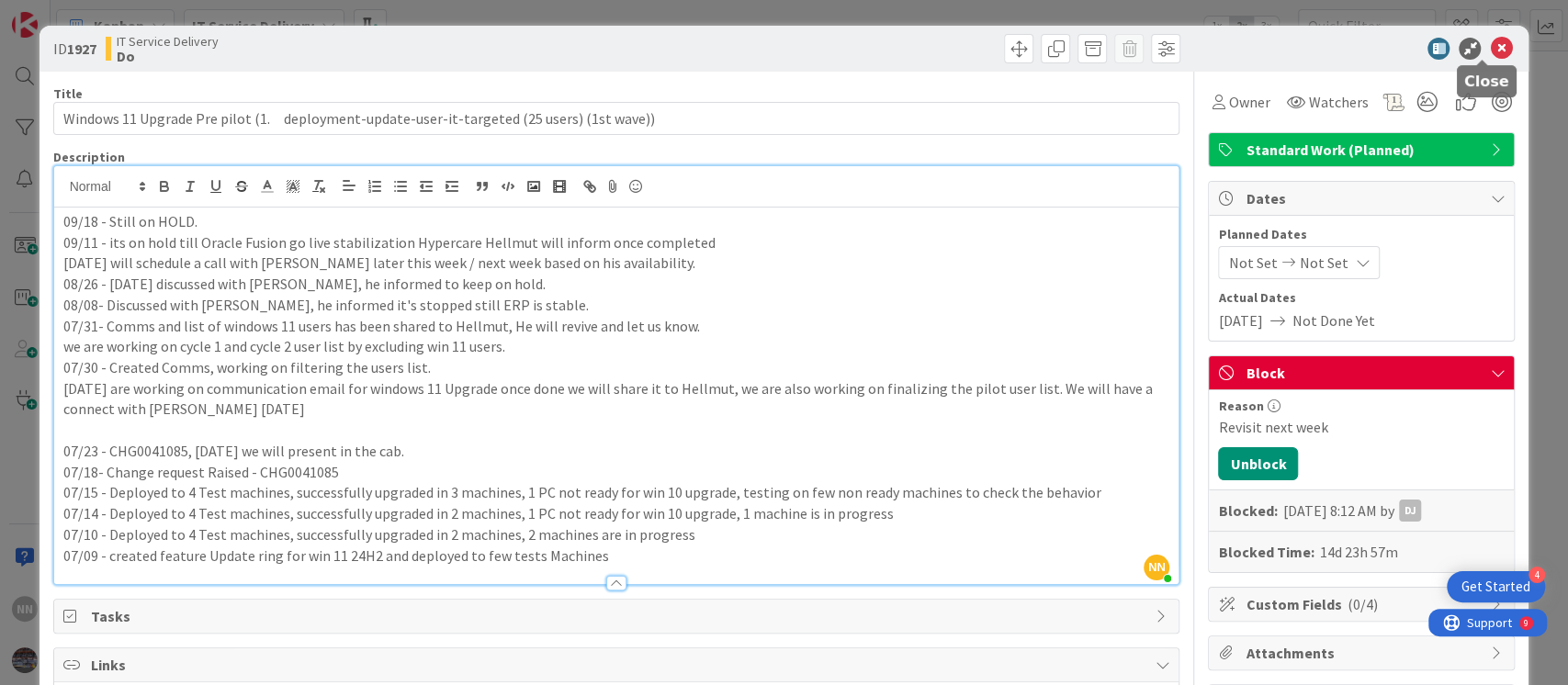
click at [1490, 46] on icon at bounding box center [1501, 48] width 22 height 22
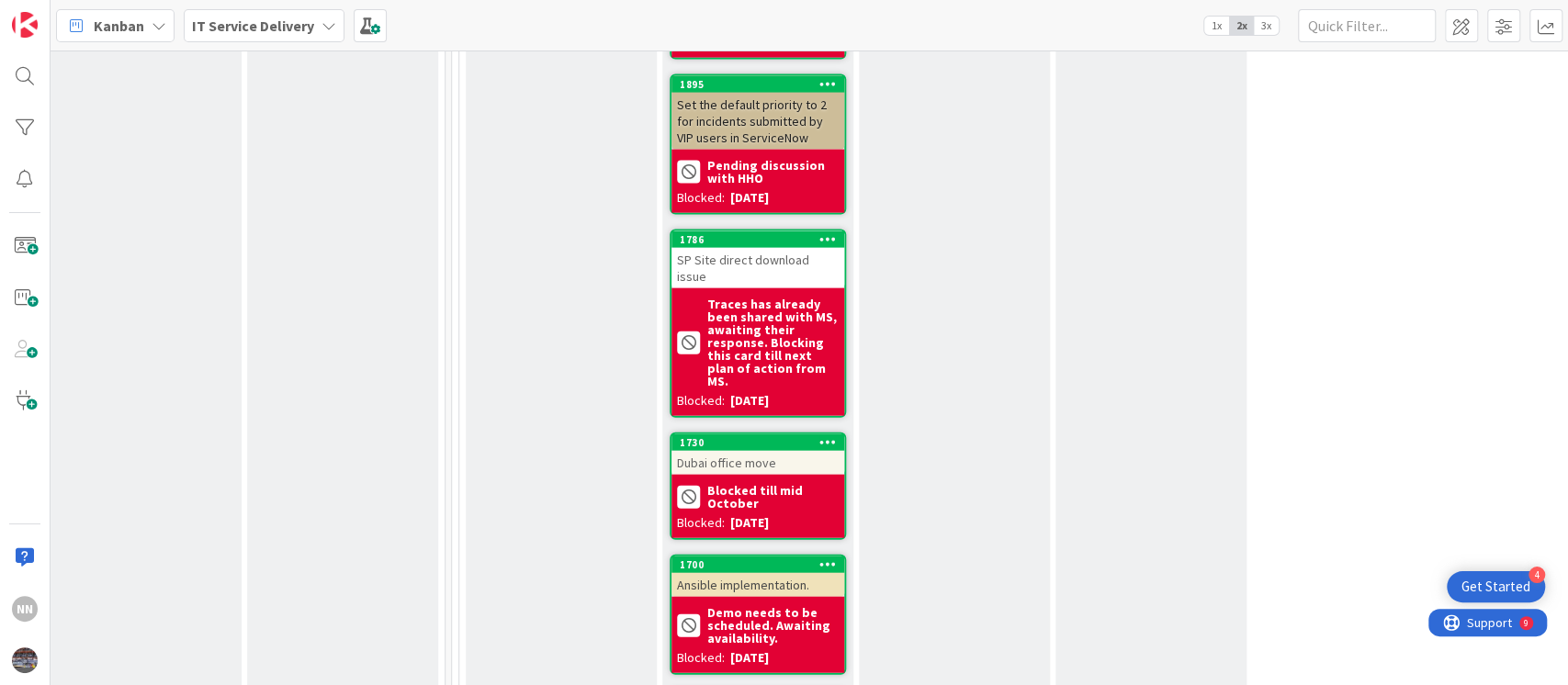
scroll to position [2704, 604]
click at [720, 573] on div "Ansible implementation." at bounding box center [758, 584] width 173 height 24
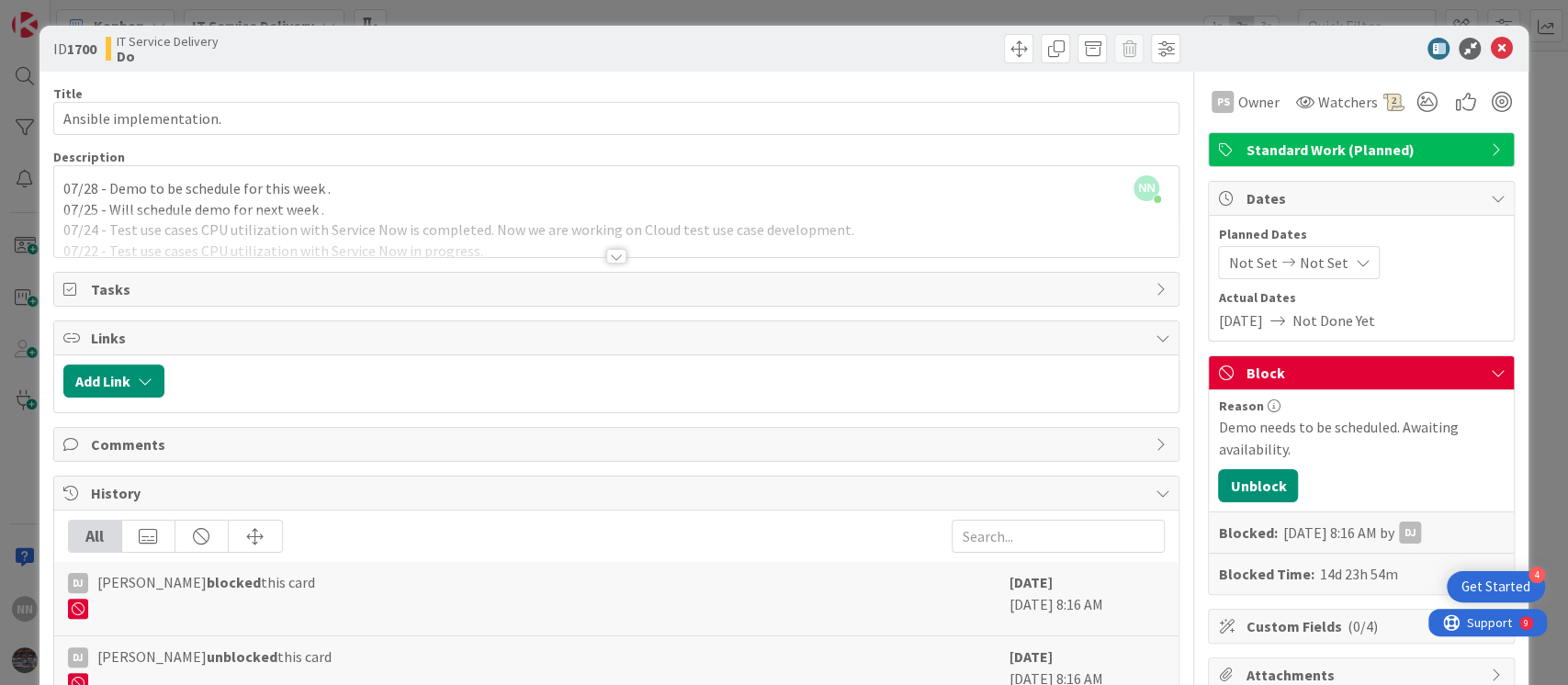
click at [607, 253] on div at bounding box center [616, 256] width 20 height 15
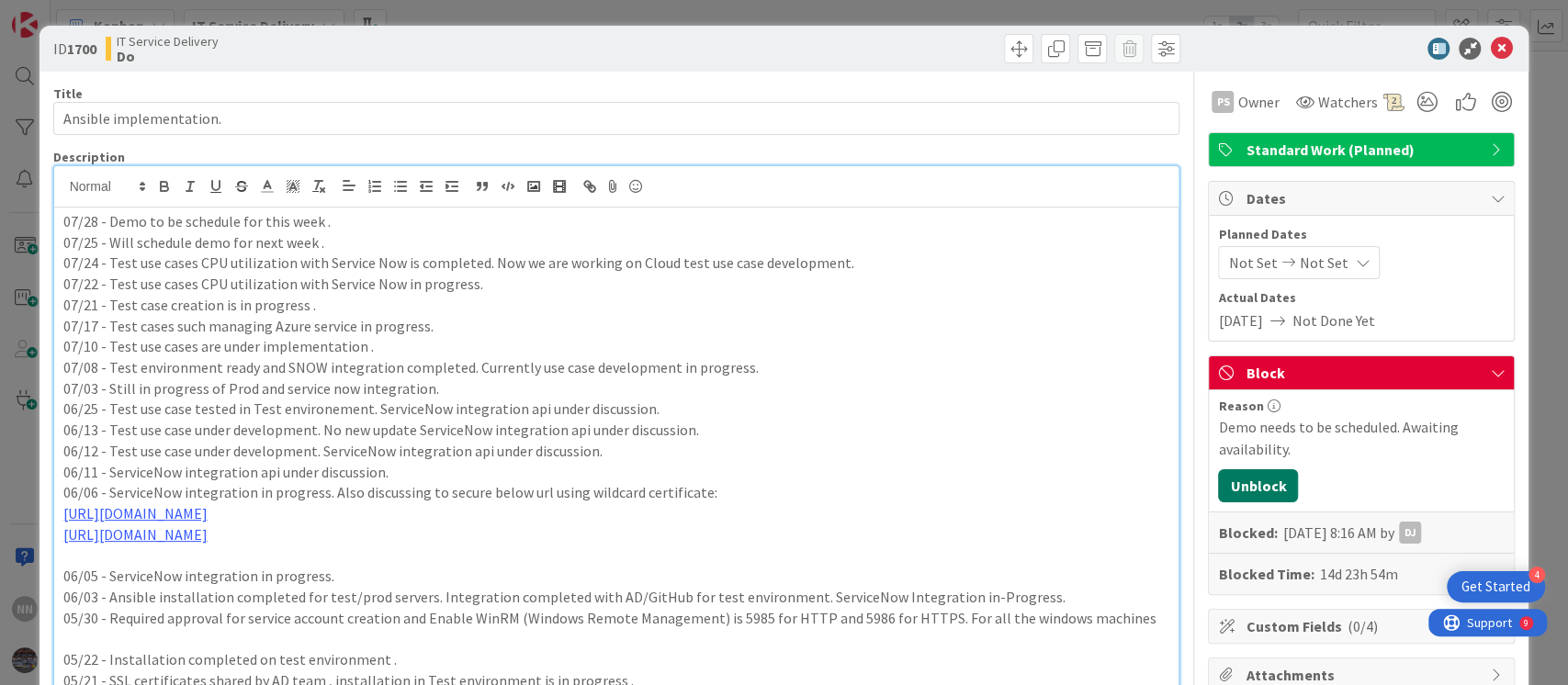
click at [1249, 478] on button "Unblock" at bounding box center [1258, 486] width 80 height 33
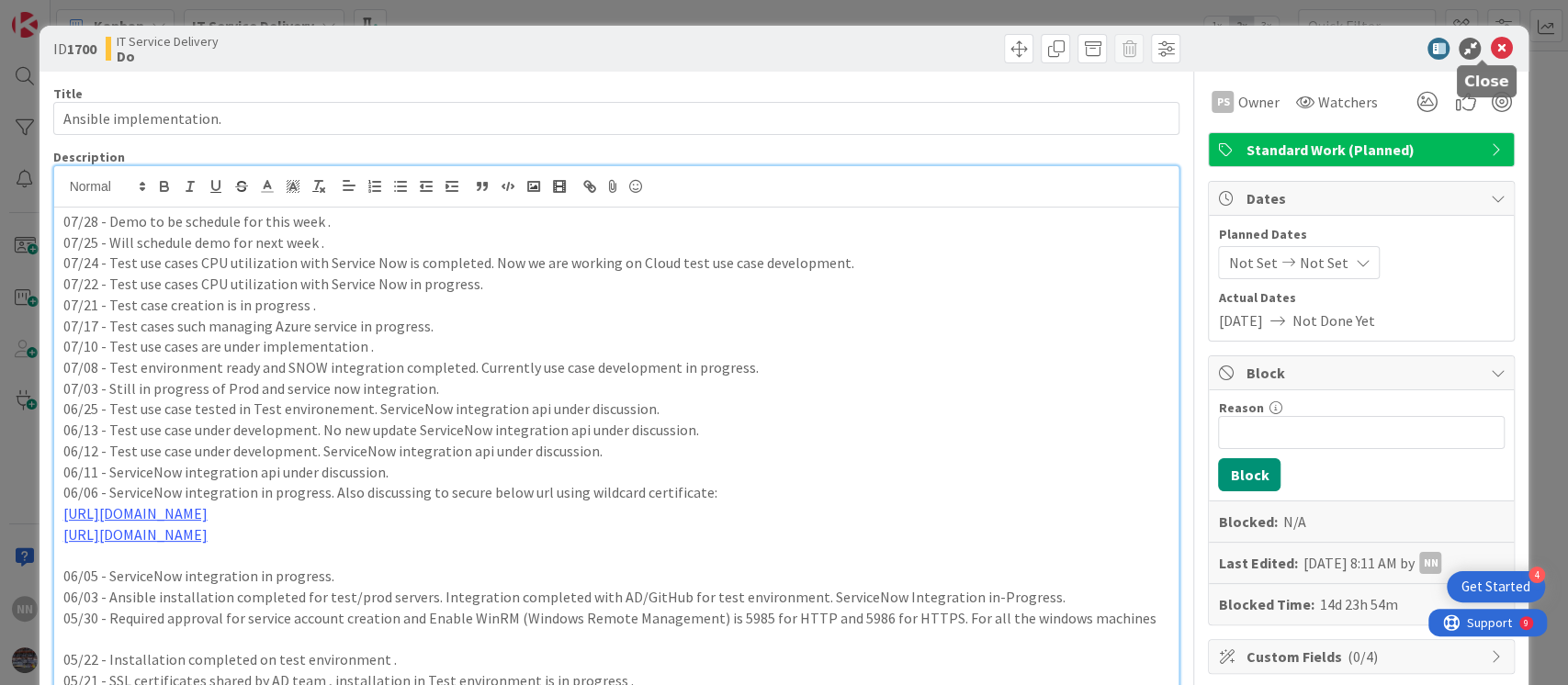
click at [1492, 43] on icon at bounding box center [1501, 48] width 22 height 22
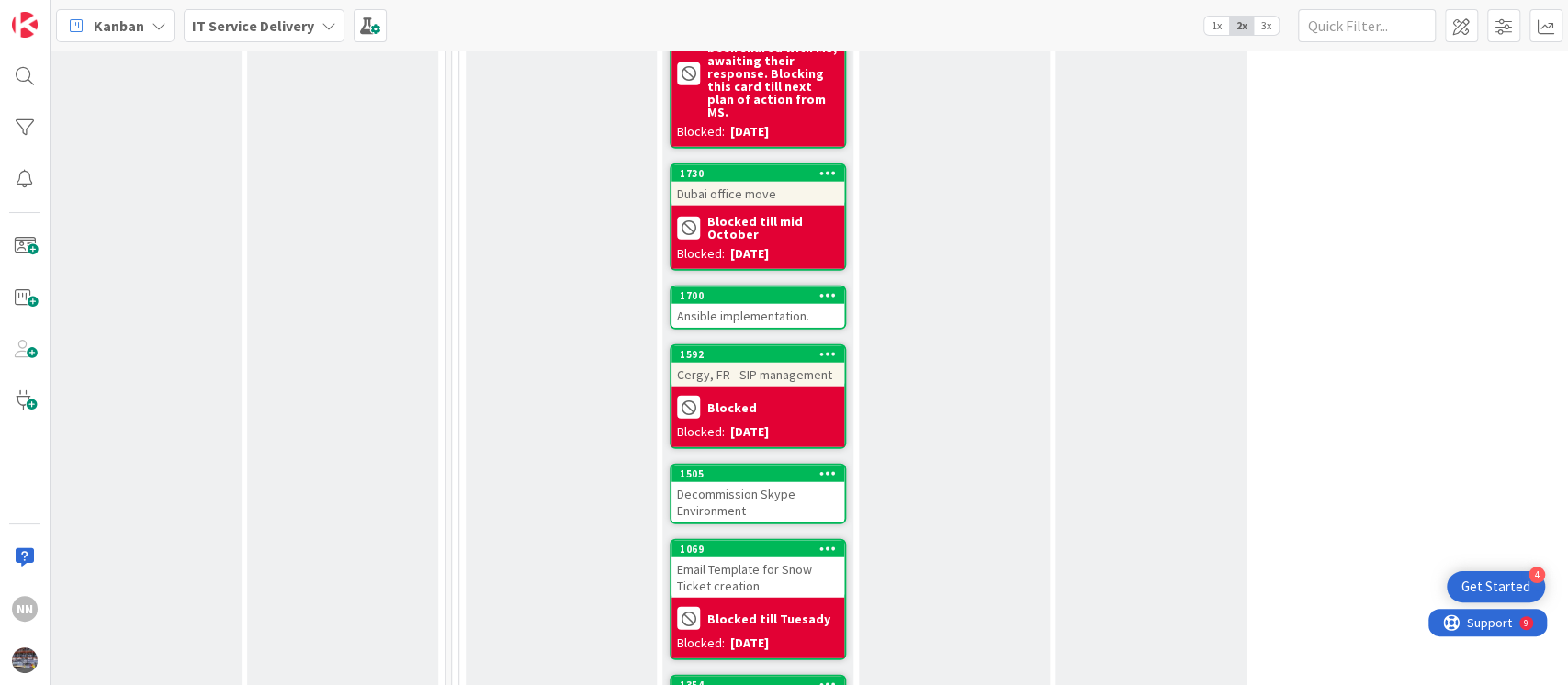
scroll to position [2992, 604]
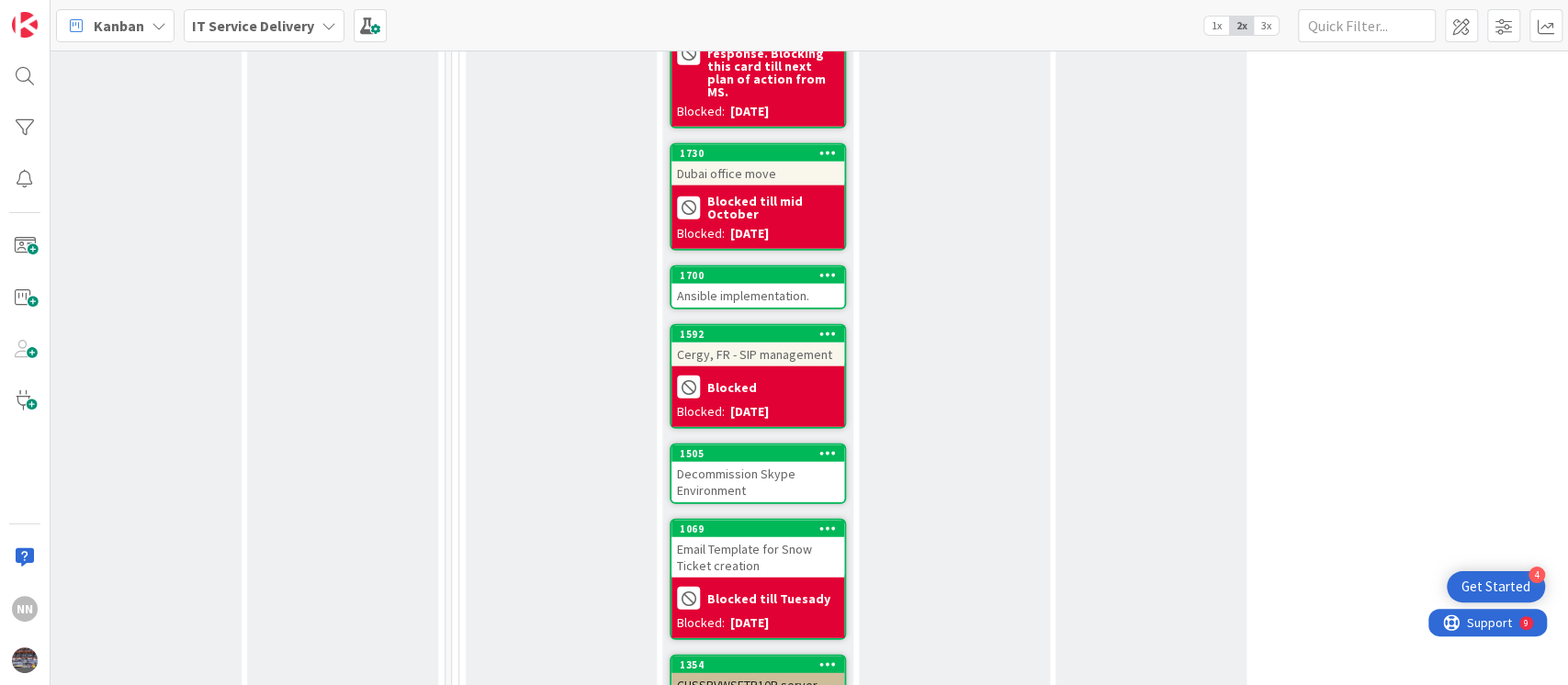
click at [768, 462] on div "Decommission Skype Environment" at bounding box center [758, 482] width 173 height 41
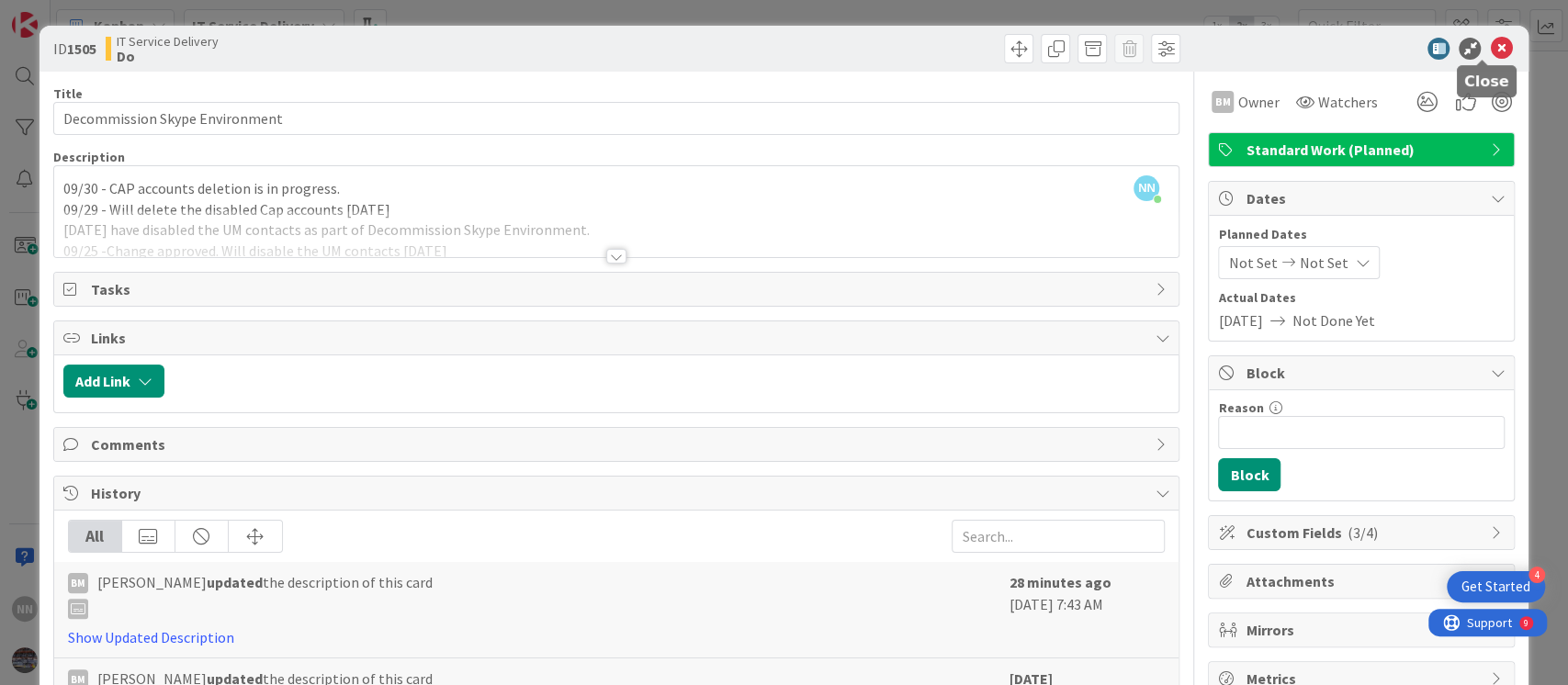
click at [1490, 49] on icon at bounding box center [1501, 48] width 22 height 22
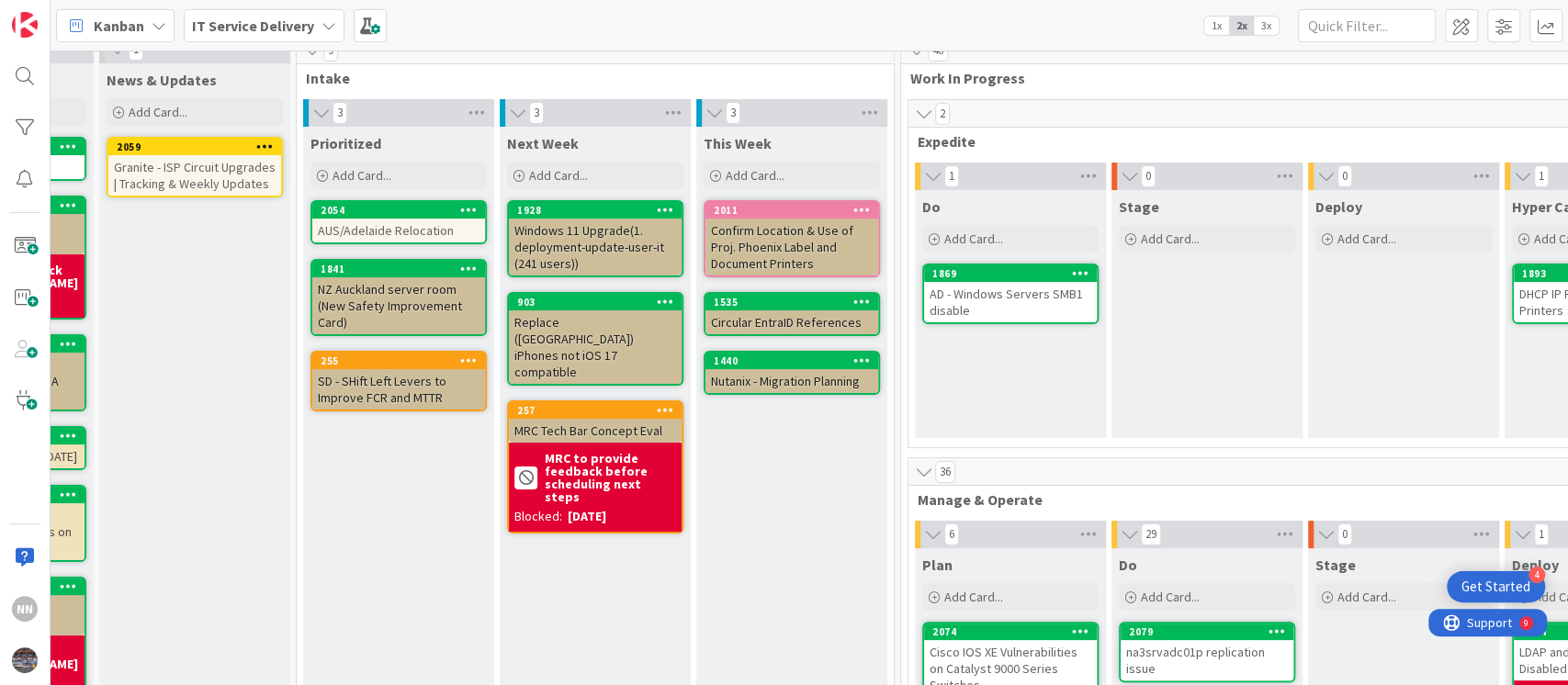
scroll to position [19, 155]
